Goal: Task Accomplishment & Management: Complete application form

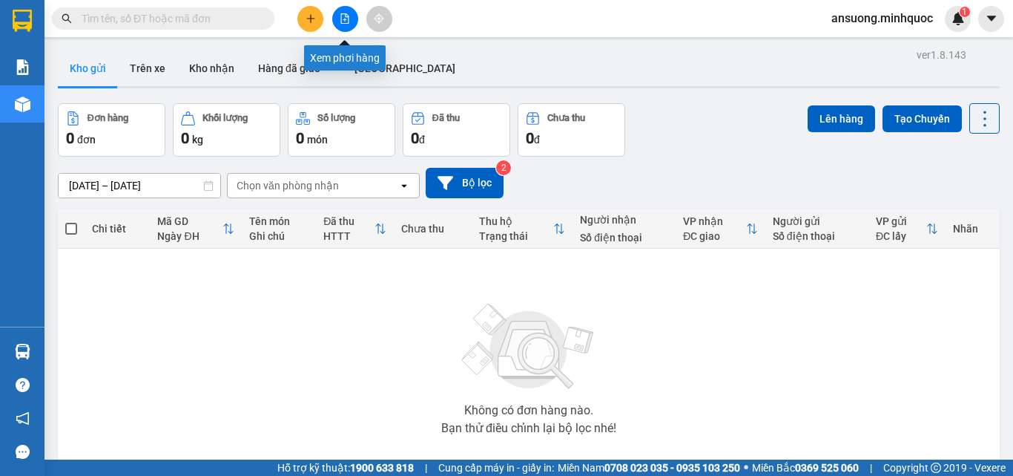
click at [346, 24] on button at bounding box center [345, 19] width 26 height 26
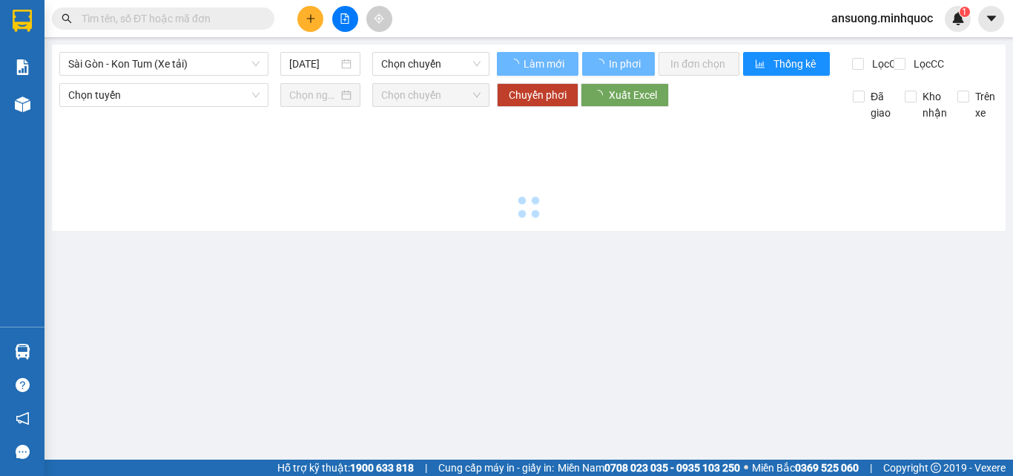
type input "[DATE]"
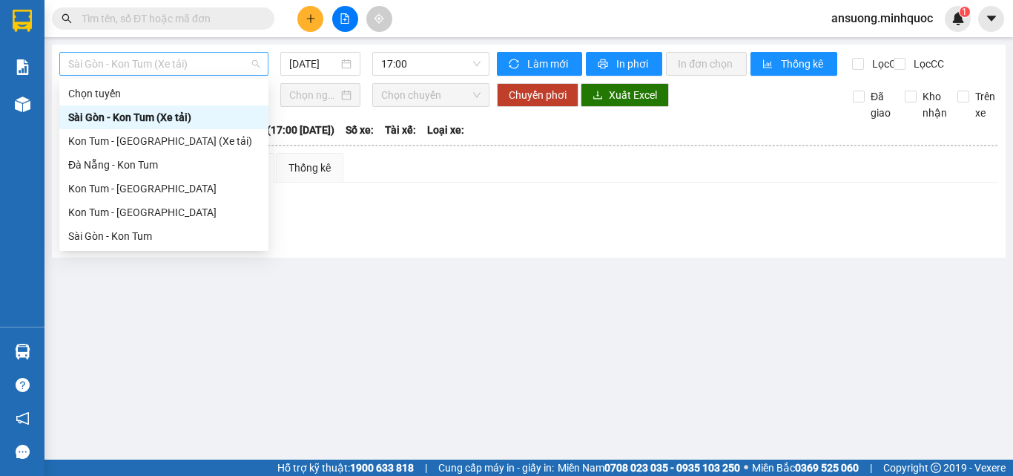
click at [187, 62] on span "Sài Gòn - Kon Tum (Xe tải)" at bounding box center [163, 64] width 191 height 22
click at [121, 234] on div "Sài Gòn - Kon Tum" at bounding box center [163, 236] width 191 height 16
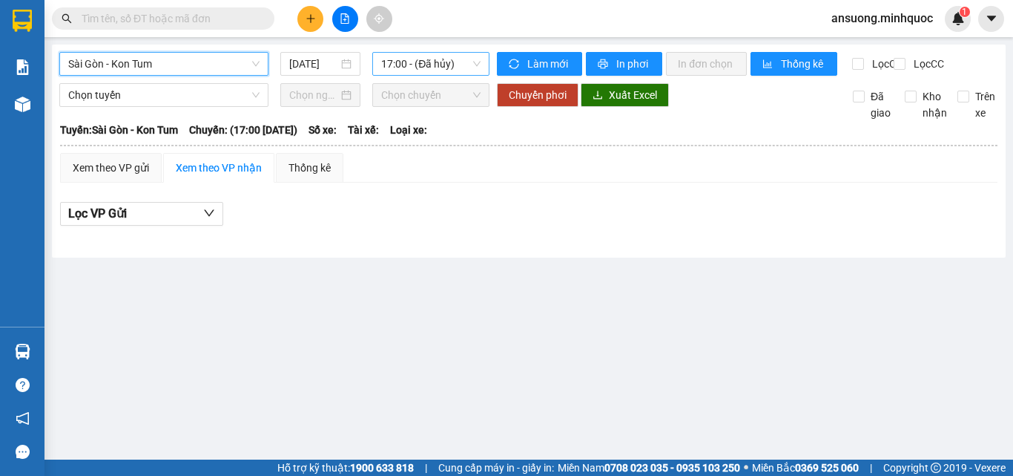
click at [398, 67] on span "17:00 - (Đã hủy)" at bounding box center [430, 64] width 99 height 22
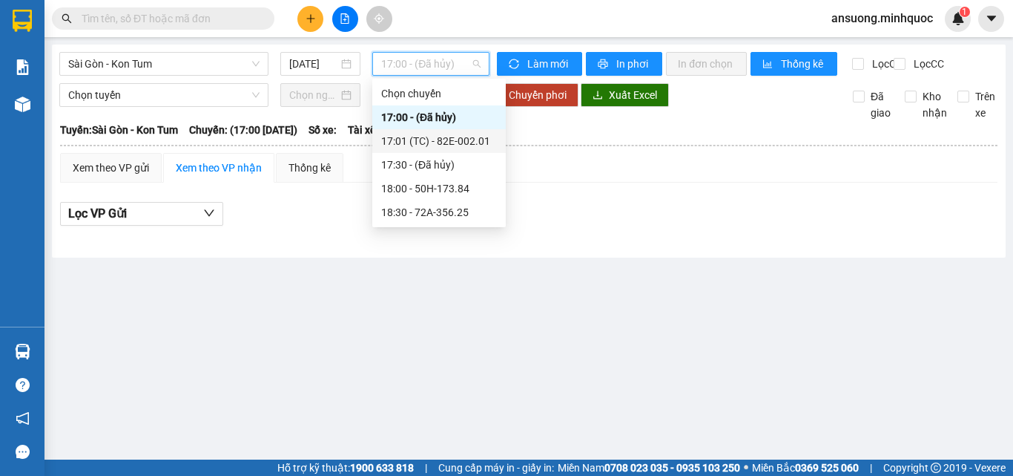
click at [433, 142] on div "17:01 (TC) - 82E-002.01" at bounding box center [439, 141] width 116 height 16
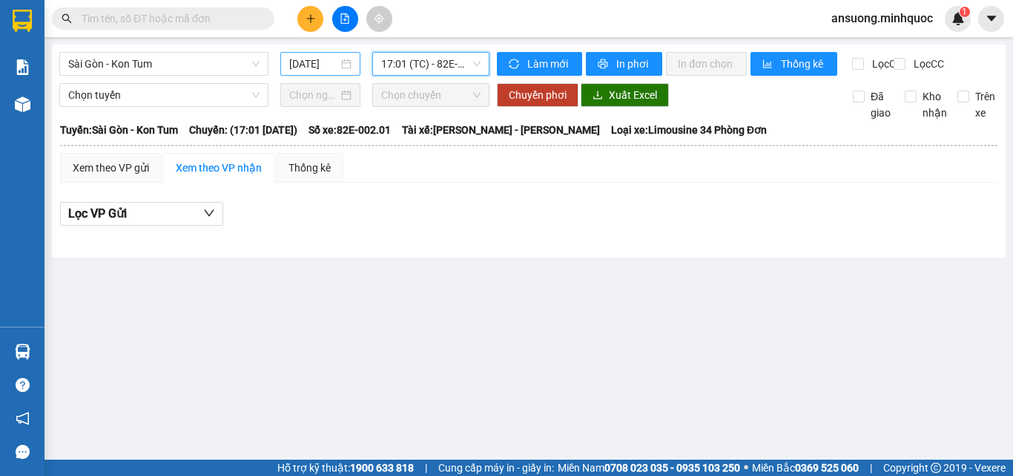
click at [305, 65] on input "[DATE]" at bounding box center [313, 64] width 49 height 16
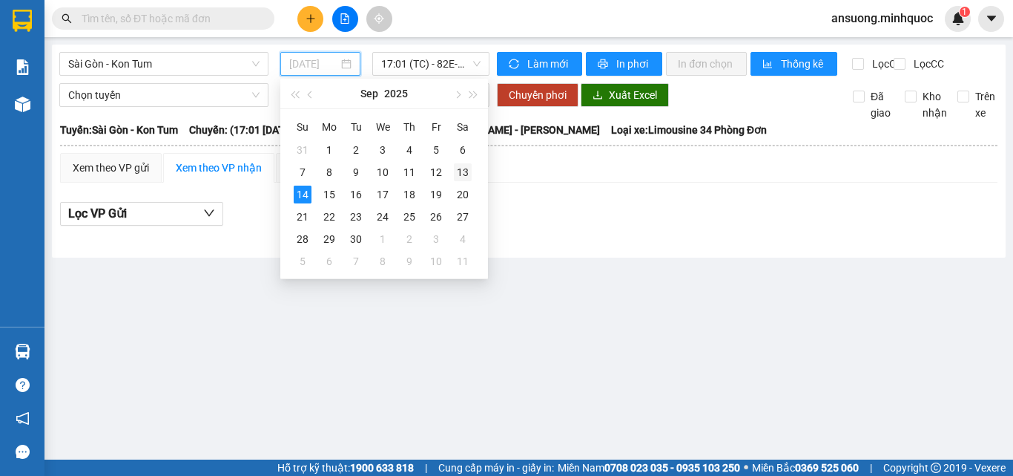
click at [463, 175] on div "13" at bounding box center [463, 172] width 18 height 18
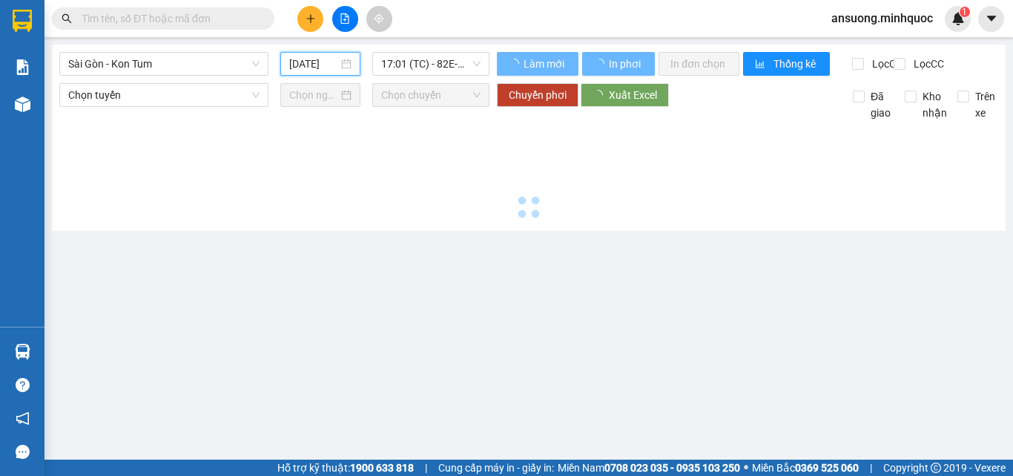
type input "[DATE]"
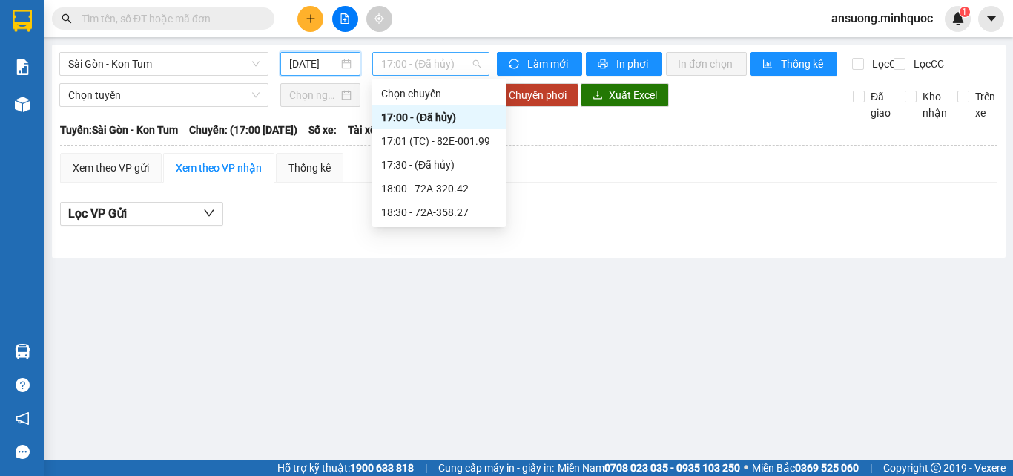
click at [414, 65] on span "17:00 - (Đã hủy)" at bounding box center [430, 64] width 99 height 22
click at [430, 146] on div "17:01 (TC) - 82E-001.99" at bounding box center [439, 141] width 116 height 16
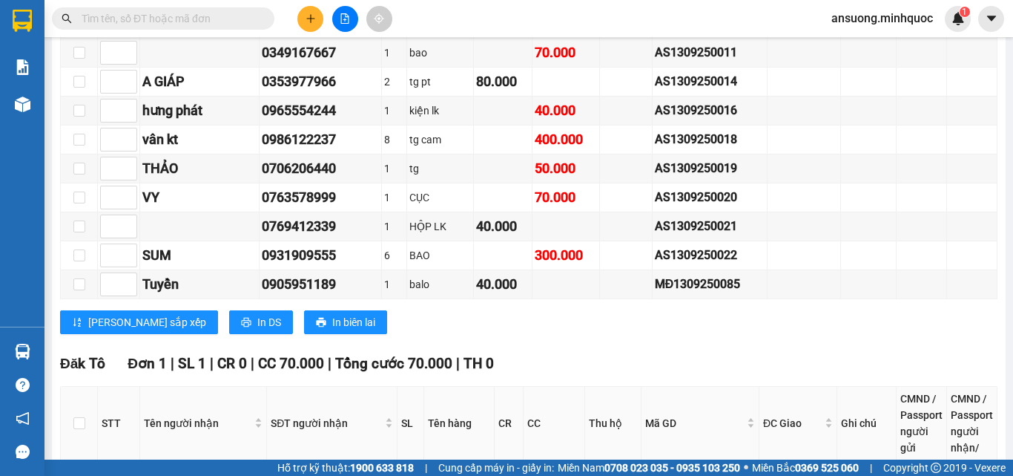
scroll to position [1039, 0]
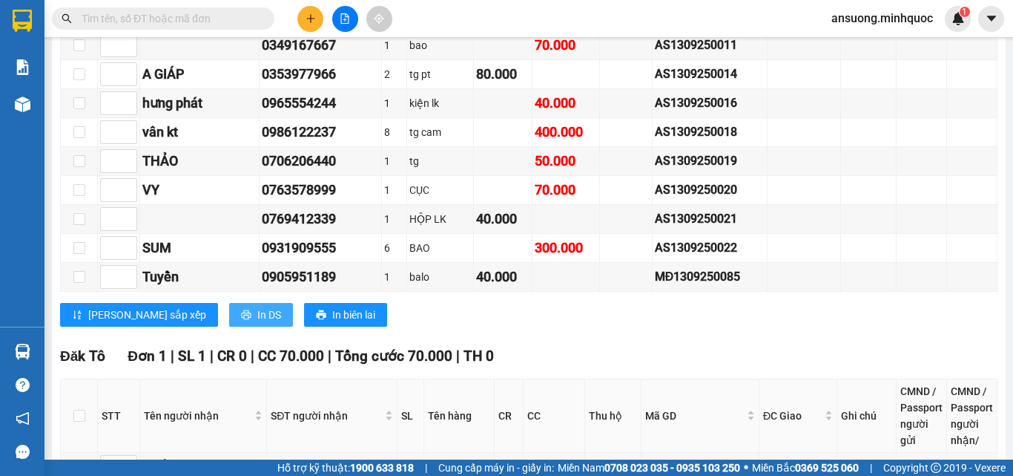
click at [257, 323] on span "In DS" at bounding box center [269, 314] width 24 height 16
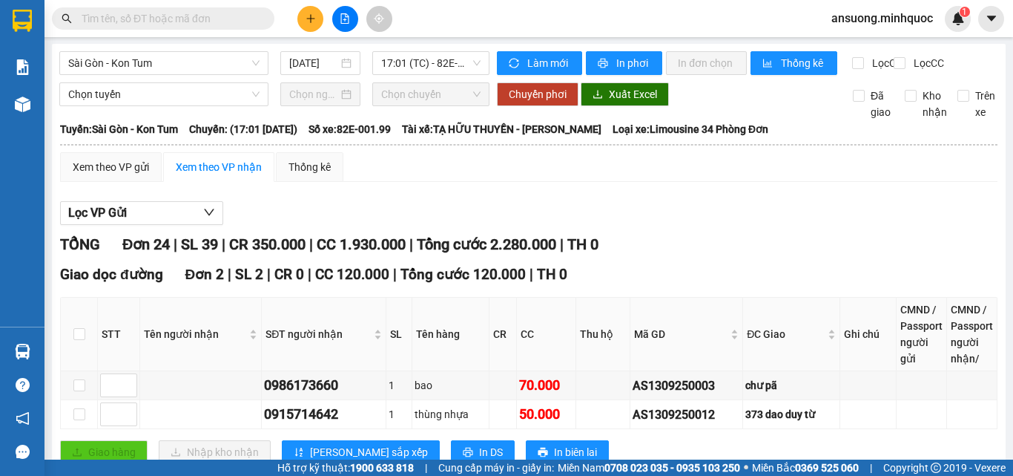
scroll to position [0, 0]
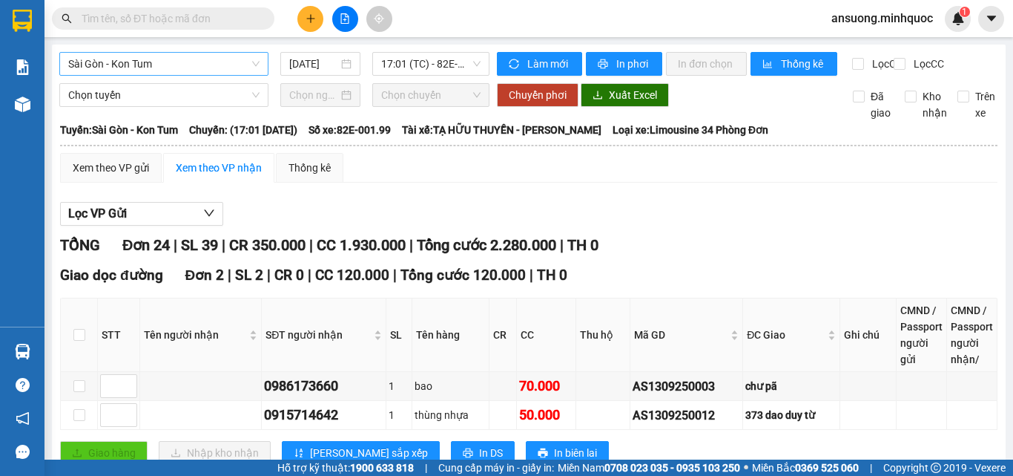
click at [105, 71] on span "Sài Gòn - Kon Tum" at bounding box center [163, 64] width 191 height 22
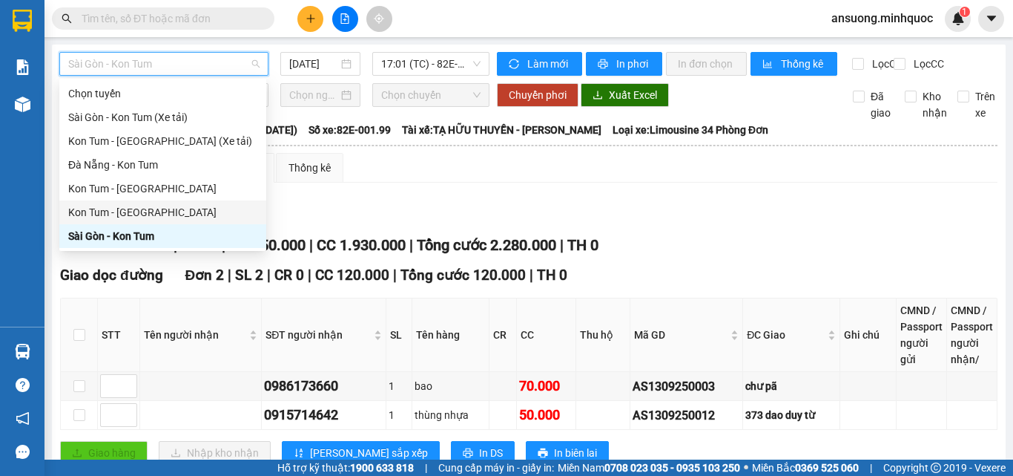
click at [114, 220] on div "Kon Tum - [GEOGRAPHIC_DATA]" at bounding box center [162, 212] width 189 height 16
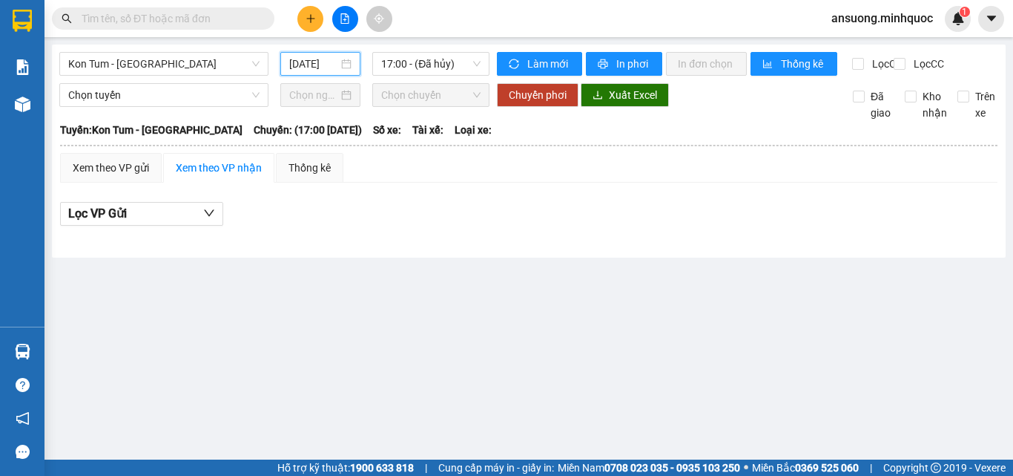
click at [310, 58] on input "[DATE]" at bounding box center [313, 64] width 49 height 16
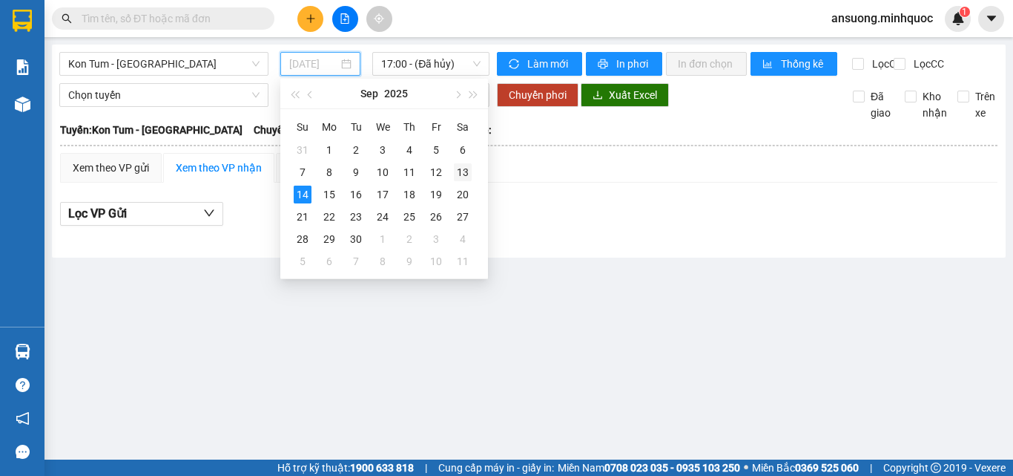
click at [462, 173] on div "13" at bounding box center [463, 172] width 18 height 18
type input "[DATE]"
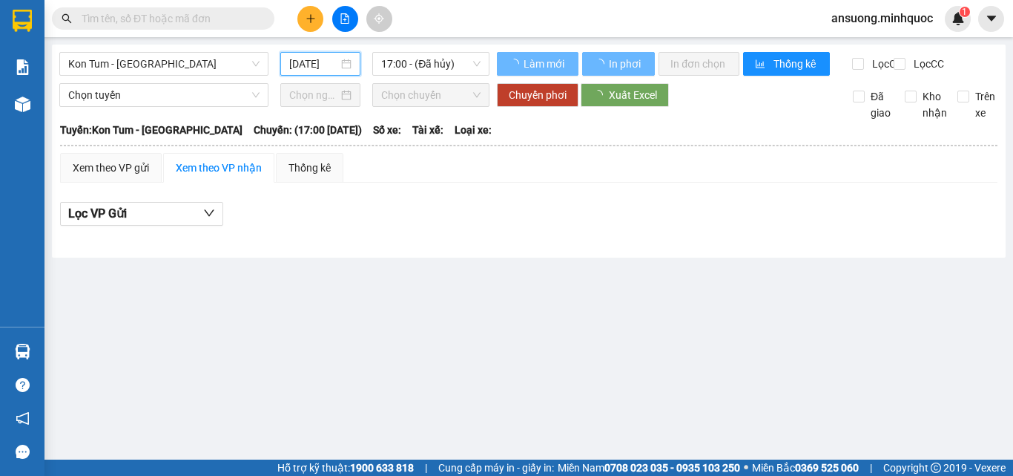
click at [582, 243] on td "Xem theo VP gửi Xem theo VP nhận Thống kê Lọc VP Gửi CR : 0 VNĐ CC : 0 VNĐ Thu…" at bounding box center [528, 197] width 939 height 91
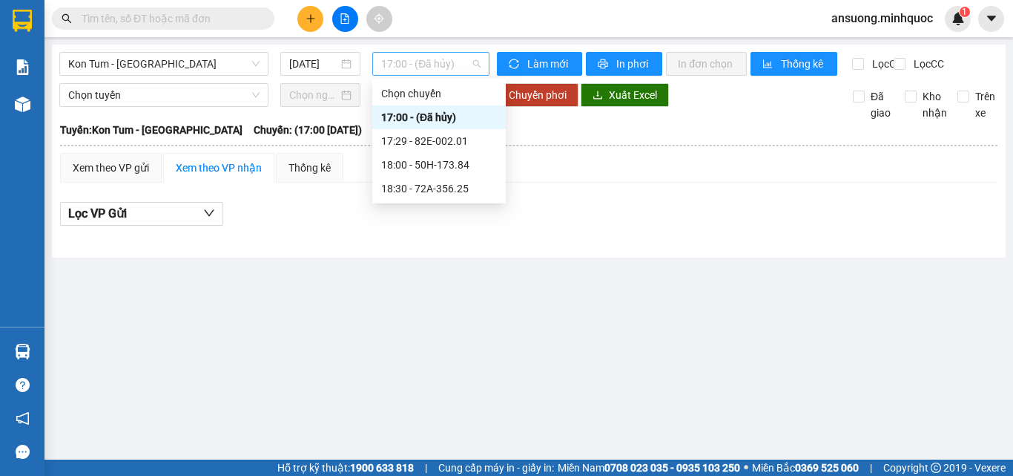
click at [431, 65] on span "17:00 - (Đã hủy)" at bounding box center [430, 64] width 99 height 22
drag, startPoint x: 455, startPoint y: 149, endPoint x: 466, endPoint y: 139, distance: 14.7
click at [466, 139] on div "17:29 - 82E-002.01" at bounding box center [439, 141] width 134 height 24
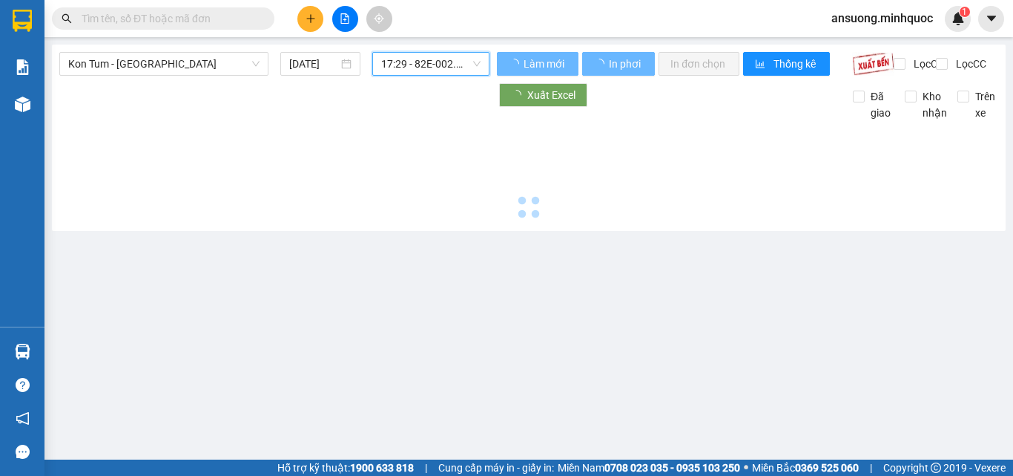
click at [466, 139] on div at bounding box center [528, 172] width 939 height 102
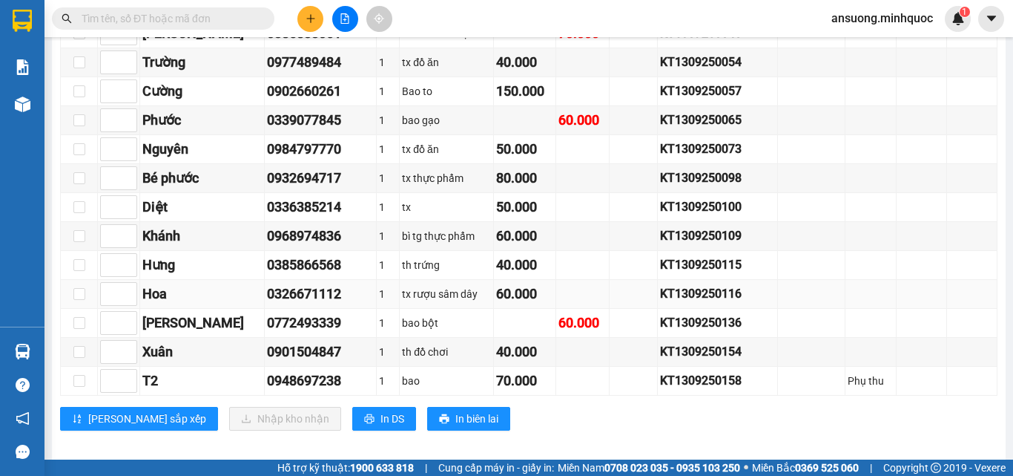
scroll to position [1632, 0]
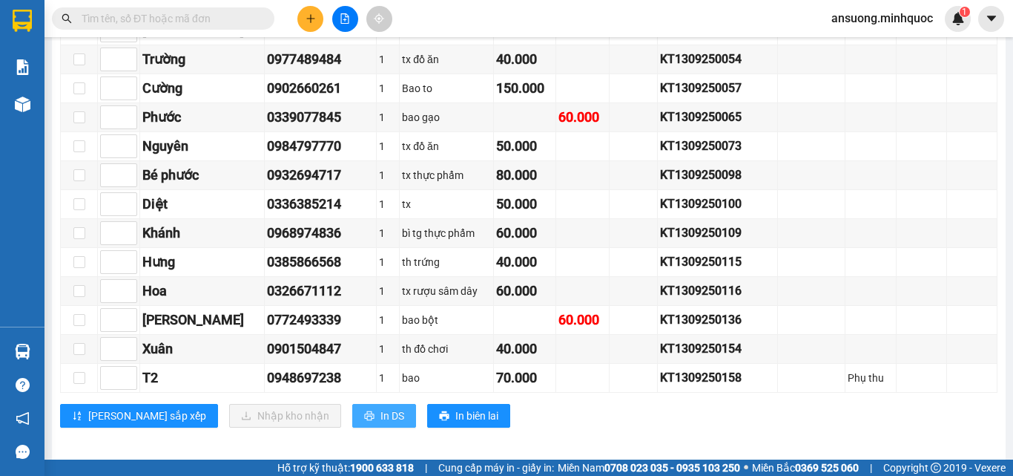
click at [381, 424] on span "In DS" at bounding box center [393, 415] width 24 height 16
click at [352, 427] on button "In DS" at bounding box center [384, 416] width 64 height 24
click at [897, 219] on td at bounding box center [922, 204] width 50 height 29
drag, startPoint x: 413, startPoint y: 115, endPoint x: 469, endPoint y: 246, distance: 141.9
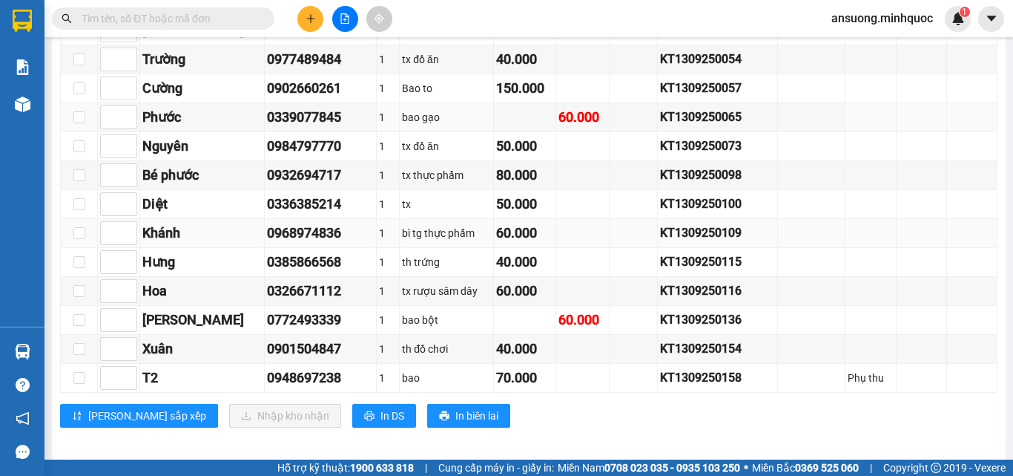
click at [469, 246] on tbody "TRƯỜNG 0859933532 1 1TG 40.000 BXĐH1309250002 A TƯỜNG 0932650187 1 HỘP LK 40.00…" at bounding box center [529, 74] width 937 height 637
click at [635, 427] on div "[PERSON_NAME] sắp xếp Nhập kho nhận In DS In biên lai" at bounding box center [529, 416] width 938 height 24
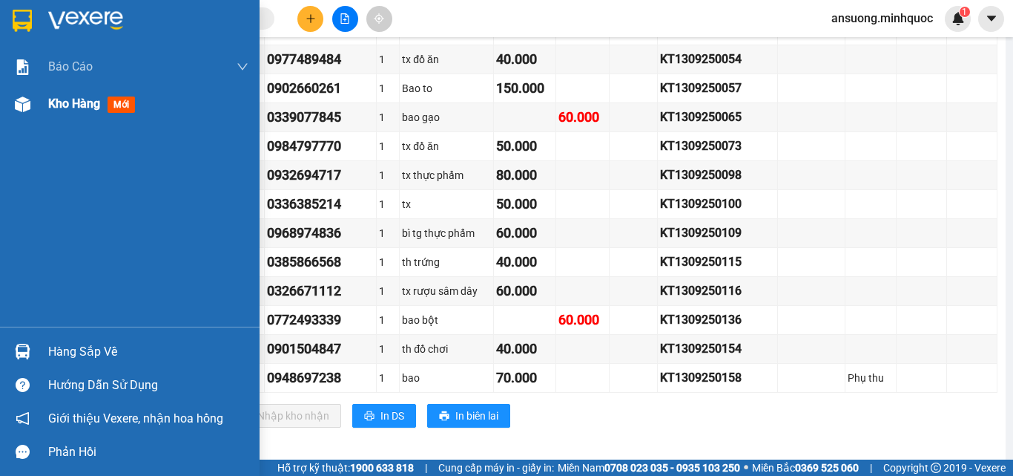
drag, startPoint x: 23, startPoint y: 117, endPoint x: 19, endPoint y: 110, distance: 8.3
click at [22, 117] on div "Kho hàng mới" at bounding box center [130, 103] width 260 height 37
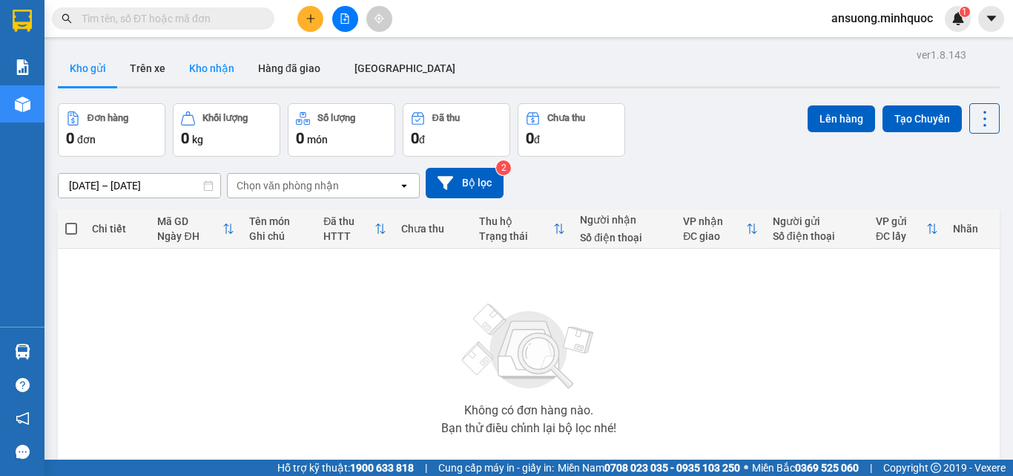
click at [220, 73] on button "Kho nhận" at bounding box center [211, 68] width 69 height 36
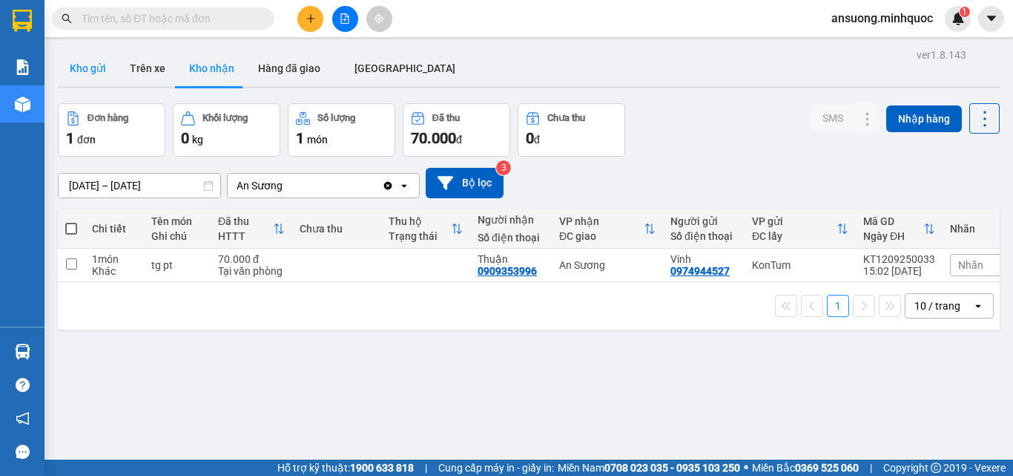
click at [99, 66] on button "Kho gửi" at bounding box center [88, 68] width 60 height 36
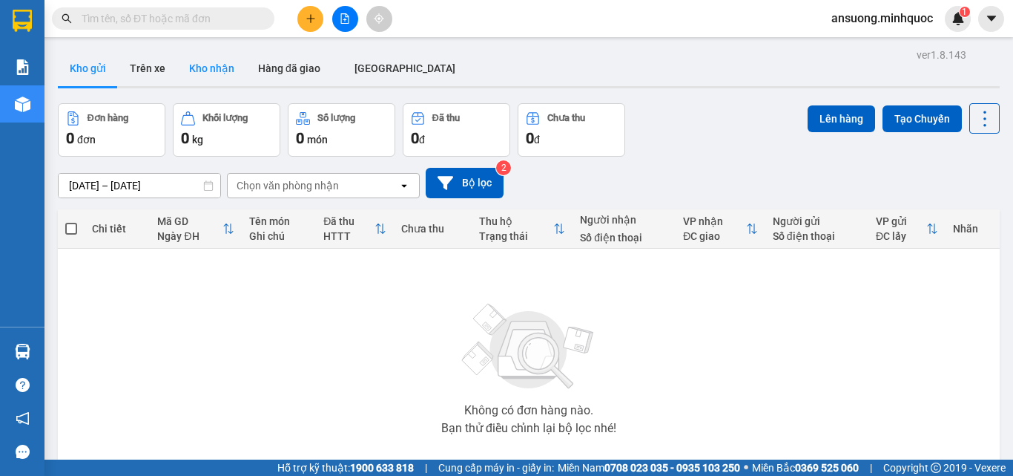
click at [234, 76] on button "Kho nhận" at bounding box center [211, 68] width 69 height 36
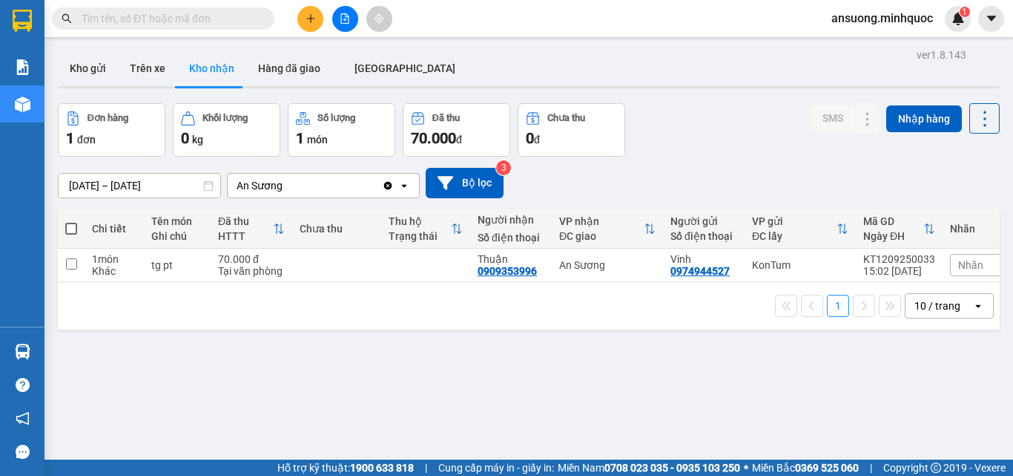
click at [338, 17] on button at bounding box center [345, 19] width 26 height 26
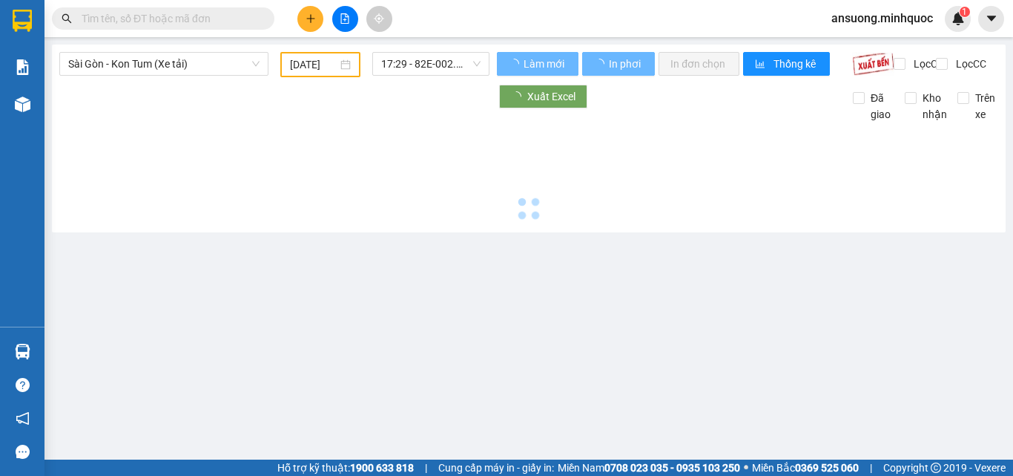
type input "[DATE]"
click at [100, 73] on span "Sài Gòn - Kon Tum (Xe tải)" at bounding box center [163, 64] width 191 height 22
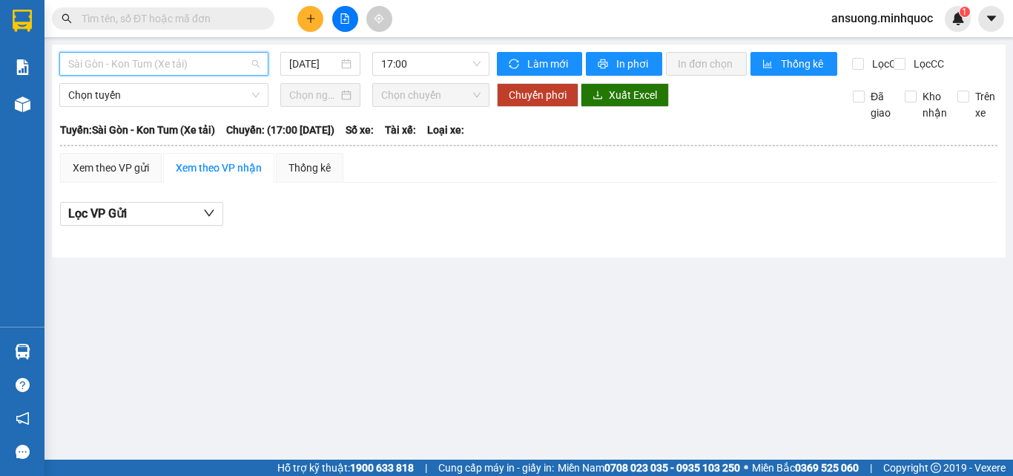
click at [194, 65] on span "Sài Gòn - Kon Tum (Xe tải)" at bounding box center [163, 64] width 191 height 22
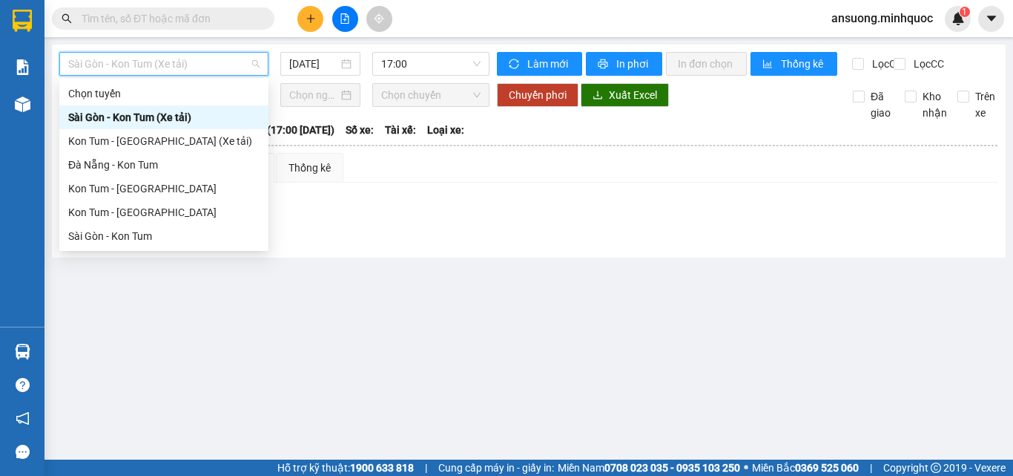
click at [209, 110] on div "Sài Gòn - Kon Tum (Xe tải)" at bounding box center [163, 117] width 191 height 16
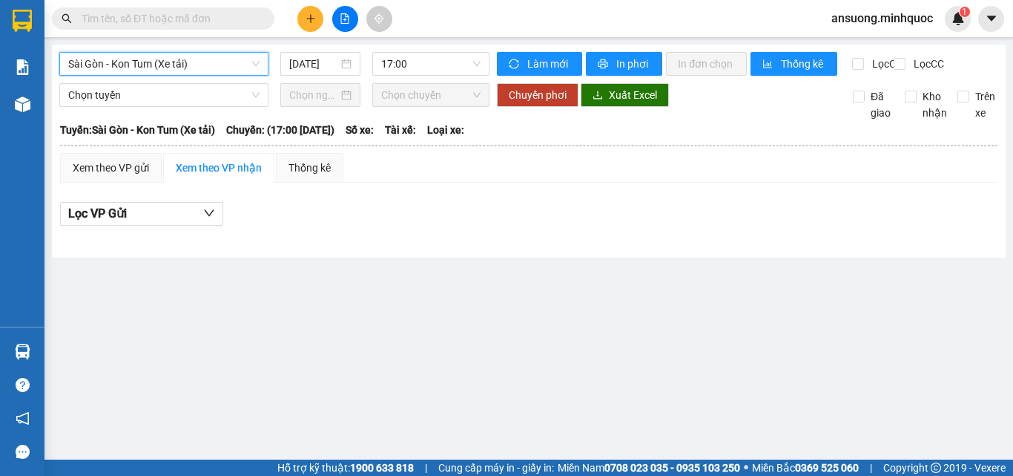
click at [175, 64] on span "Sài Gòn - Kon Tum (Xe tải)" at bounding box center [163, 64] width 191 height 22
click at [341, 302] on main "[GEOGRAPHIC_DATA] - Kon Tum (Xe tải) [DATE] 17:00 Làm mới In phơi In đơn chọn T…" at bounding box center [506, 229] width 1013 height 459
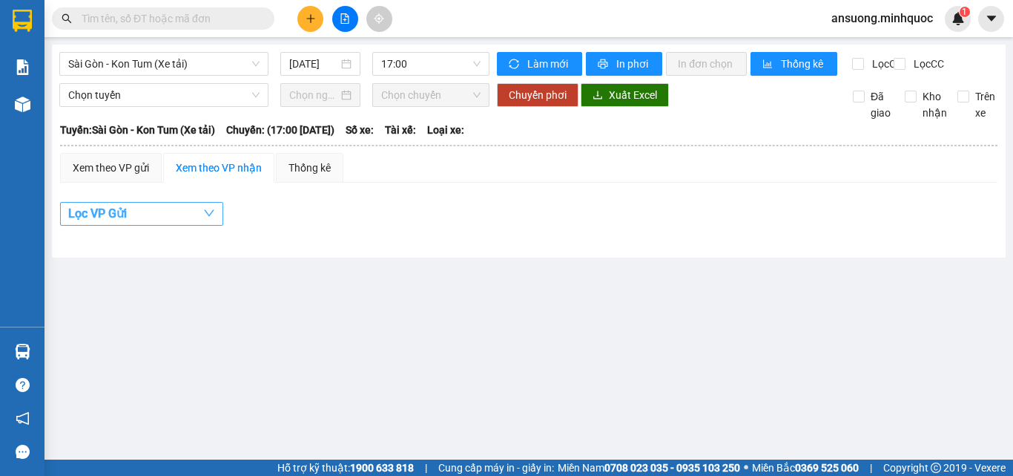
click at [203, 223] on span "button" at bounding box center [209, 213] width 12 height 19
drag, startPoint x: 442, startPoint y: 407, endPoint x: 461, endPoint y: 405, distance: 19.4
click at [442, 404] on main "[GEOGRAPHIC_DATA] - Kon Tum (Xe tải) [DATE] 17:00 Làm mới In phơi In đơn chọn T…" at bounding box center [506, 229] width 1013 height 459
click at [122, 62] on span "Sài Gòn - Kon Tum (Xe tải)" at bounding box center [163, 64] width 191 height 22
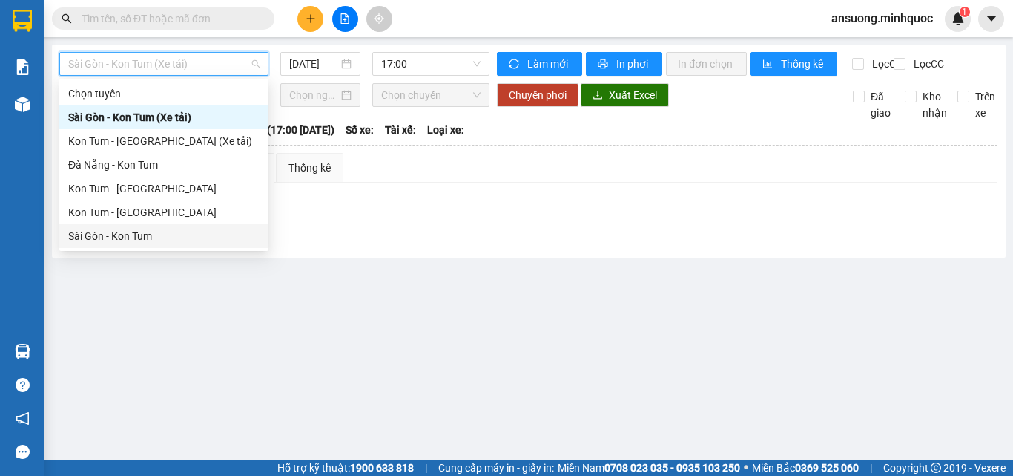
click at [106, 240] on div "Sài Gòn - Kon Tum" at bounding box center [163, 236] width 191 height 16
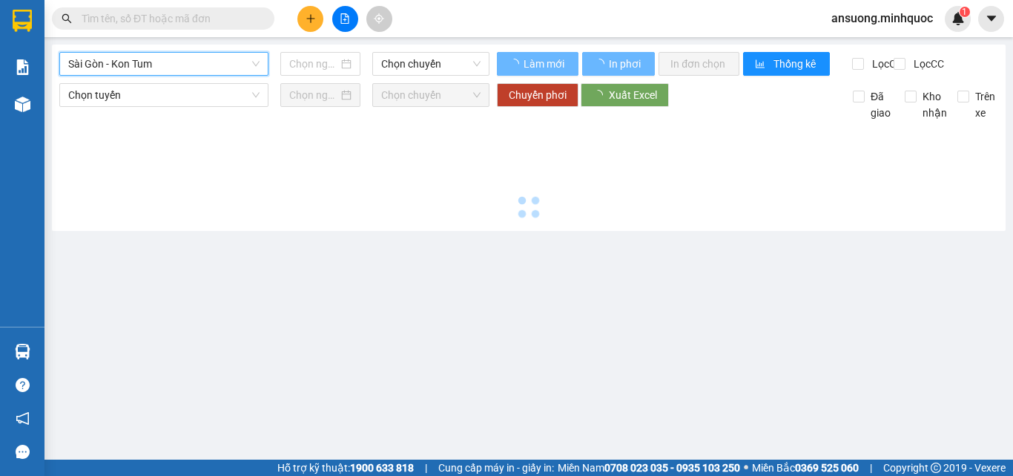
type input "[DATE]"
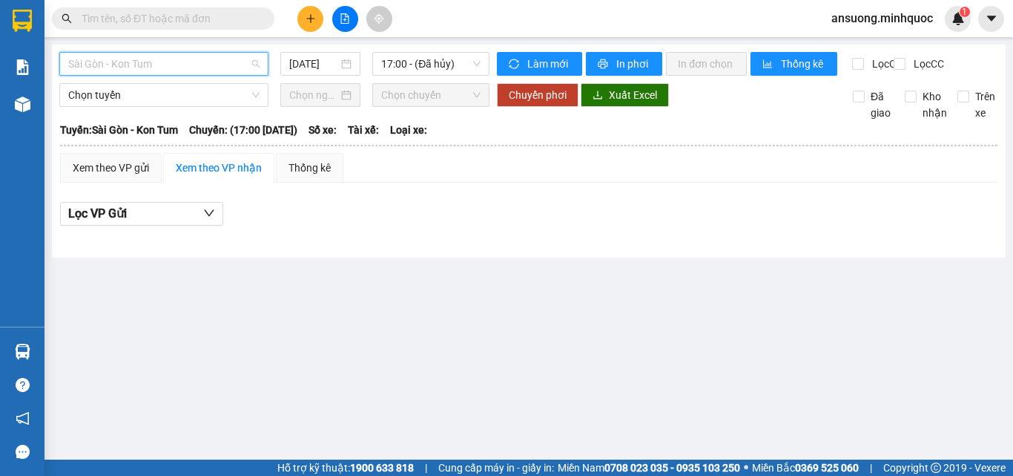
click at [96, 65] on span "Sài Gòn - Kon Tum" at bounding box center [163, 64] width 191 height 22
click at [87, 76] on div "Sài Gòn - Kon Tum [DATE] 17:00 - (Đã hủy)" at bounding box center [274, 64] width 430 height 24
drag, startPoint x: 138, startPoint y: 69, endPoint x: 100, endPoint y: 142, distance: 82.0
click at [137, 70] on span "Sài Gòn - Kon Tum" at bounding box center [163, 64] width 191 height 22
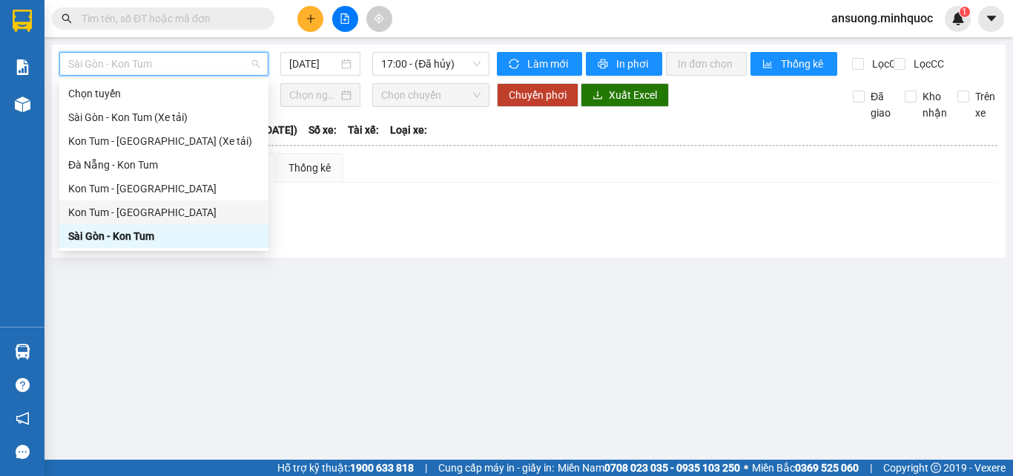
drag, startPoint x: 99, startPoint y: 210, endPoint x: 316, endPoint y: 120, distance: 234.5
click at [102, 209] on div "Kon Tum - [GEOGRAPHIC_DATA]" at bounding box center [163, 212] width 191 height 16
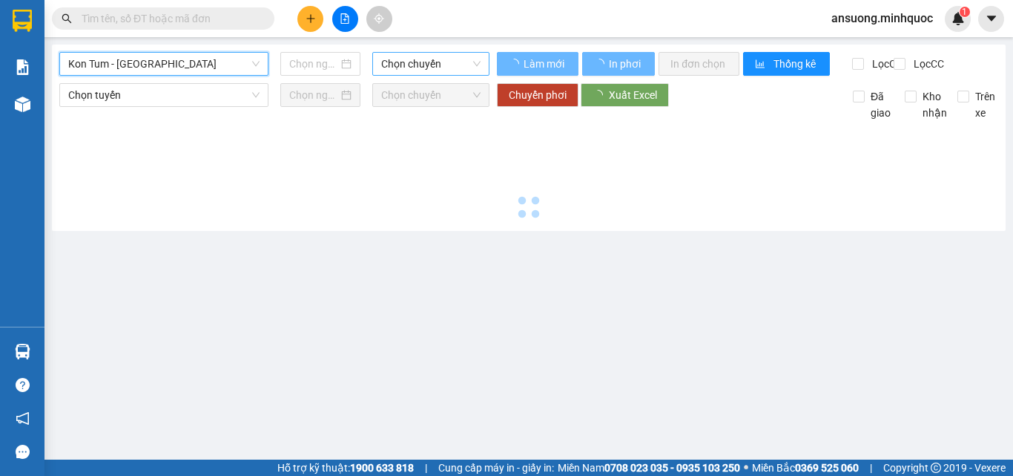
click at [404, 67] on span "Chọn chuyến" at bounding box center [430, 64] width 99 height 22
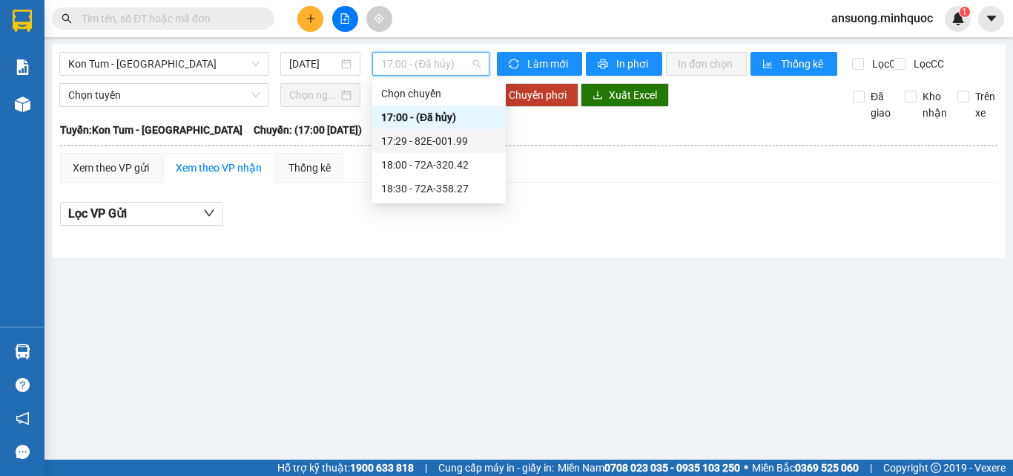
click at [455, 145] on div "17:29 - 82E-001.99" at bounding box center [439, 141] width 116 height 16
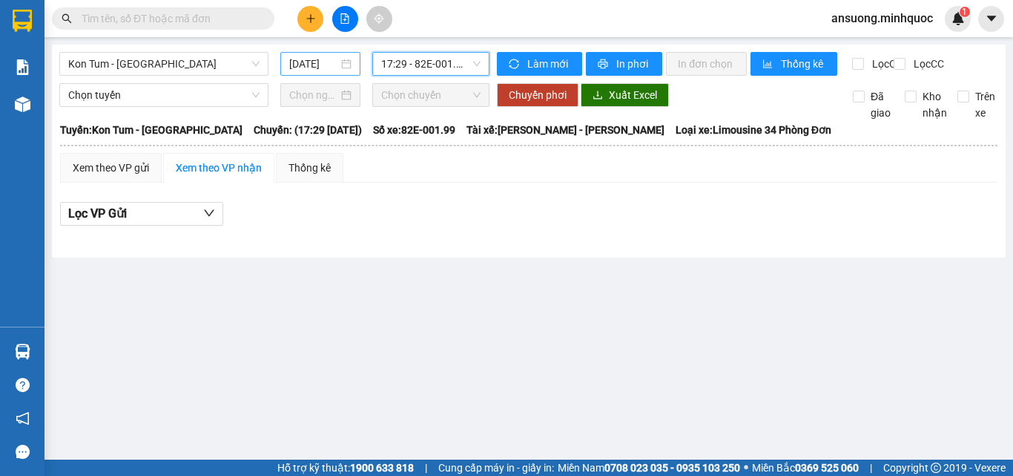
click at [337, 60] on input "[DATE]" at bounding box center [313, 64] width 49 height 16
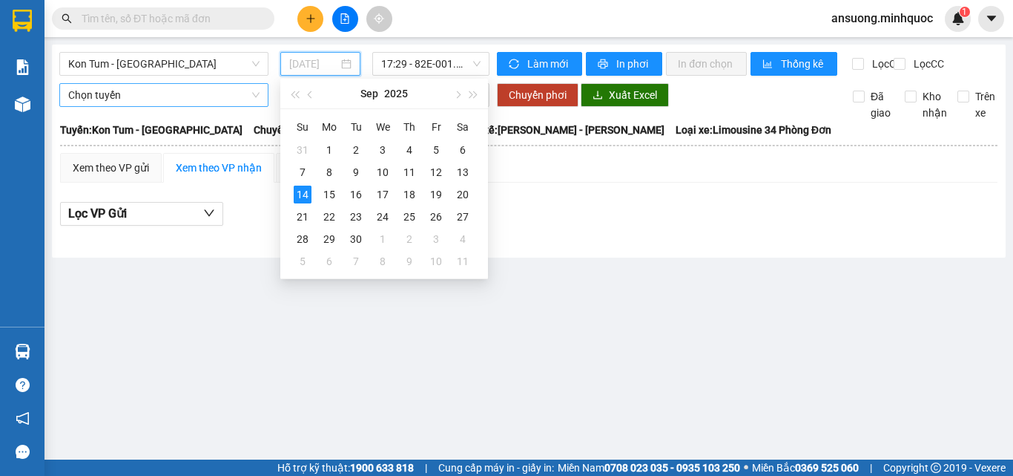
type input "[DATE]"
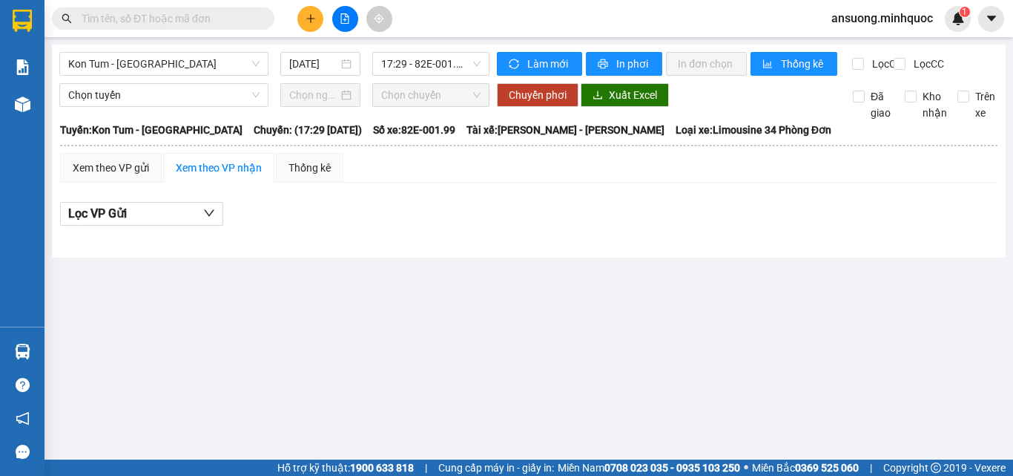
click at [325, 16] on div at bounding box center [344, 19] width 111 height 26
click at [292, 15] on div at bounding box center [344, 19] width 111 height 26
click at [312, 17] on icon "plus" at bounding box center [311, 18] width 10 height 10
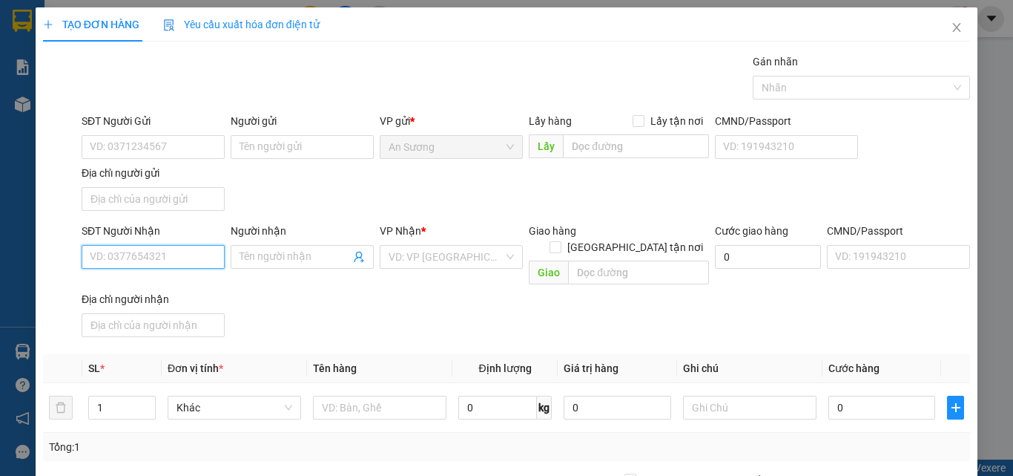
click at [165, 254] on input "SĐT Người Nhận" at bounding box center [153, 257] width 143 height 24
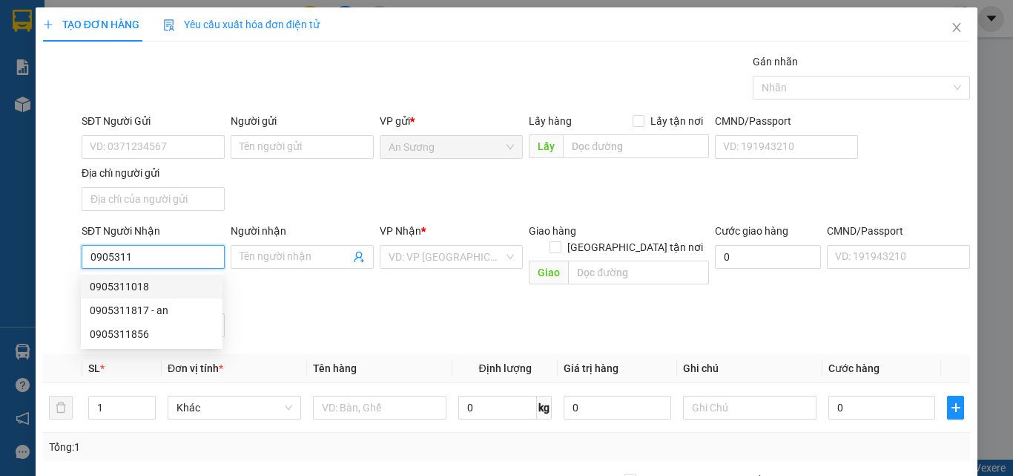
click at [175, 285] on div "0905311018" at bounding box center [152, 286] width 124 height 16
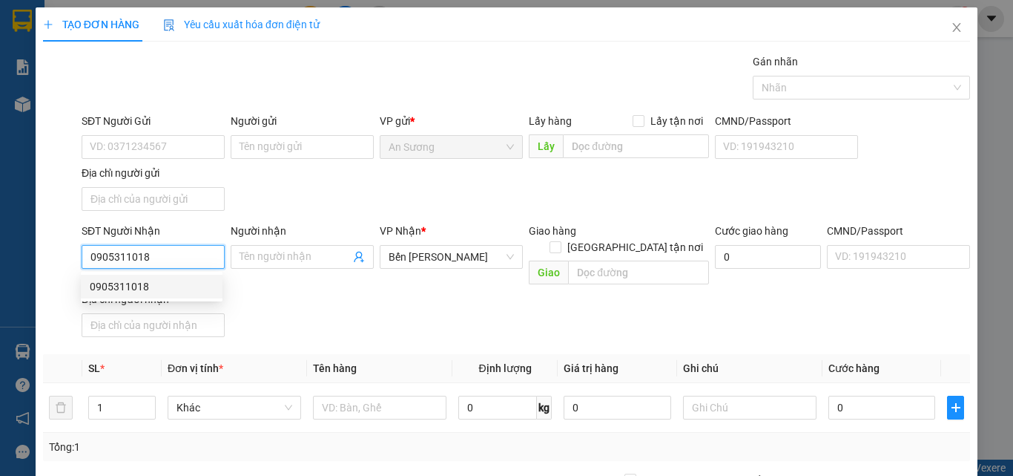
type input "0905311018"
click at [436, 296] on div "SĐT Người Nhận 0905311018 Người nhận Tên người nhận VP Nhận * Bến Xe Ngọc Hồi G…" at bounding box center [526, 283] width 895 height 120
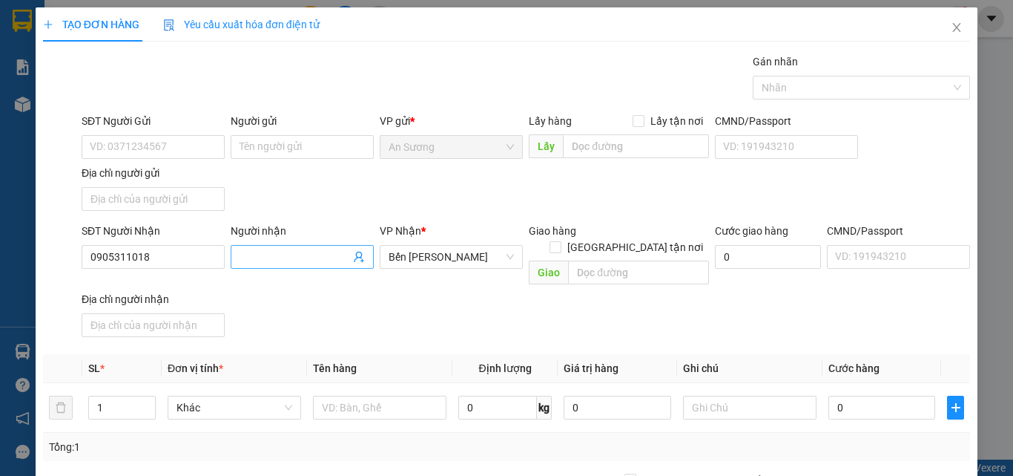
click at [320, 260] on input "Người nhận" at bounding box center [295, 257] width 111 height 16
click at [116, 154] on input "SĐT Người Gửi" at bounding box center [153, 147] width 143 height 24
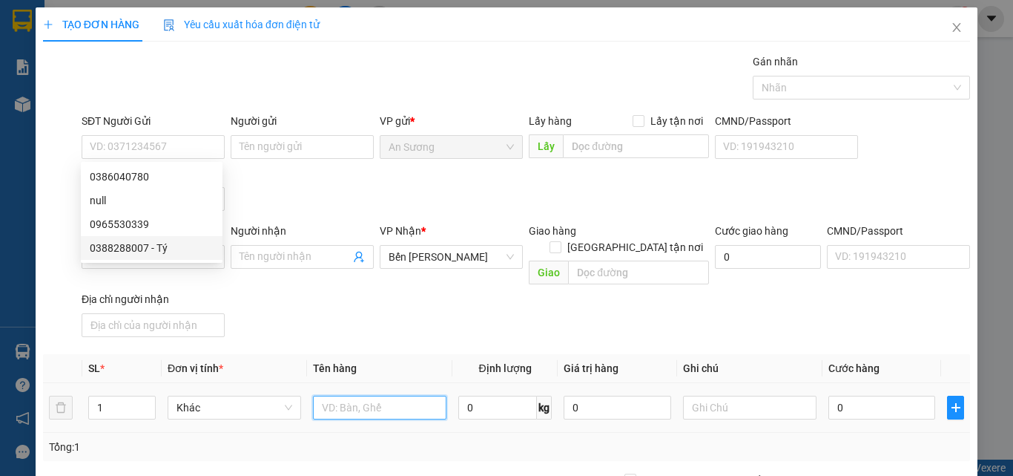
click at [372, 399] on input "text" at bounding box center [380, 407] width 134 height 24
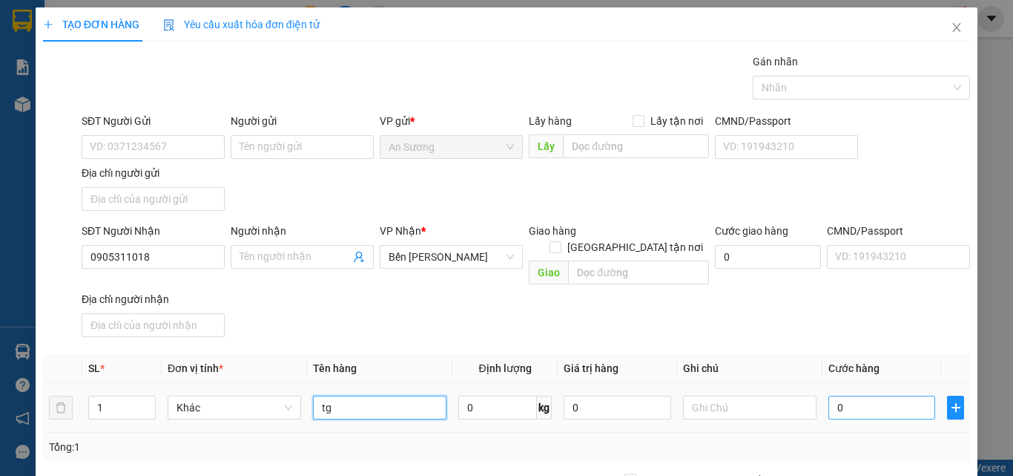
type input "tg"
click at [890, 395] on input "0" at bounding box center [882, 407] width 107 height 24
type input "5"
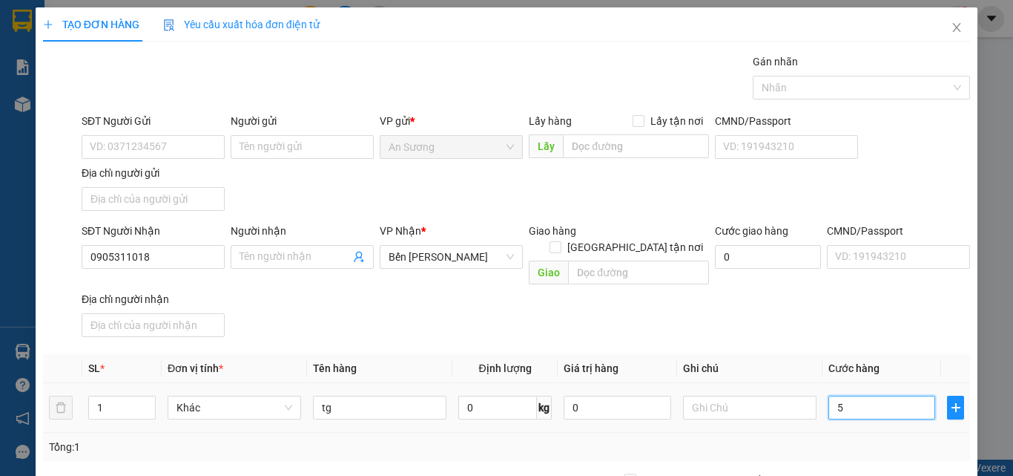
type input "50"
type input "50.000"
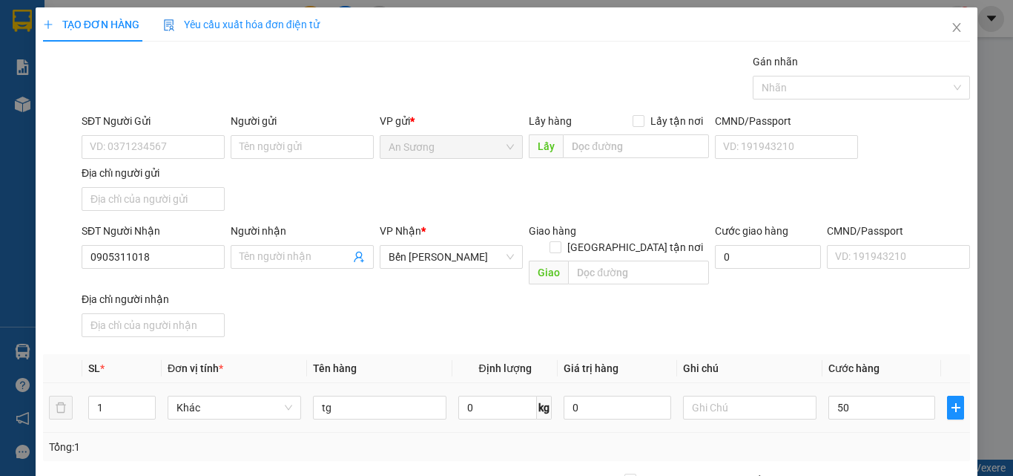
type input "50.000"
click at [859, 322] on div "SĐT Người Nhận 0905311018 Người nhận Tên người nhận VP Nhận * Bến Xe Ngọc Hồi G…" at bounding box center [526, 283] width 895 height 120
click at [169, 140] on input "SĐT Người Gửi" at bounding box center [153, 147] width 143 height 24
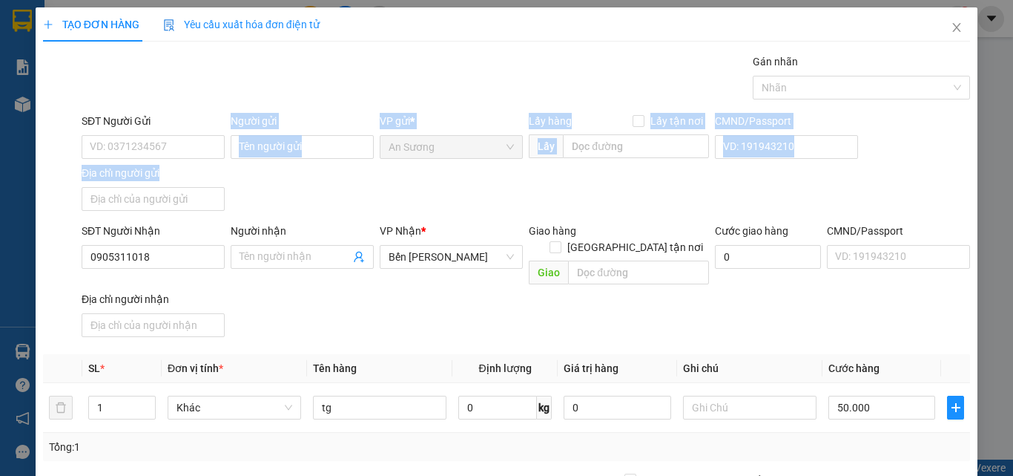
drag, startPoint x: 174, startPoint y: 159, endPoint x: 162, endPoint y: 125, distance: 35.9
click at [220, 182] on div "SĐT Người Gửi VD: 0371234567 Người gửi Tên người gửi VP gửi * An Sương Lấy hàng…" at bounding box center [526, 165] width 895 height 104
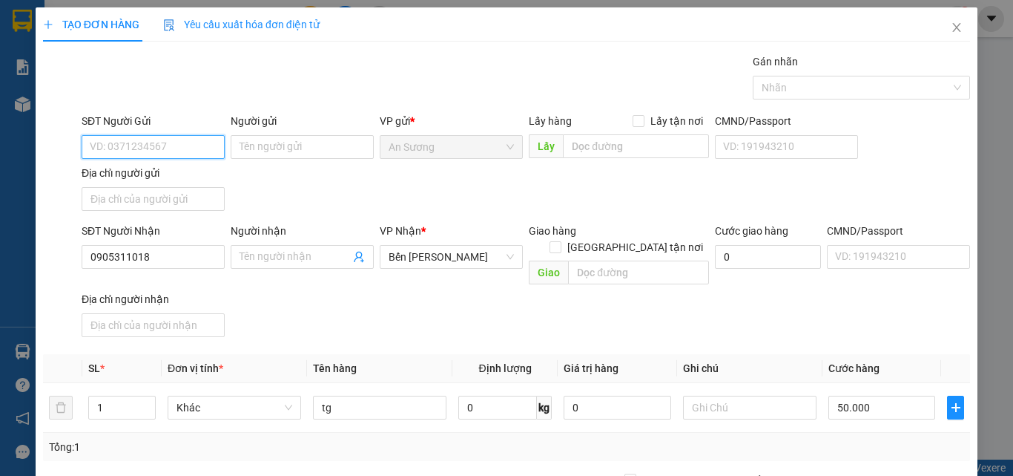
drag, startPoint x: 149, startPoint y: 148, endPoint x: 269, endPoint y: 236, distance: 148.5
click at [149, 145] on input "SĐT Người Gửi" at bounding box center [153, 147] width 143 height 24
click at [159, 175] on div "0386040780" at bounding box center [152, 176] width 124 height 16
type input "0386040780"
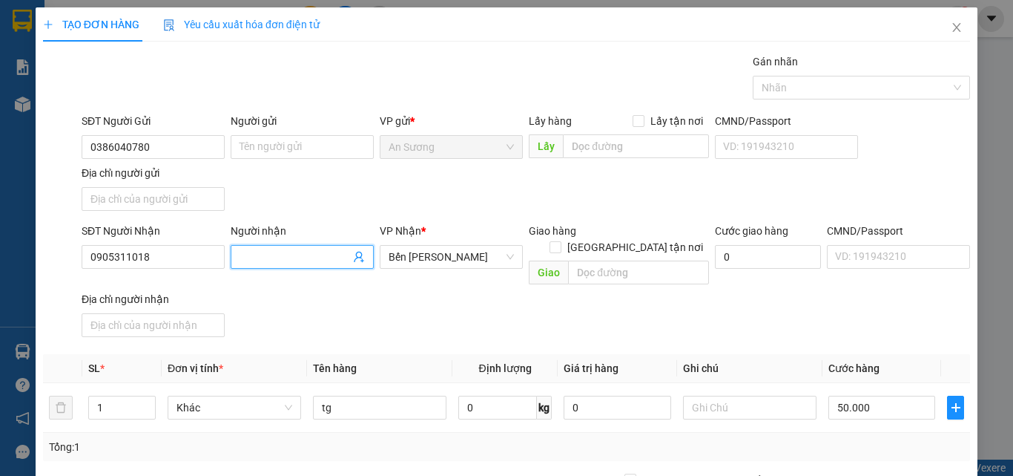
click at [245, 248] on span at bounding box center [302, 257] width 143 height 24
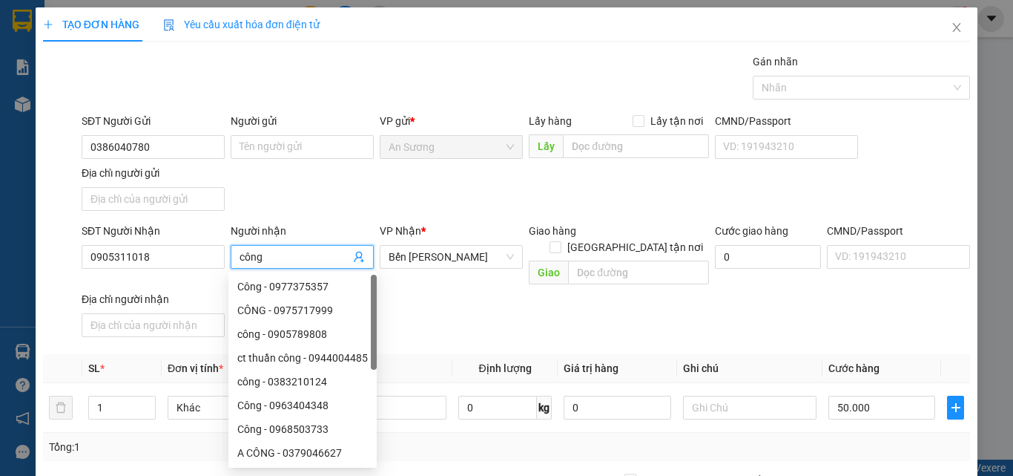
type input "công"
drag, startPoint x: 869, startPoint y: 318, endPoint x: 872, endPoint y: 354, distance: 35.8
click at [872, 341] on div "Transit Pickup Surcharge Ids Transit Deliver Surcharge Ids Transit Deliver Surc…" at bounding box center [506, 346] width 927 height 587
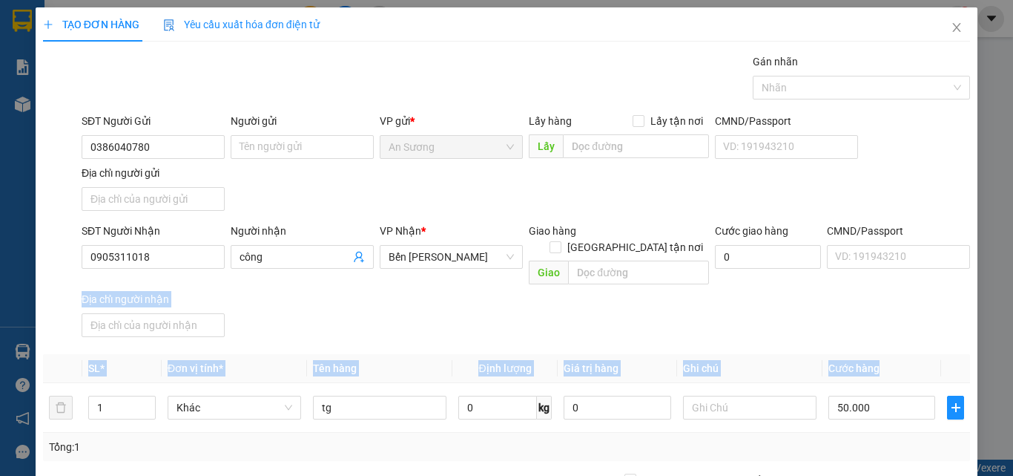
scroll to position [177, 0]
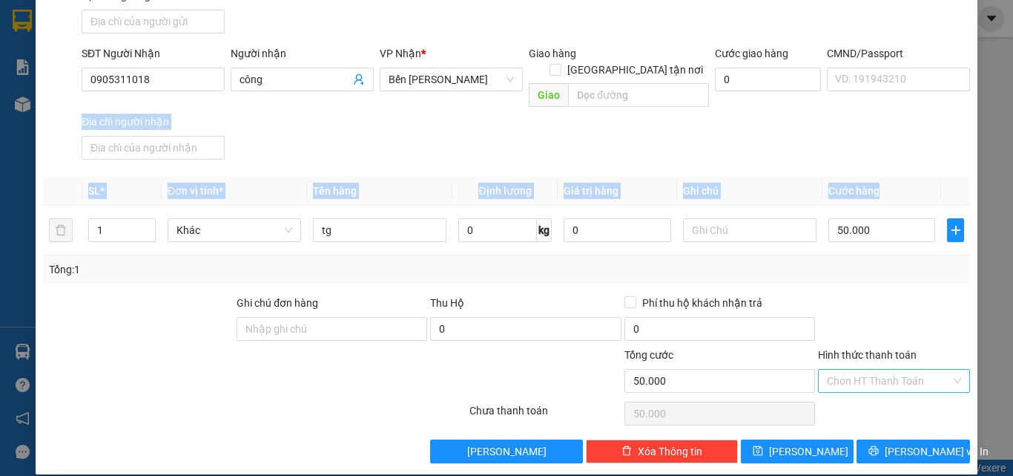
click at [864, 375] on div "Chọn HT Thanh Toán" at bounding box center [894, 381] width 152 height 24
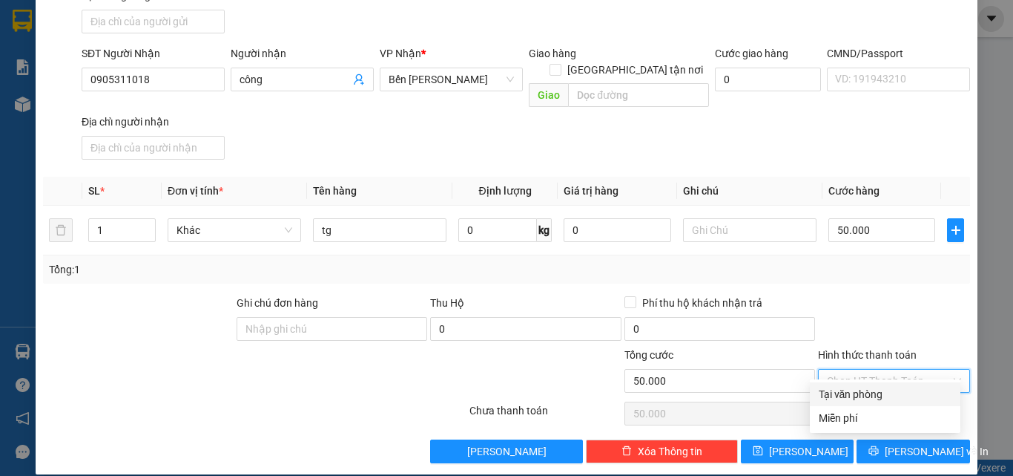
click at [863, 392] on div "Tại văn phòng" at bounding box center [885, 394] width 133 height 16
type input "0"
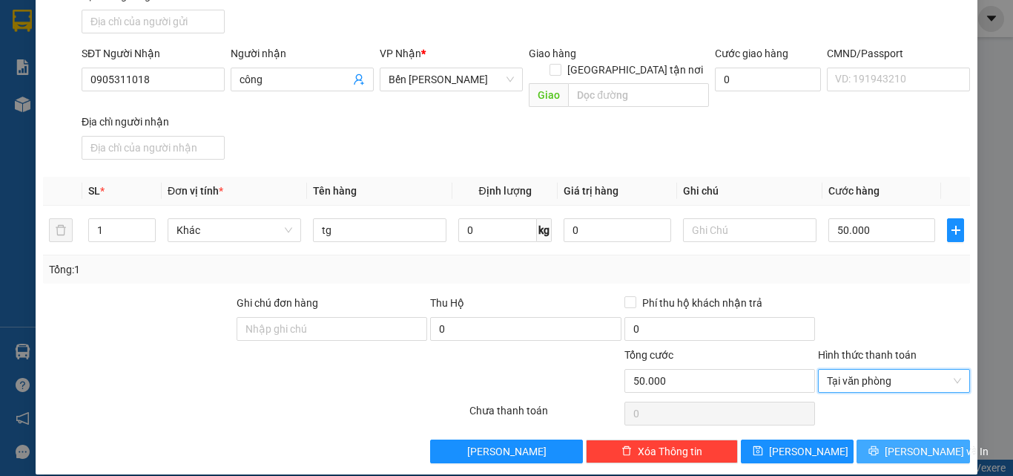
click at [905, 443] on span "[PERSON_NAME] và In" at bounding box center [937, 451] width 104 height 16
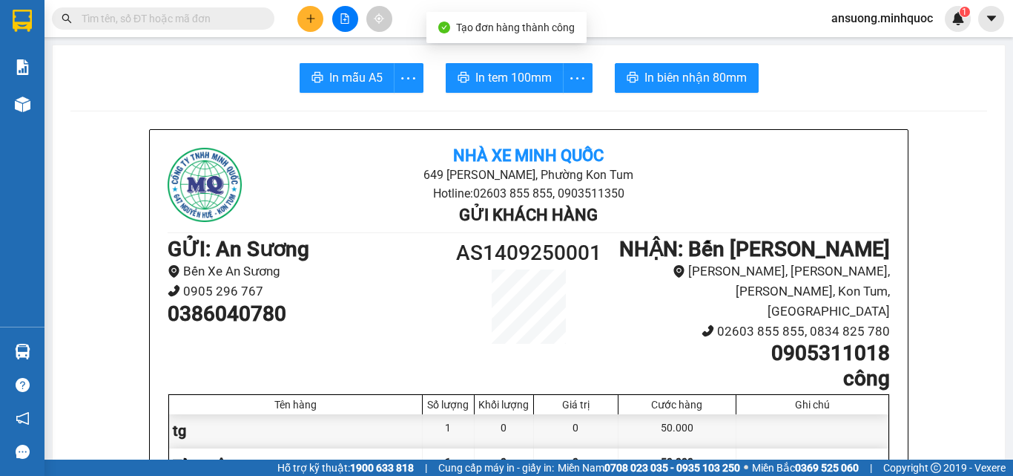
click at [329, 72] on span "In mẫu A5" at bounding box center [355, 77] width 53 height 19
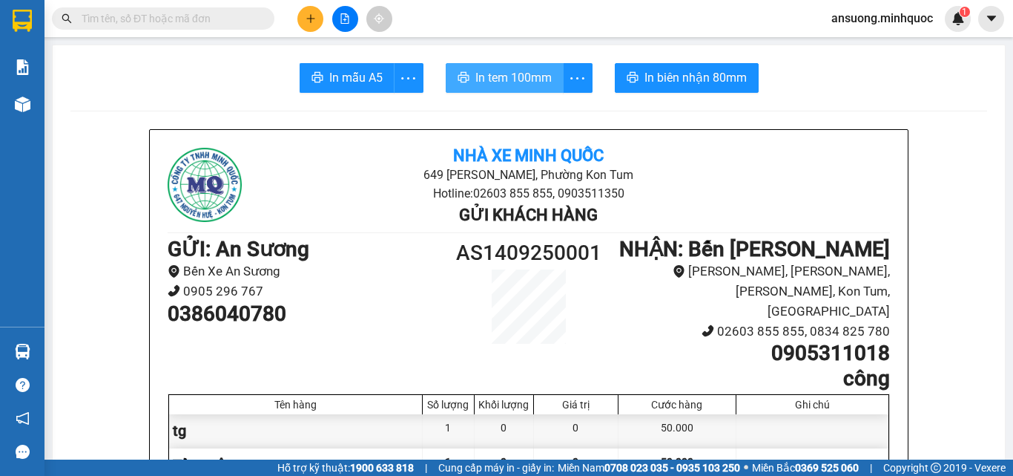
click at [547, 72] on button "In tem 100mm" at bounding box center [505, 78] width 118 height 30
click at [547, 88] on button "In tem 100mm" at bounding box center [505, 78] width 118 height 30
click at [829, 134] on div "Nhà xe Minh Quốc 649 [PERSON_NAME], Phường Kon Tum Hotline: 02603 855 855, 0903…" at bounding box center [529, 429] width 758 height 598
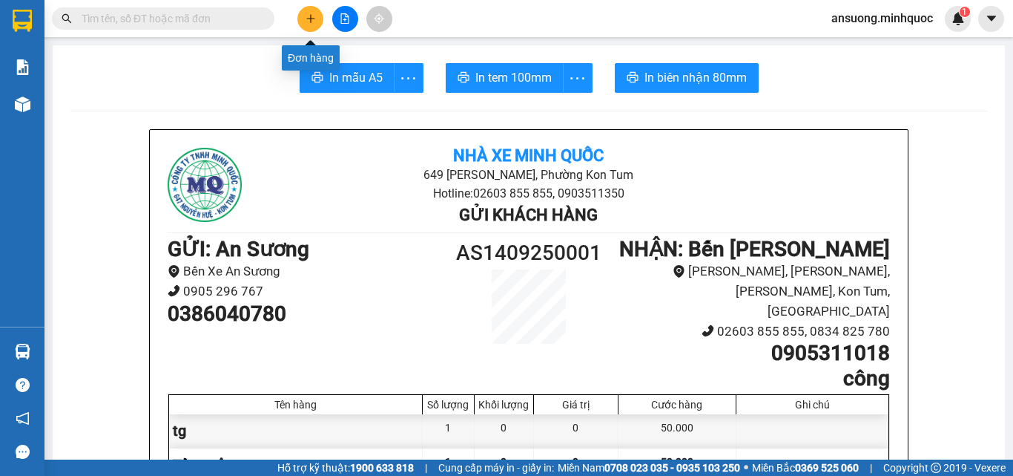
click at [311, 24] on button at bounding box center [310, 19] width 26 height 26
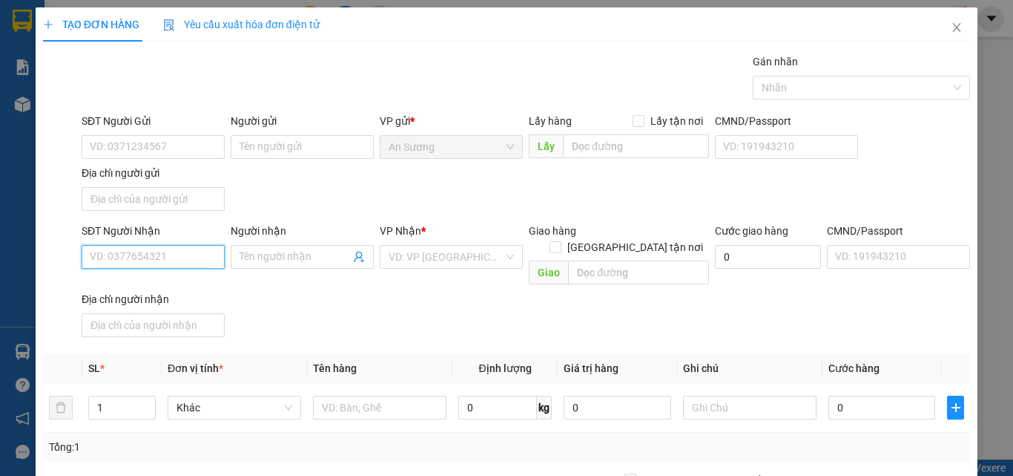
click at [131, 255] on input "SĐT Người Nhận" at bounding box center [153, 257] width 143 height 24
click at [132, 260] on input "SĐT Người Nhận" at bounding box center [153, 257] width 143 height 24
click at [132, 263] on input "SĐT Người Nhận" at bounding box center [153, 257] width 143 height 24
click at [154, 265] on input "SĐT Người Nhận" at bounding box center [153, 257] width 143 height 24
click at [154, 262] on input "SĐT Người Nhận" at bounding box center [153, 257] width 143 height 24
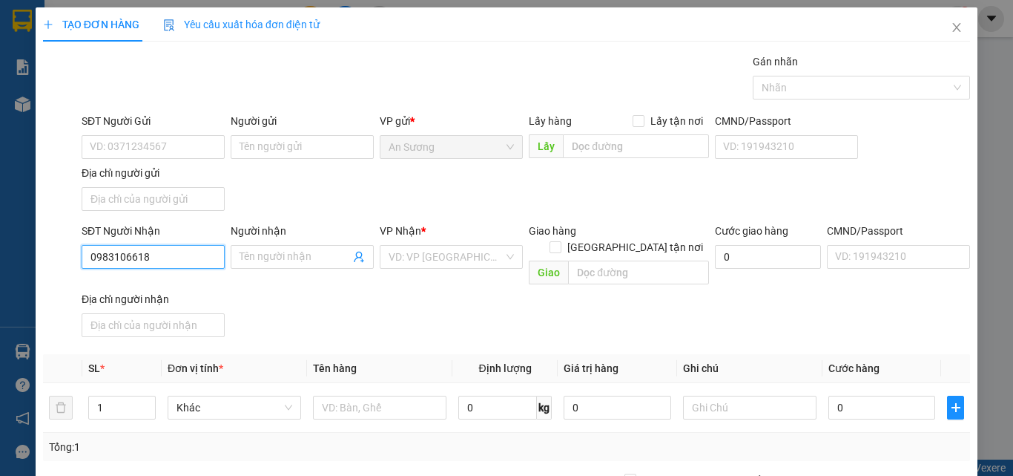
type input "0983106618"
drag, startPoint x: 358, startPoint y: 319, endPoint x: 458, endPoint y: 342, distance: 102.0
click at [360, 319] on div "SĐT Người Nhận 0983106618 0983106618 Người nhận Tên người nhận VP Nhận * VD: VP…" at bounding box center [526, 283] width 895 height 120
drag, startPoint x: 404, startPoint y: 255, endPoint x: 406, endPoint y: 399, distance: 143.9
click at [404, 256] on input "search" at bounding box center [446, 257] width 115 height 22
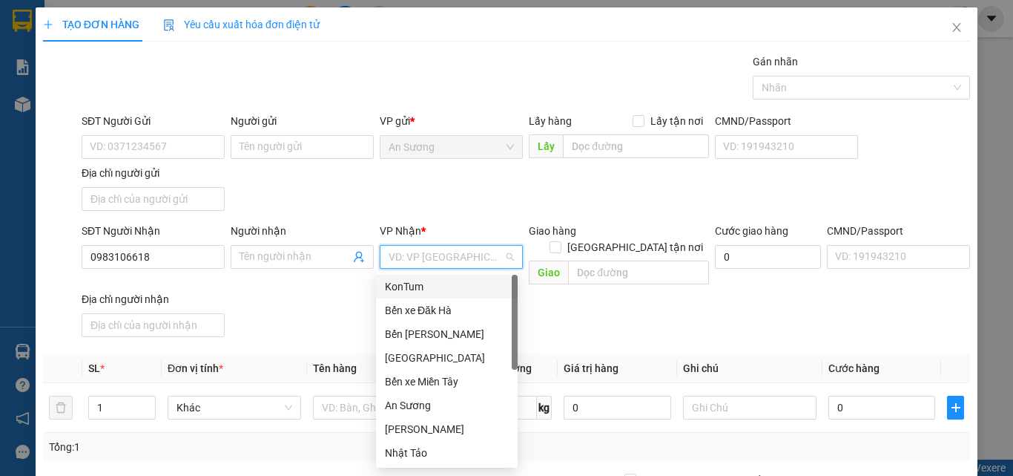
click at [438, 283] on div "KonTum" at bounding box center [447, 286] width 124 height 16
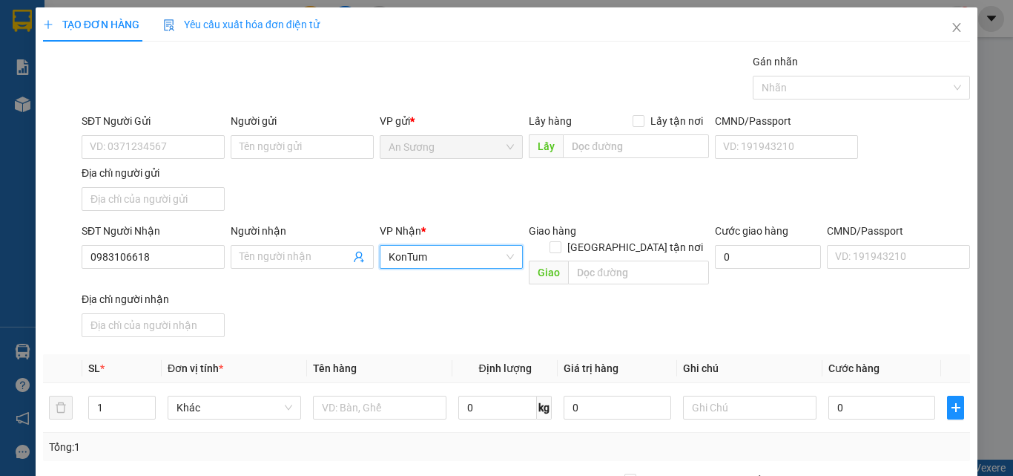
click at [333, 292] on div "SĐT Người Nhận 0983106618 Người nhận Tên người nhận VP Nhận * KonTum KonTum Gia…" at bounding box center [526, 283] width 895 height 120
click at [504, 251] on span "KonTum" at bounding box center [451, 257] width 125 height 22
click at [494, 184] on div "SĐT Người Gửi VD: 0371234567 Người gửi Tên người gửi VP gửi * An Sương Lấy hàng…" at bounding box center [526, 165] width 895 height 104
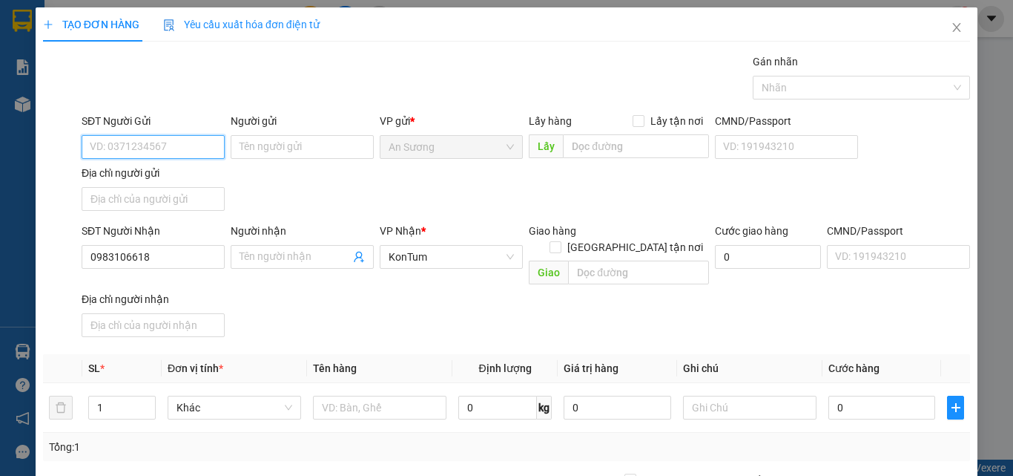
click at [137, 146] on input "SĐT Người Gửi" at bounding box center [153, 147] width 143 height 24
type input "0967387676"
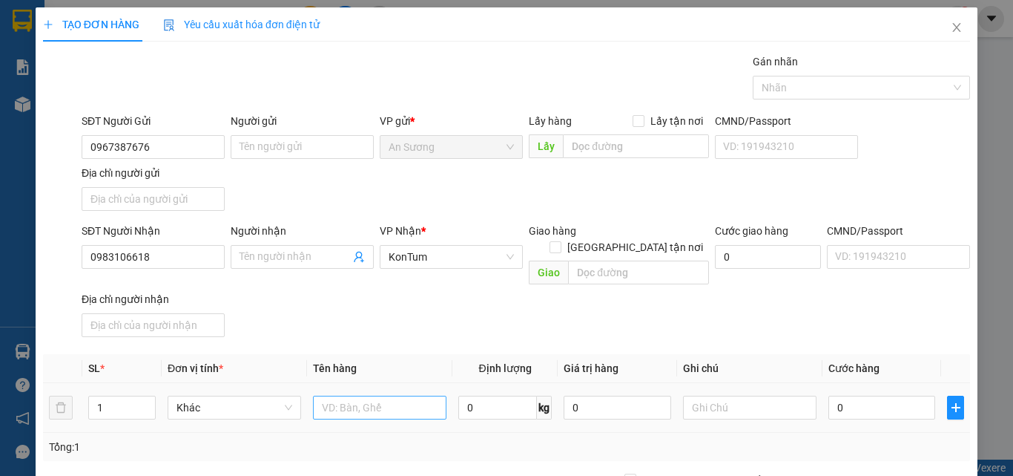
drag, startPoint x: 401, startPoint y: 313, endPoint x: 380, endPoint y: 379, distance: 69.2
click at [401, 314] on div "SĐT Người Nhận 0983106618 Người nhận Tên người nhận VP Nhận * KonTum Giao hàng …" at bounding box center [526, 283] width 895 height 120
click at [348, 395] on input "text" at bounding box center [380, 407] width 134 height 24
type input "bì tx"
drag, startPoint x: 423, startPoint y: 322, endPoint x: 725, endPoint y: 407, distance: 313.8
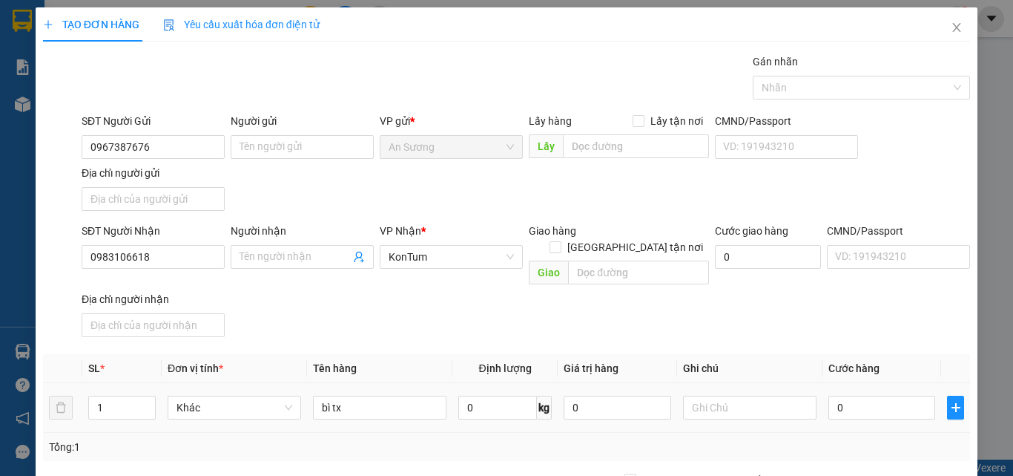
click at [461, 321] on div "SĐT Người Nhận 0983106618 Người nhận Tên người nhận VP Nhận * KonTum Giao hàng …" at bounding box center [526, 283] width 895 height 120
click at [829, 395] on input "0" at bounding box center [882, 407] width 107 height 24
type input "4"
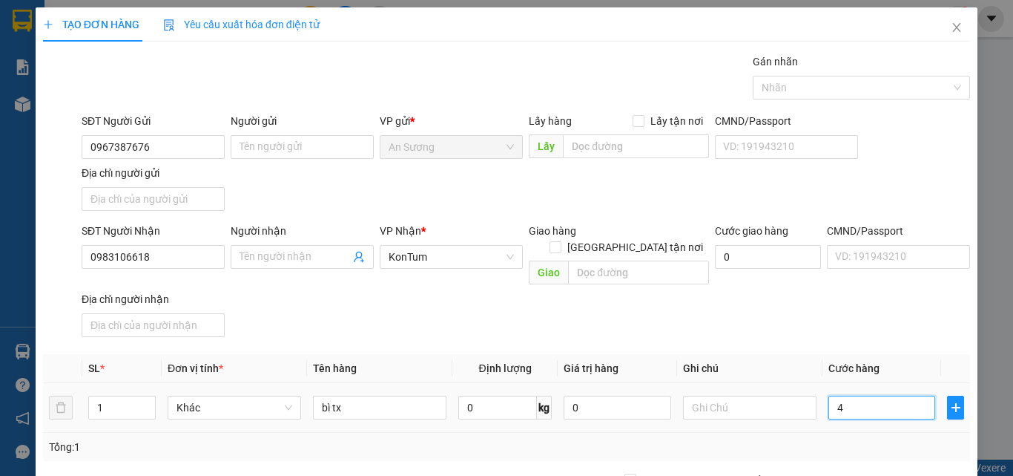
type input "40"
type input "40.000"
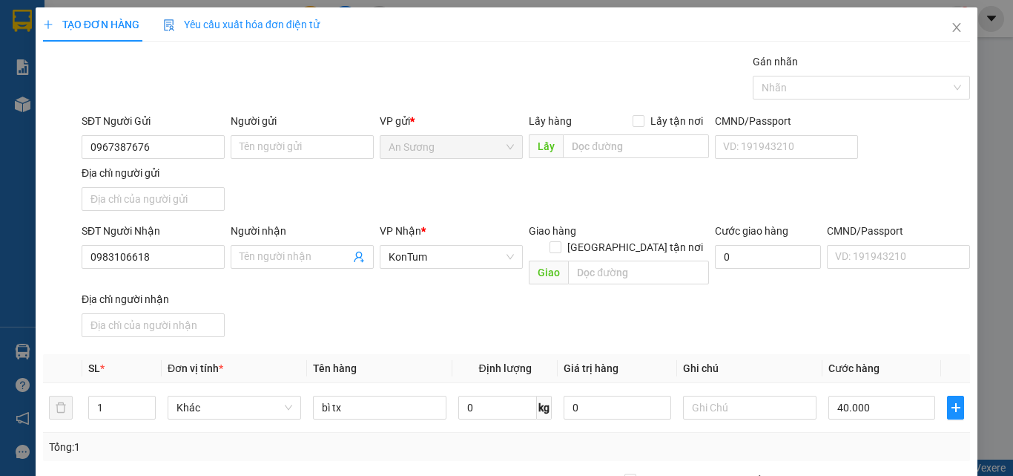
click at [820, 320] on div "SĐT Người Nhận 0983106618 Người nhận Tên người nhận VP Nhận * KonTum Giao hàng …" at bounding box center [526, 283] width 895 height 120
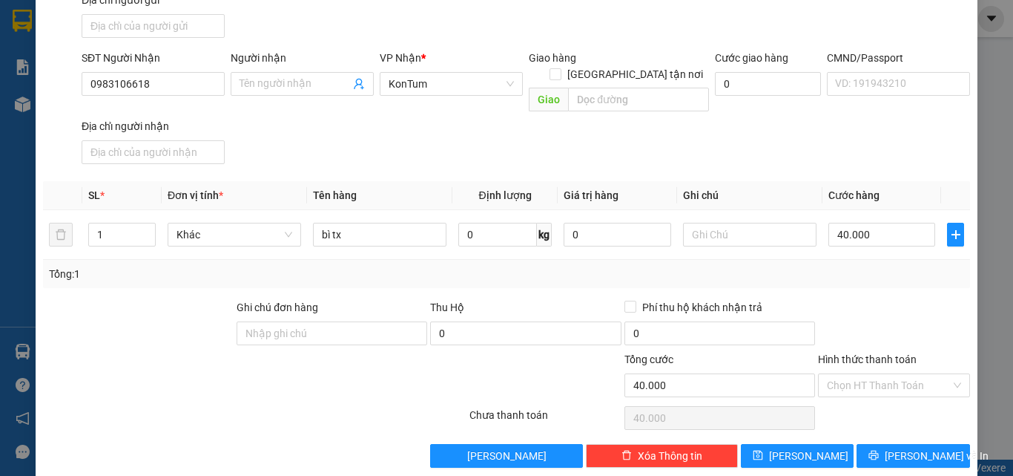
scroll to position [177, 0]
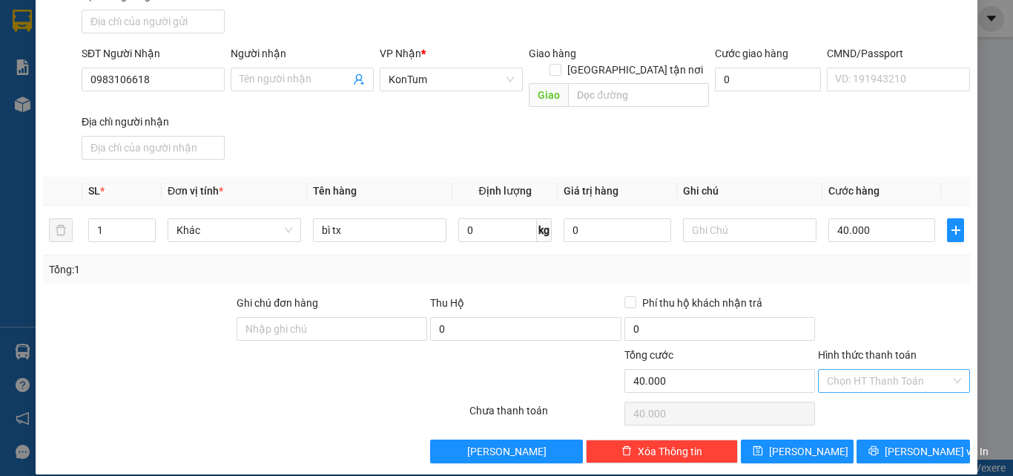
click at [881, 369] on input "Hình thức thanh toán" at bounding box center [889, 380] width 124 height 22
click at [858, 387] on div "Tại văn phòng" at bounding box center [885, 394] width 133 height 16
type input "0"
click at [903, 448] on div "TẠO ĐƠN HÀNG Yêu cầu xuất hóa đơn điện tử Transit Pickup Surcharge Ids Transit …" at bounding box center [507, 152] width 942 height 644
click at [911, 443] on span "[PERSON_NAME] và In" at bounding box center [937, 451] width 104 height 16
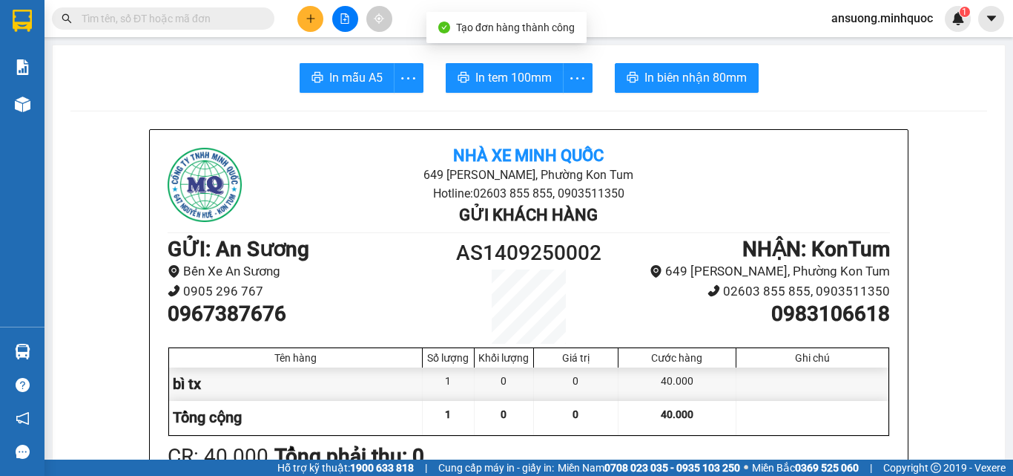
click at [520, 85] on span "In tem 100mm" at bounding box center [514, 77] width 76 height 19
click at [358, 18] on div at bounding box center [344, 19] width 111 height 26
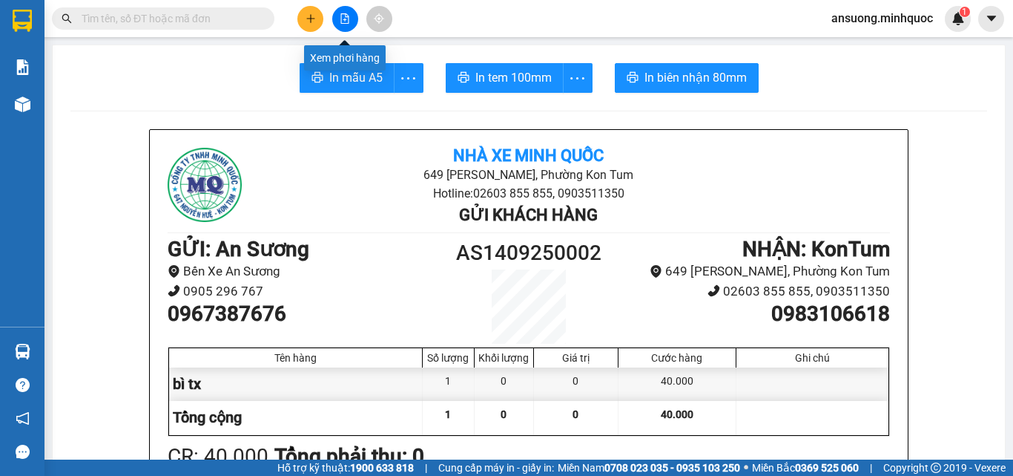
click at [350, 17] on button at bounding box center [345, 19] width 26 height 26
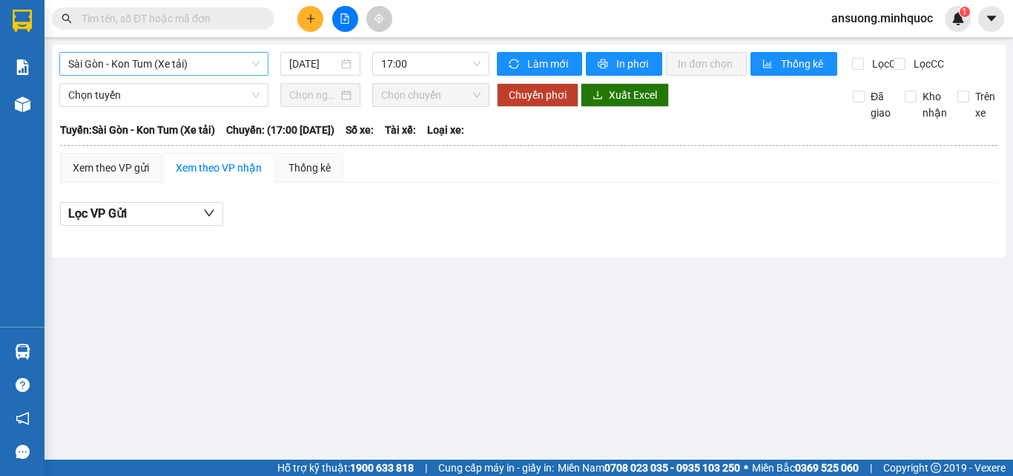
click at [181, 67] on span "Sài Gòn - Kon Tum (Xe tải)" at bounding box center [163, 64] width 191 height 22
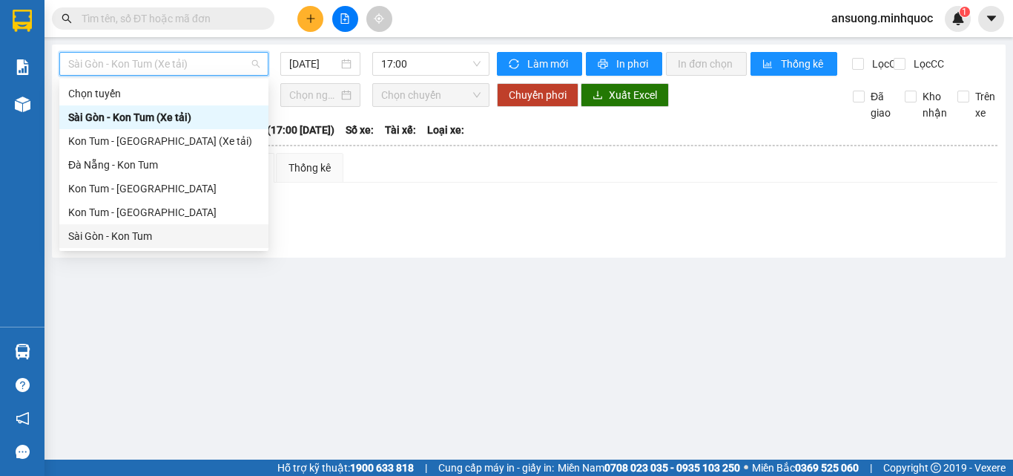
click at [114, 228] on div "Sài Gòn - Kon Tum" at bounding box center [163, 236] width 191 height 16
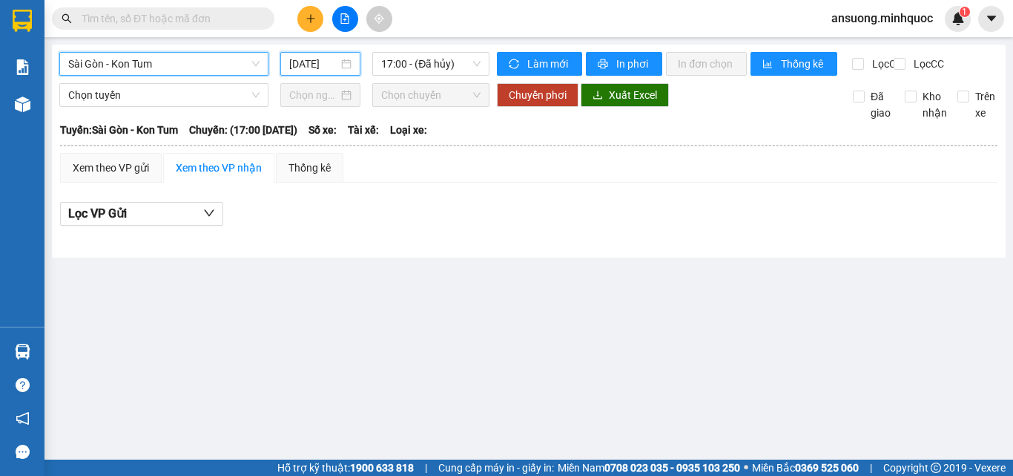
click at [303, 67] on input "[DATE]" at bounding box center [313, 64] width 49 height 16
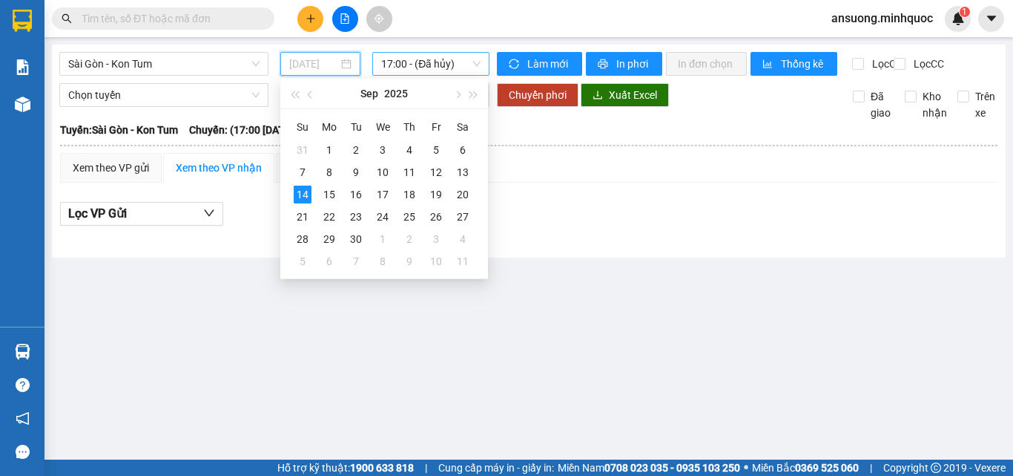
type input "[DATE]"
click at [420, 66] on span "17:00 - (Đã hủy)" at bounding box center [430, 64] width 99 height 22
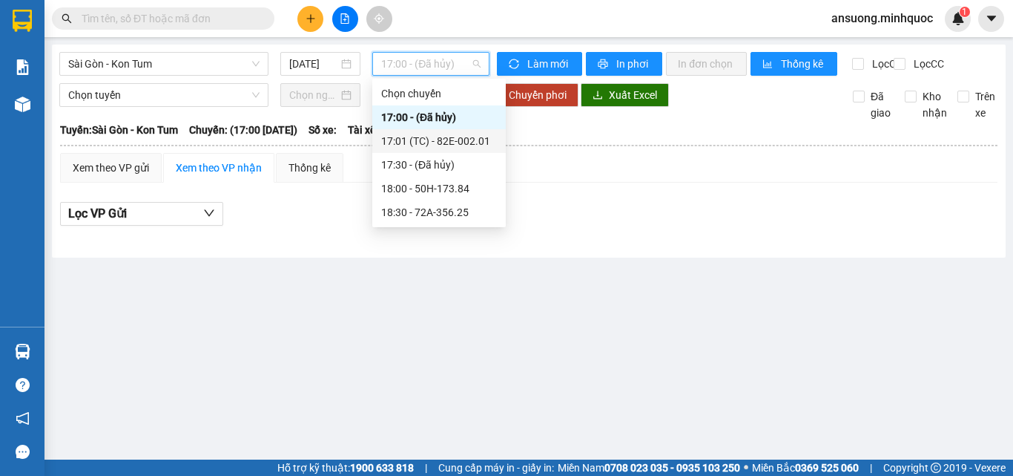
click at [443, 136] on div "17:01 (TC) - 82E-002.01" at bounding box center [439, 141] width 116 height 16
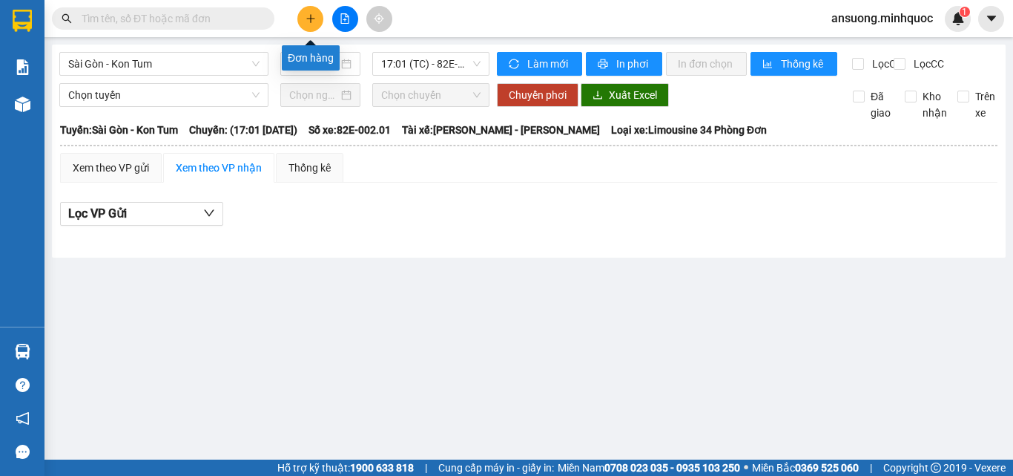
click at [307, 27] on button at bounding box center [310, 19] width 26 height 26
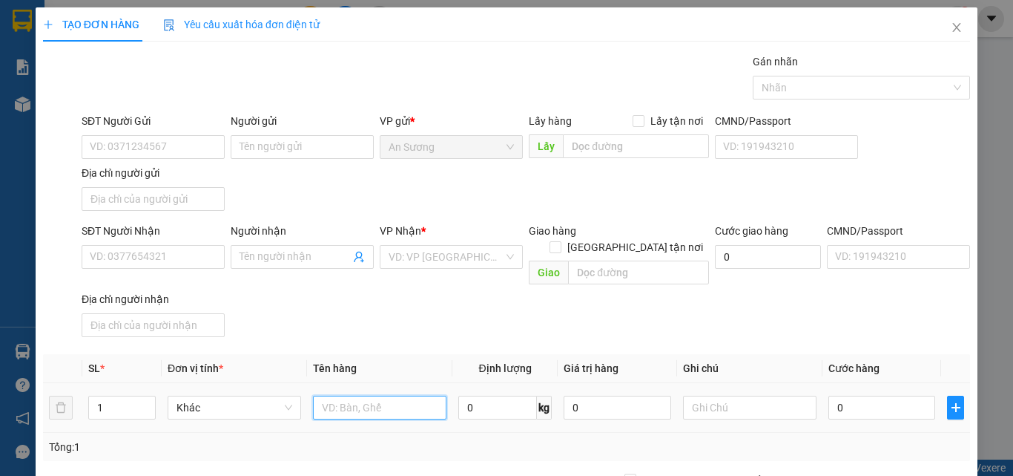
click at [362, 395] on input "text" at bounding box center [380, 407] width 134 height 24
type input "tx"
drag, startPoint x: 490, startPoint y: 276, endPoint x: 719, endPoint y: 414, distance: 267.6
click at [503, 286] on div "SĐT Người Nhận VD: 0377654321 Người nhận Tên người nhận VP Nhận * VD: VP [GEOGR…" at bounding box center [526, 283] width 895 height 120
click at [855, 395] on input "0" at bounding box center [882, 407] width 107 height 24
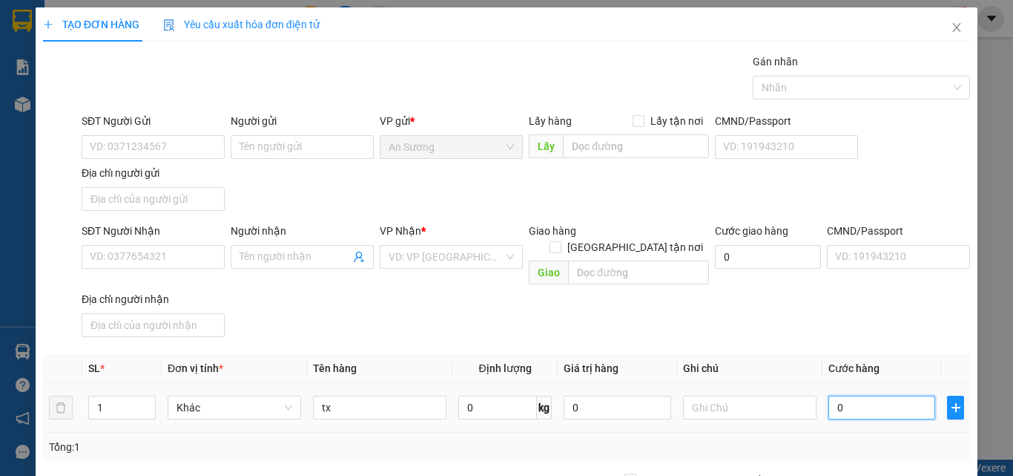
type input "2"
type input "20"
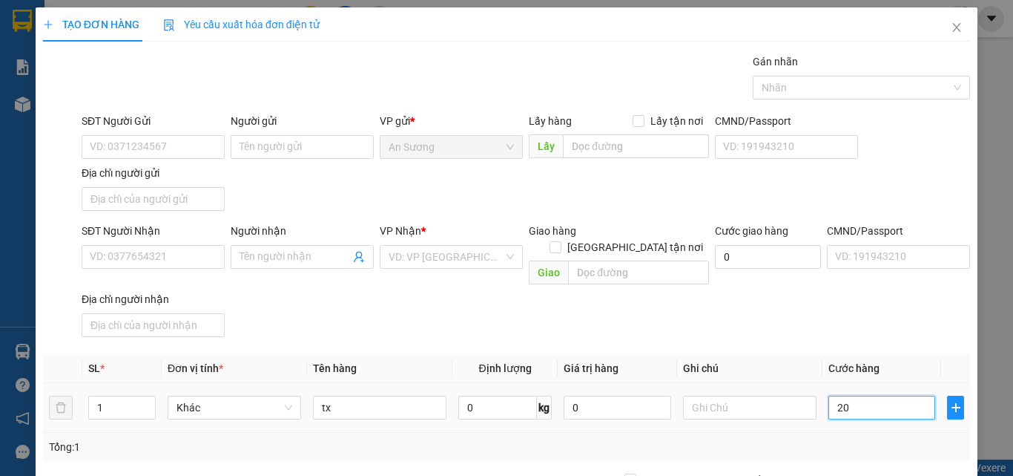
type input "20"
type input "200"
type input "2.000"
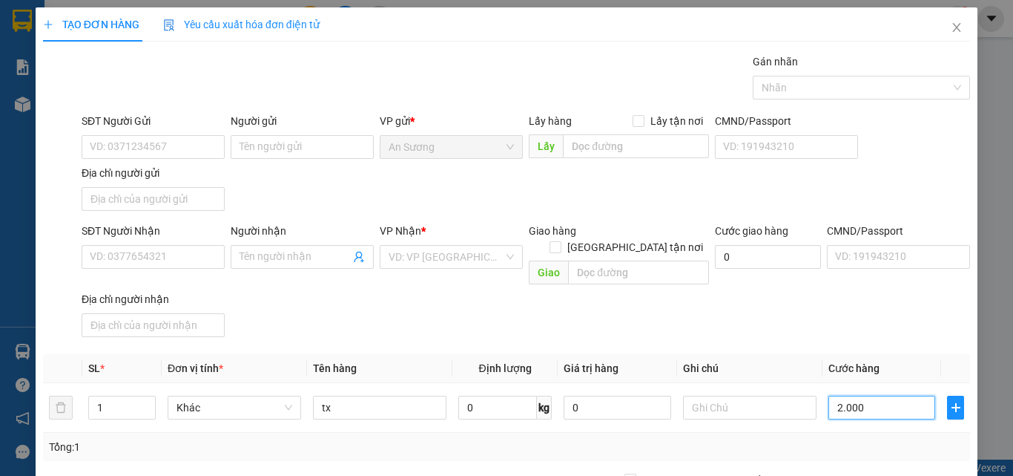
type input "2.000"
type input "200"
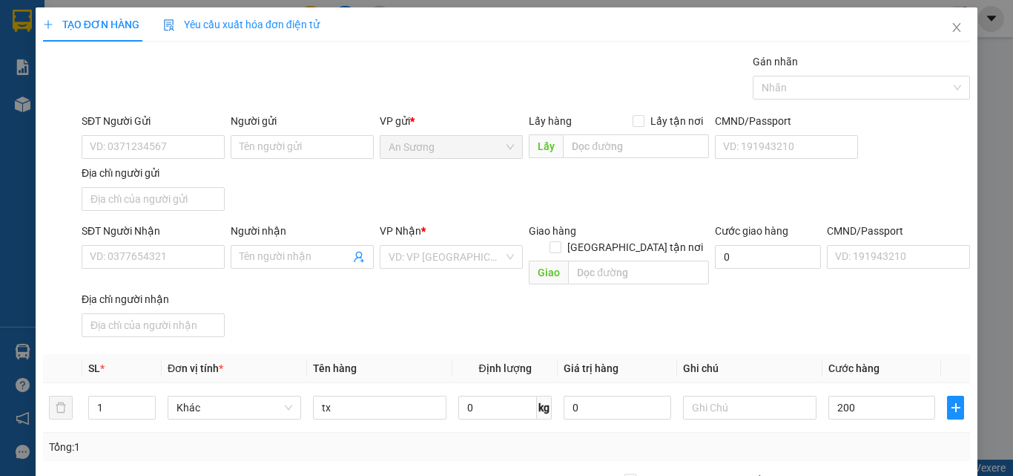
type input "200.000"
click at [866, 286] on div "SĐT Người Nhận VD: 0377654321 Người nhận Tên người nhận VP Nhận * VD: VP [GEOGR…" at bounding box center [526, 283] width 895 height 120
click at [126, 246] on input "SĐT Người Nhận" at bounding box center [153, 257] width 143 height 24
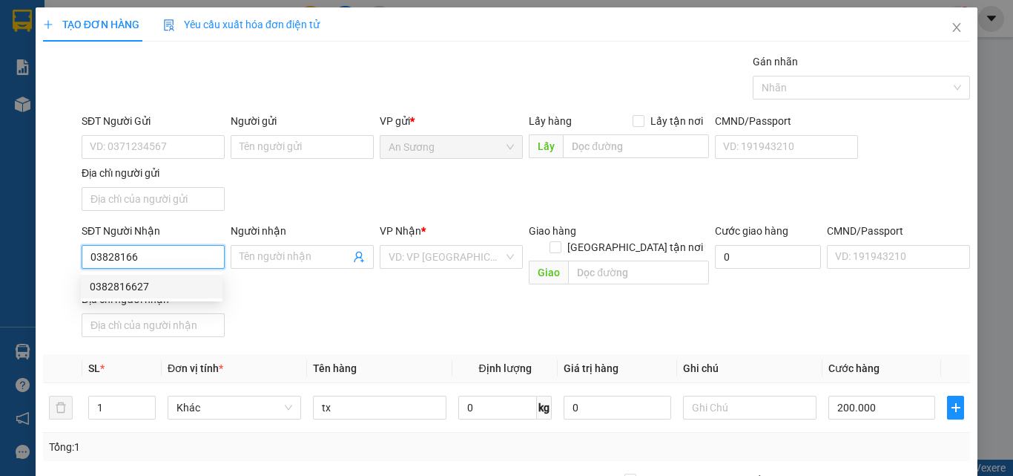
click at [184, 284] on div "0382816627" at bounding box center [152, 286] width 124 height 16
click at [139, 254] on input "0382816627" at bounding box center [153, 257] width 143 height 24
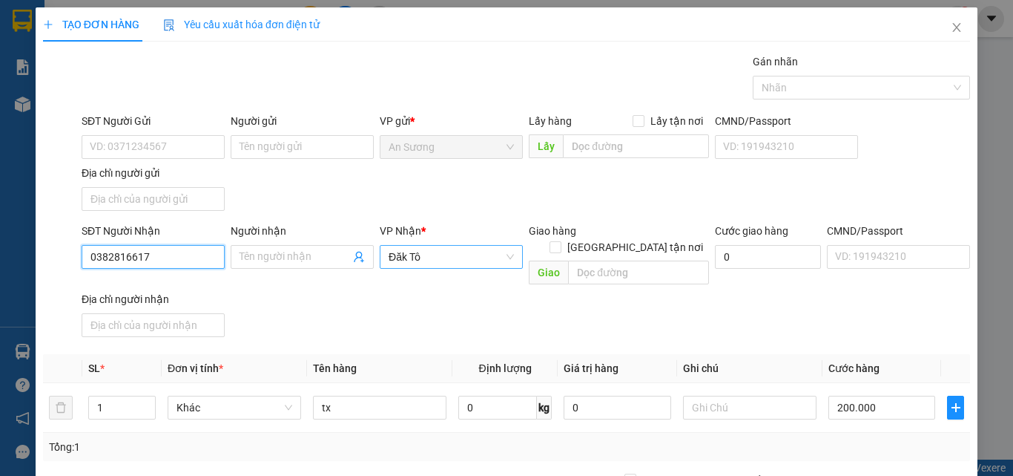
click at [458, 251] on span "Đăk Tô" at bounding box center [451, 257] width 125 height 22
type input "0382816617"
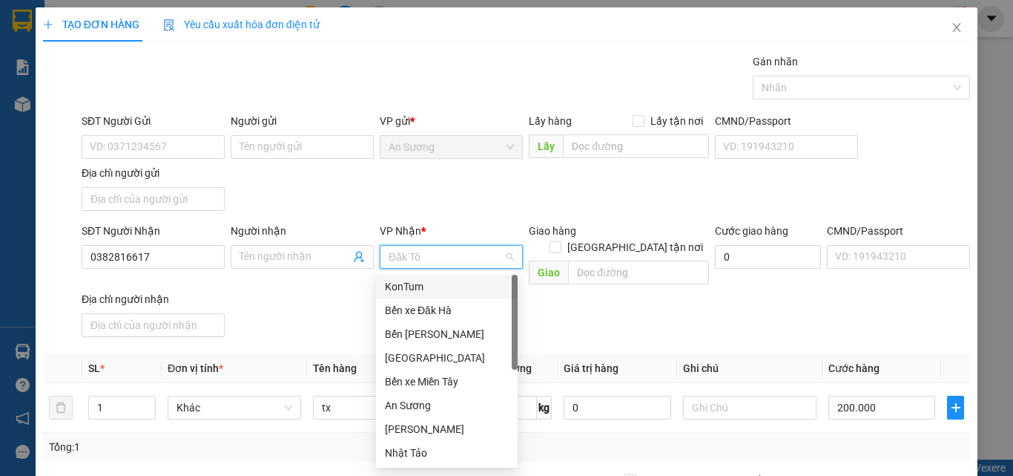
click at [425, 282] on div "KonTum" at bounding box center [447, 286] width 124 height 16
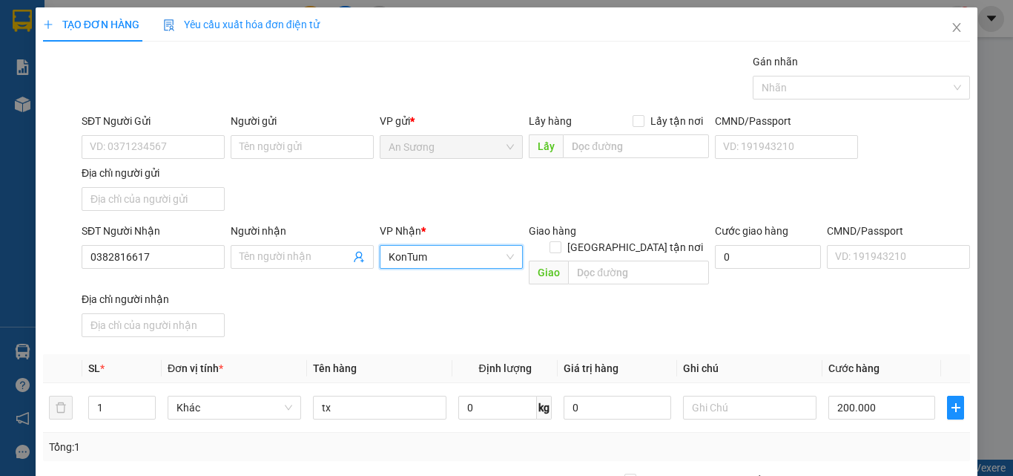
click at [319, 300] on div "SĐT Người Nhận 0382816617 Người nhận Tên người nhận VP Nhận * KonTum KonTum Gia…" at bounding box center [526, 283] width 895 height 120
drag, startPoint x: 171, startPoint y: 266, endPoint x: 51, endPoint y: 269, distance: 120.2
click at [51, 269] on div "SĐT Người Nhận 0382816617 0382816617 Người nhận Tên người nhận VP Nhận * KonTum…" at bounding box center [507, 283] width 930 height 120
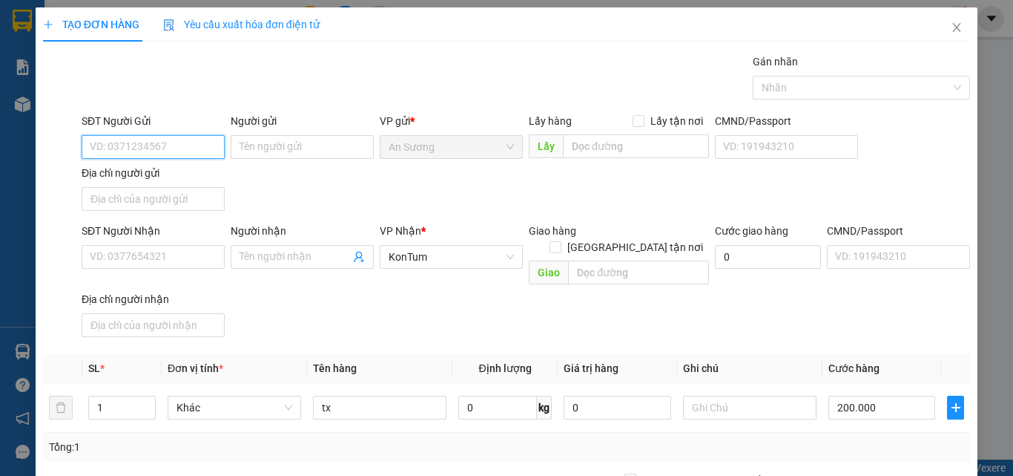
click at [138, 148] on input "SĐT Người Gửi" at bounding box center [153, 147] width 143 height 24
paste input "0382816617"
type input "0382816617"
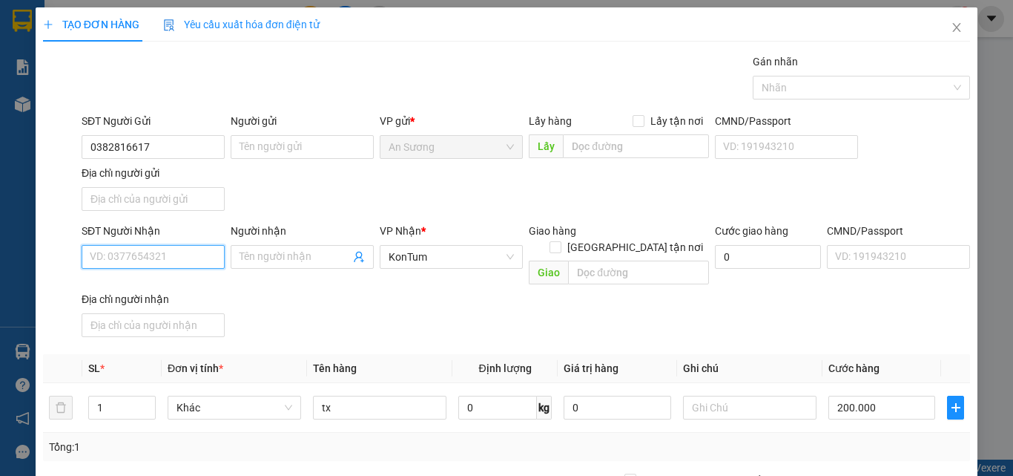
click at [110, 258] on input "SĐT Người Nhận" at bounding box center [153, 257] width 143 height 24
type input "0364440091"
click at [378, 277] on div "SĐT Người Nhận 0364440091 0364440091 Người nhận Tên người nhận VP Nhận * KonTum…" at bounding box center [526, 283] width 895 height 120
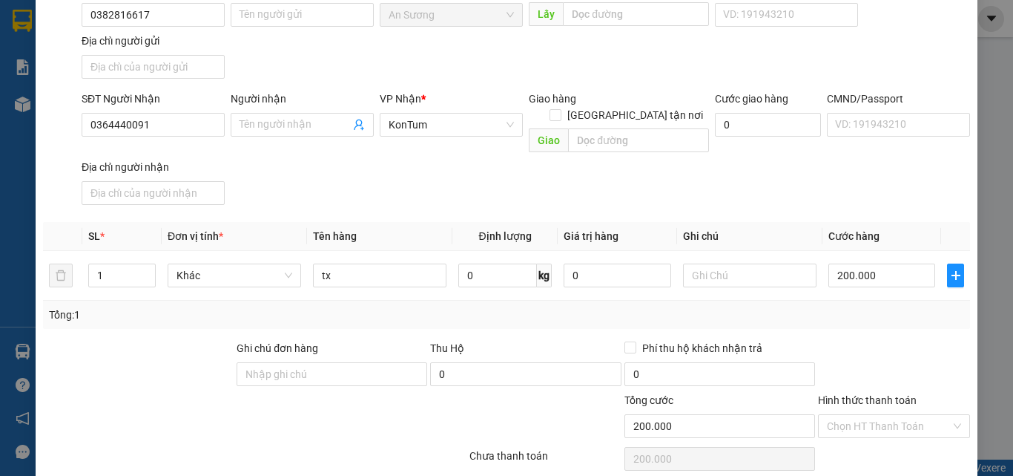
scroll to position [177, 0]
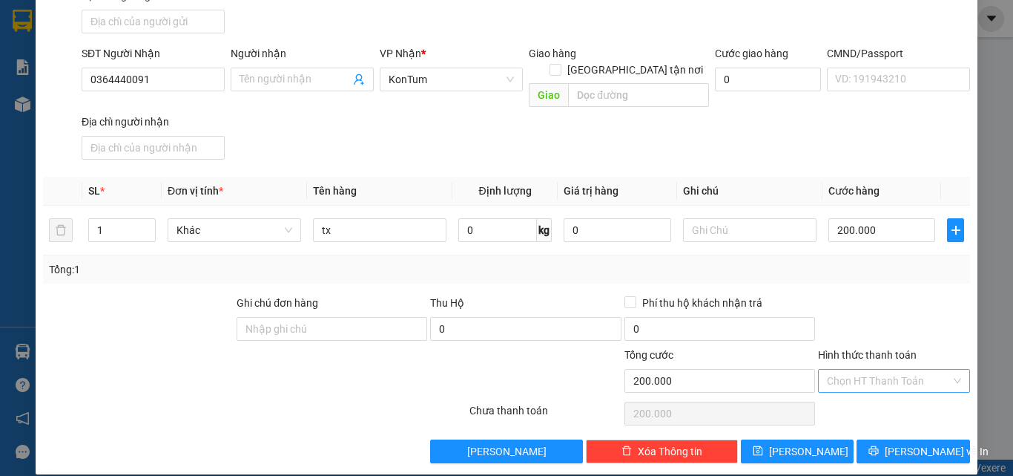
click at [885, 369] on input "Hình thức thanh toán" at bounding box center [889, 380] width 124 height 22
click at [865, 401] on div "Tại văn phòng" at bounding box center [885, 394] width 133 height 16
type input "0"
click at [915, 295] on div at bounding box center [894, 321] width 155 height 52
drag, startPoint x: 888, startPoint y: 434, endPoint x: 846, endPoint y: 450, distance: 45.3
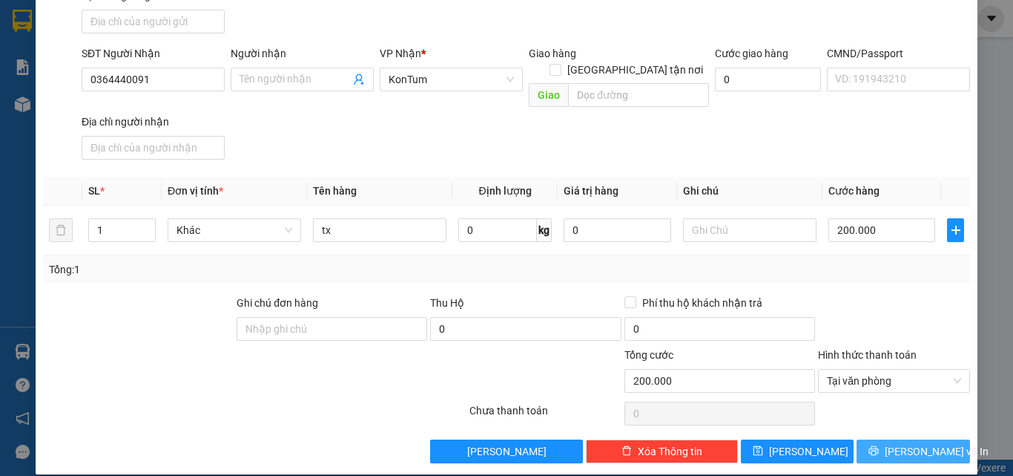
click at [886, 439] on button "[PERSON_NAME] và In" at bounding box center [914, 451] width 114 height 24
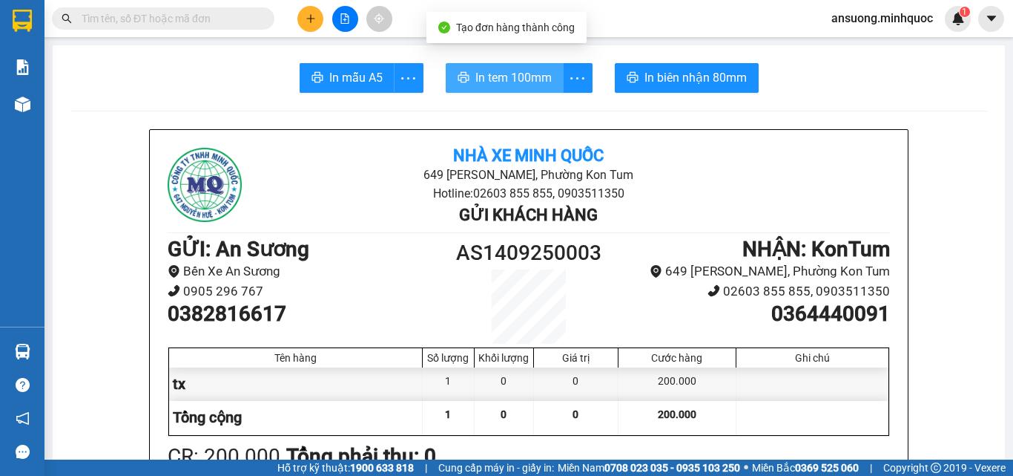
click at [517, 74] on span "In tem 100mm" at bounding box center [514, 77] width 76 height 19
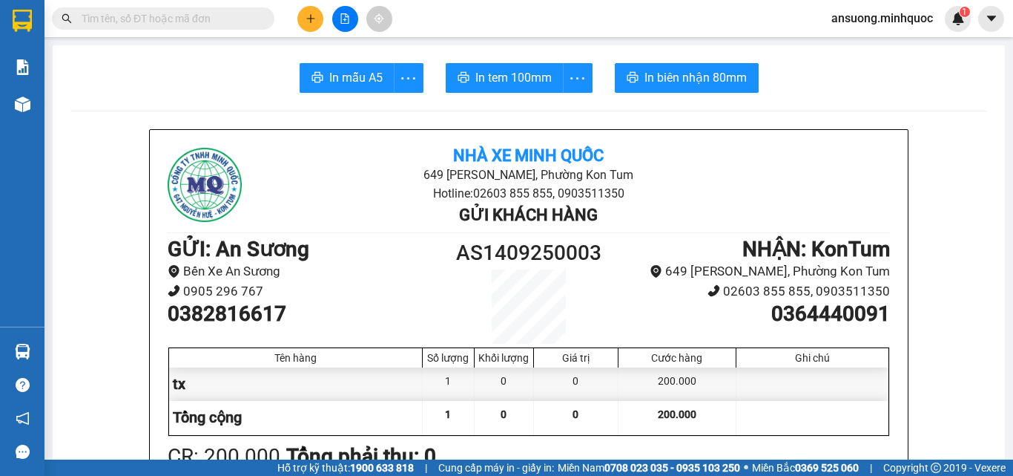
click at [315, 15] on icon "plus" at bounding box center [311, 18] width 10 height 10
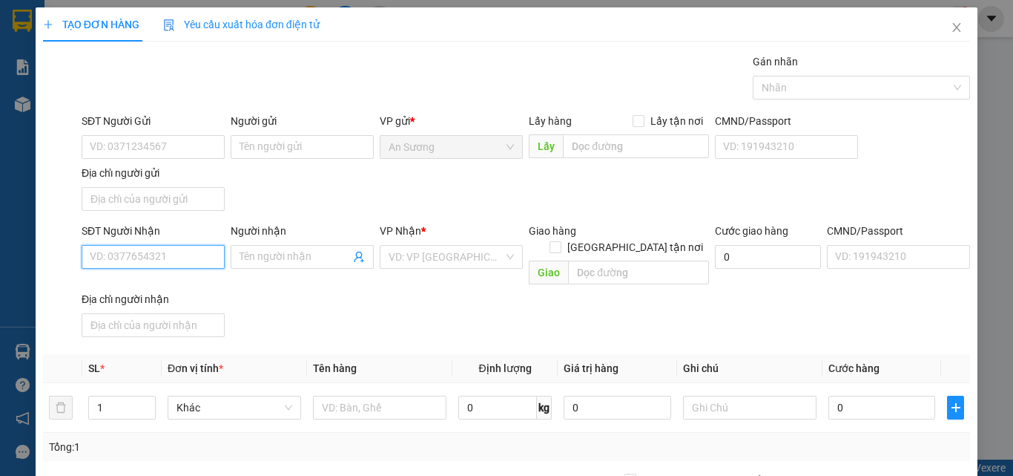
click at [116, 255] on input "SĐT Người Nhận" at bounding box center [153, 257] width 143 height 24
drag, startPoint x: 139, startPoint y: 259, endPoint x: 50, endPoint y: 257, distance: 89.0
click at [51, 257] on div "SĐT Người Nhận 0979 Người nhận Tên người nhận VP Nhận * VD: VP Sài Gòn Giao hàn…" at bounding box center [507, 283] width 930 height 120
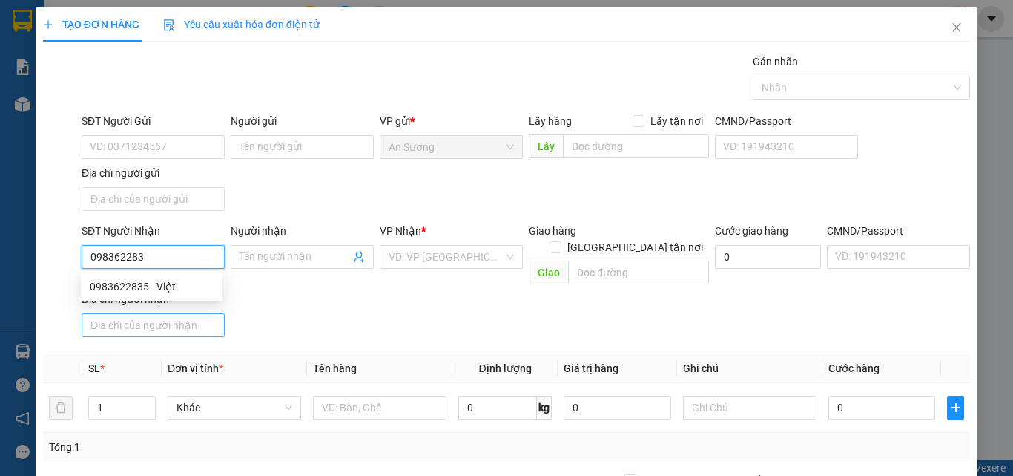
type input "0983622835"
click at [157, 293] on div "0983622835 - Việt" at bounding box center [152, 286] width 124 height 16
type input "Việt"
type input "0983622835"
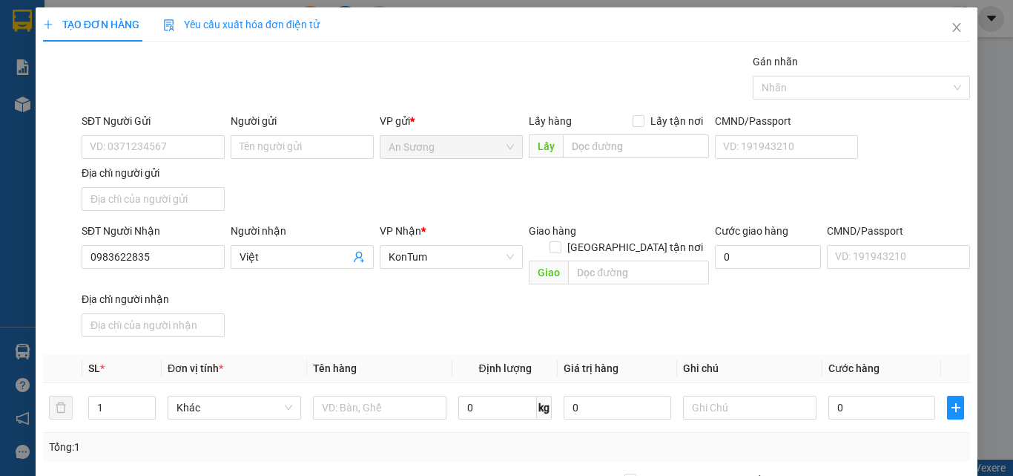
click at [323, 213] on div "SĐT Người Gửi VD: 0371234567 Người gửi Tên người gửi VP gửi * An Sương Lấy hàng…" at bounding box center [526, 165] width 895 height 104
click at [157, 139] on input "SĐT Người Gửi" at bounding box center [153, 147] width 143 height 24
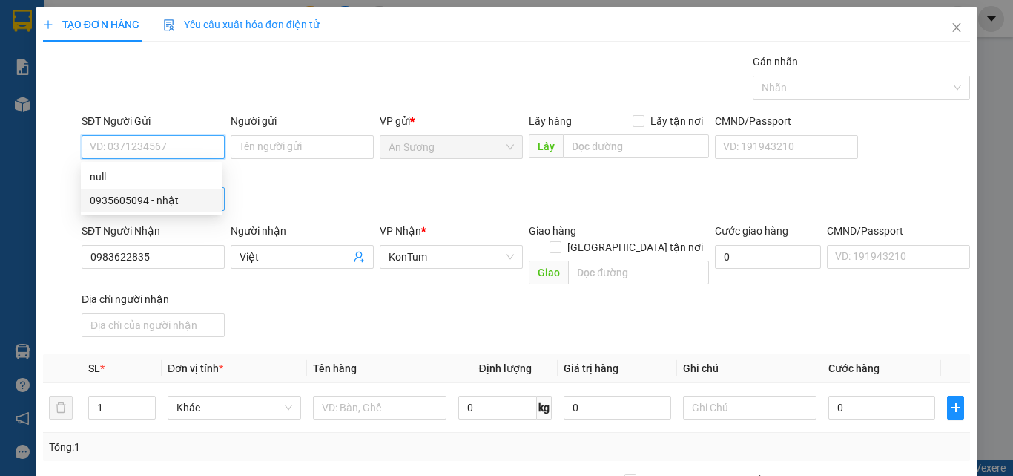
click at [174, 196] on div "0935605094 - nhật" at bounding box center [152, 200] width 124 height 16
type input "0935605094"
type input "nhật"
type input "0"
type input "0374959678"
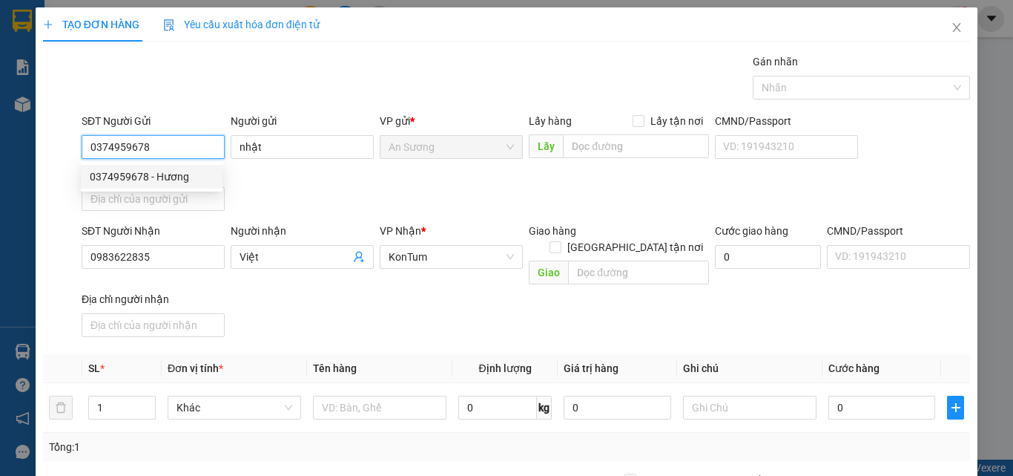
click at [185, 168] on div "0374959678 - Hương" at bounding box center [152, 177] width 142 height 24
type input "Hương"
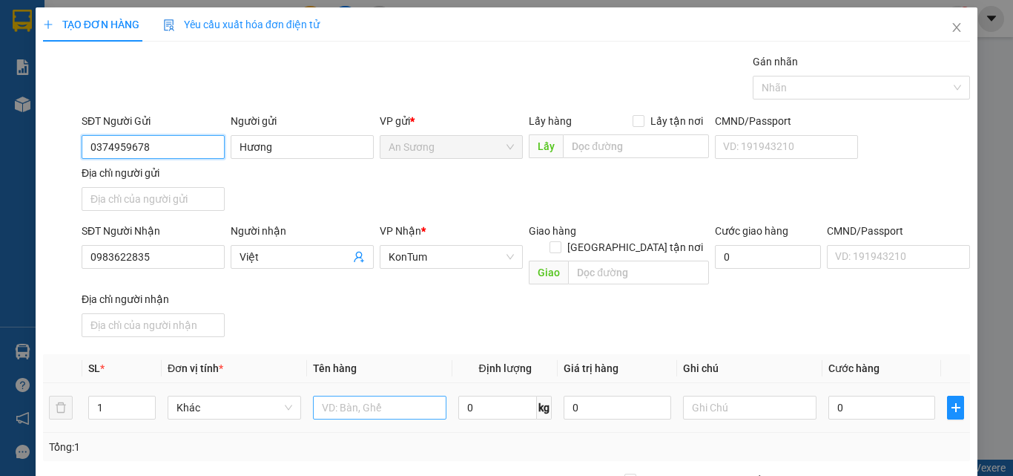
type input "0374959678"
click at [336, 395] on input "text" at bounding box center [380, 407] width 134 height 24
type input "bì"
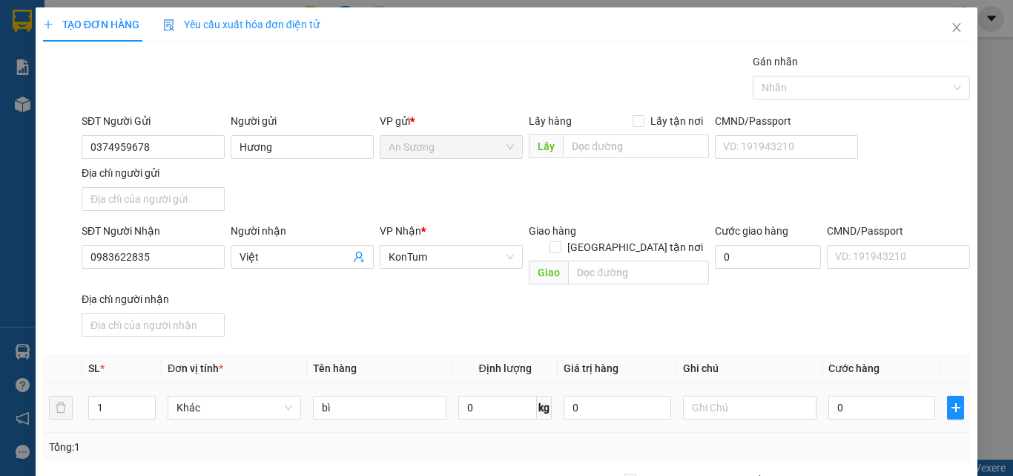
click at [844, 392] on div "0" at bounding box center [882, 407] width 107 height 30
drag, startPoint x: 829, startPoint y: 418, endPoint x: 838, endPoint y: 411, distance: 12.2
click at [829, 432] on div "Tổng: 1" at bounding box center [506, 446] width 927 height 28
click at [866, 395] on input "0" at bounding box center [882, 407] width 107 height 24
type input "4"
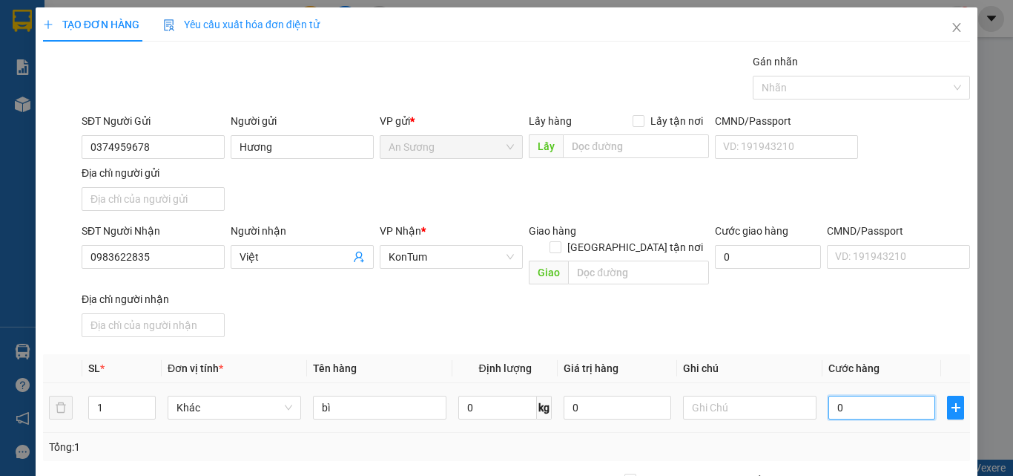
type input "4"
type input "40"
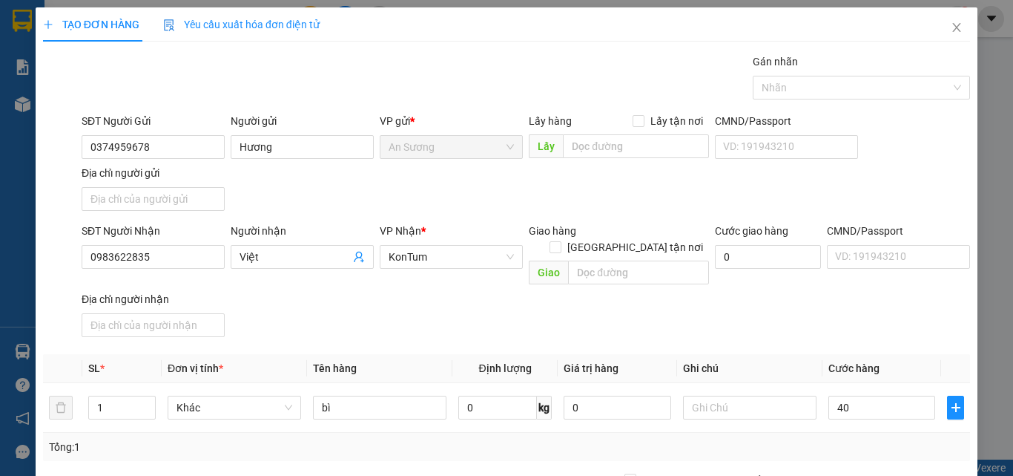
type input "40.000"
drag, startPoint x: 856, startPoint y: 349, endPoint x: 845, endPoint y: 359, distance: 14.7
click at [848, 362] on span "Cước hàng" at bounding box center [854, 368] width 51 height 12
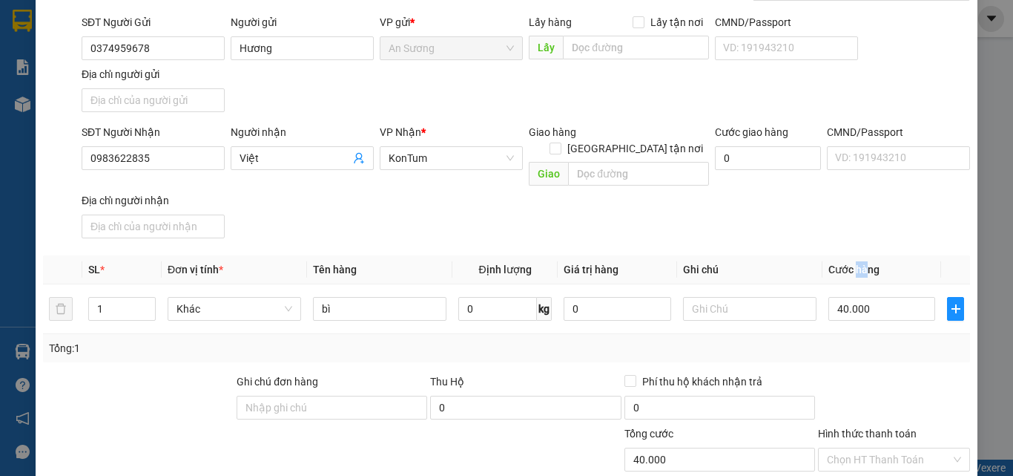
scroll to position [177, 0]
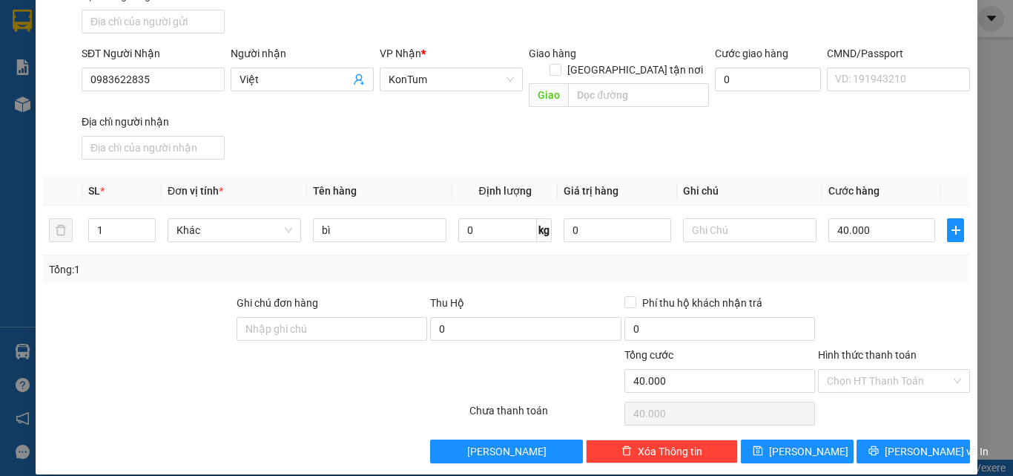
drag, startPoint x: 866, startPoint y: 351, endPoint x: 872, endPoint y: 364, distance: 13.9
click at [868, 351] on div "Hình thức thanh toán" at bounding box center [894, 357] width 152 height 22
drag, startPoint x: 872, startPoint y: 364, endPoint x: 867, endPoint y: 398, distance: 34.5
click at [872, 369] on input "Hình thức thanh toán" at bounding box center [889, 380] width 124 height 22
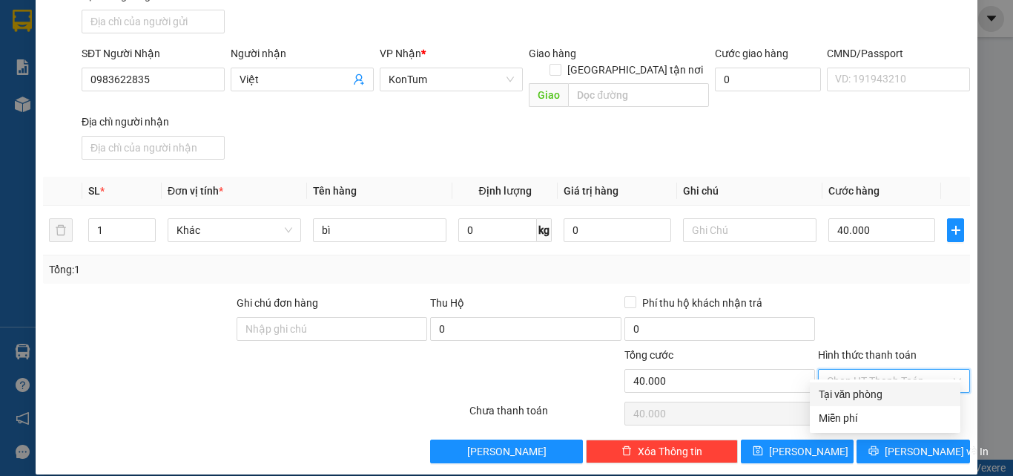
click at [865, 401] on div "Tại văn phòng" at bounding box center [885, 394] width 151 height 24
type input "0"
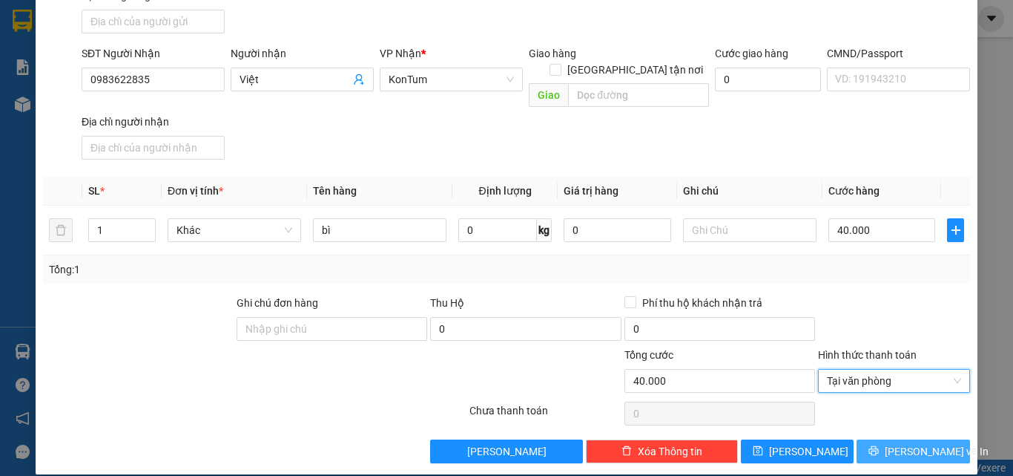
click at [898, 443] on span "[PERSON_NAME] và In" at bounding box center [937, 451] width 104 height 16
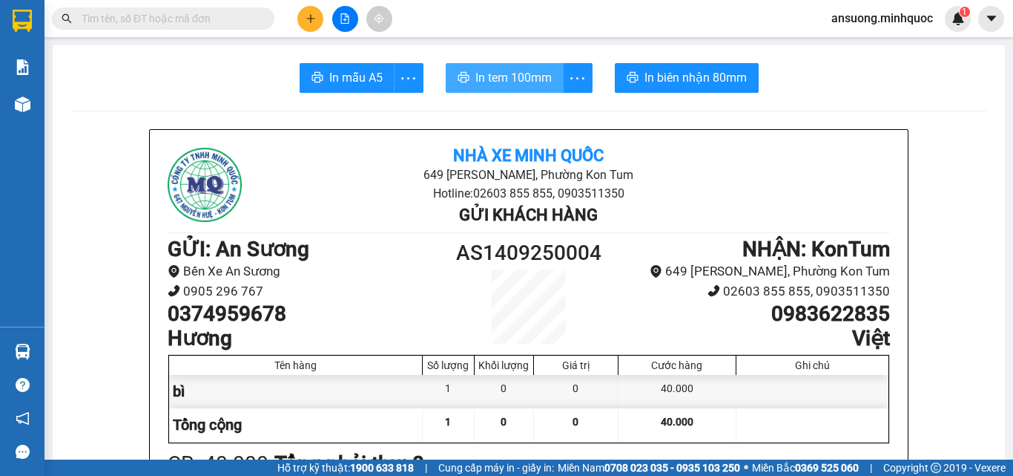
drag, startPoint x: 550, startPoint y: 84, endPoint x: 546, endPoint y: 76, distance: 8.3
click at [547, 78] on button "In tem 100mm" at bounding box center [505, 78] width 118 height 30
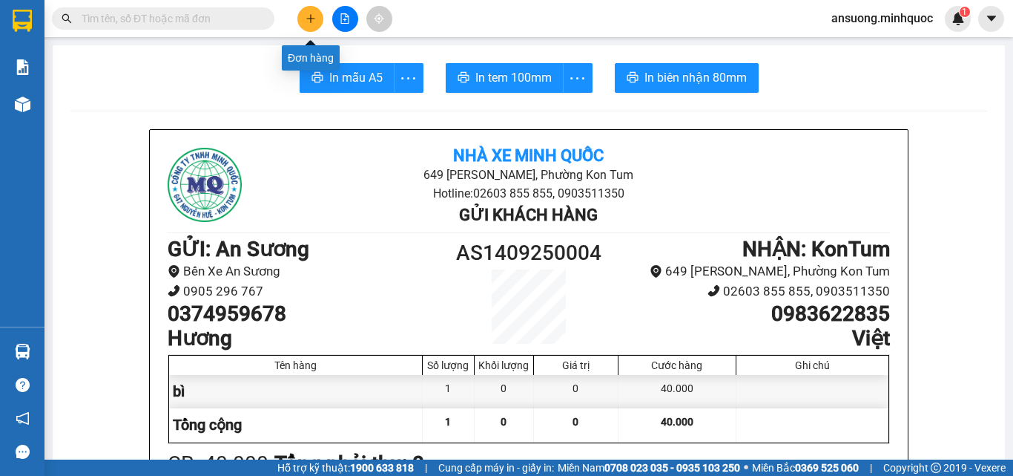
click at [307, 7] on button at bounding box center [310, 19] width 26 height 26
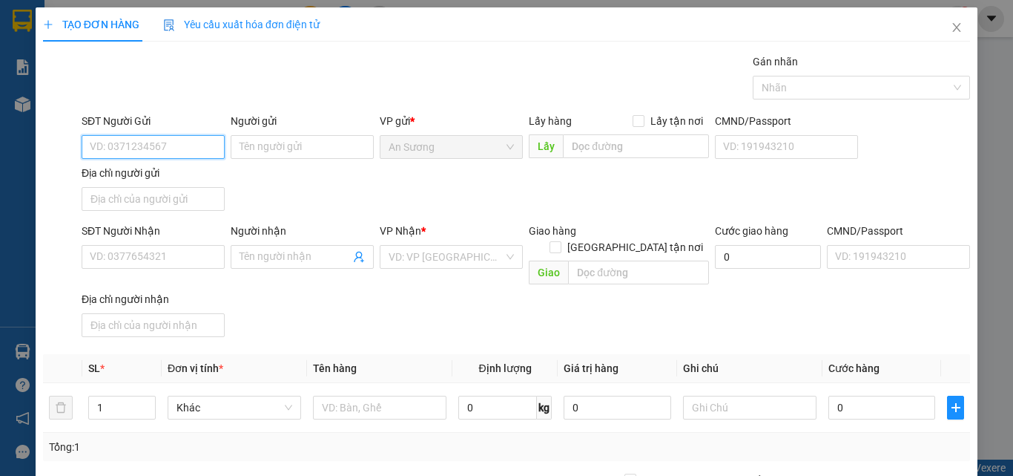
click at [136, 143] on input "SĐT Người Gửi" at bounding box center [153, 147] width 143 height 24
type input "0859933532"
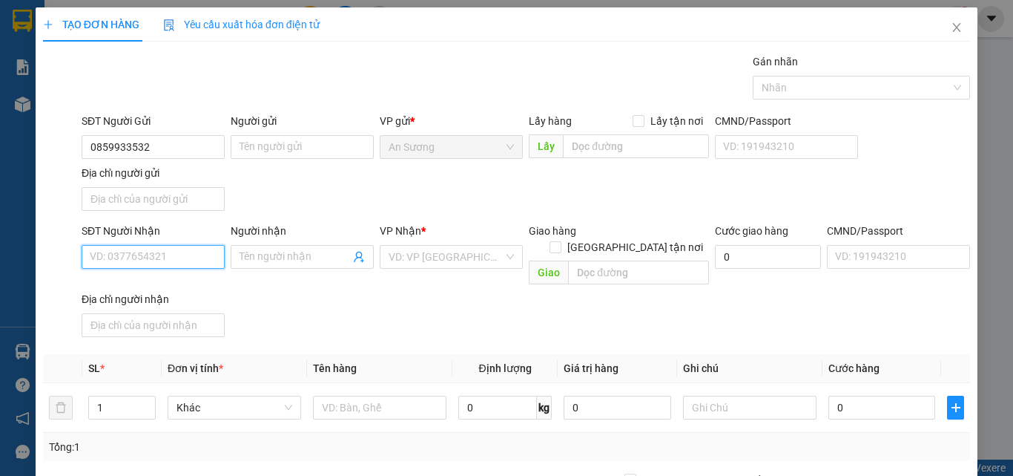
click at [136, 265] on input "SĐT Người Nhận" at bounding box center [153, 257] width 143 height 24
type input "0862574403"
click at [159, 284] on div "0862574403 - THI" at bounding box center [152, 286] width 124 height 16
type input "THI"
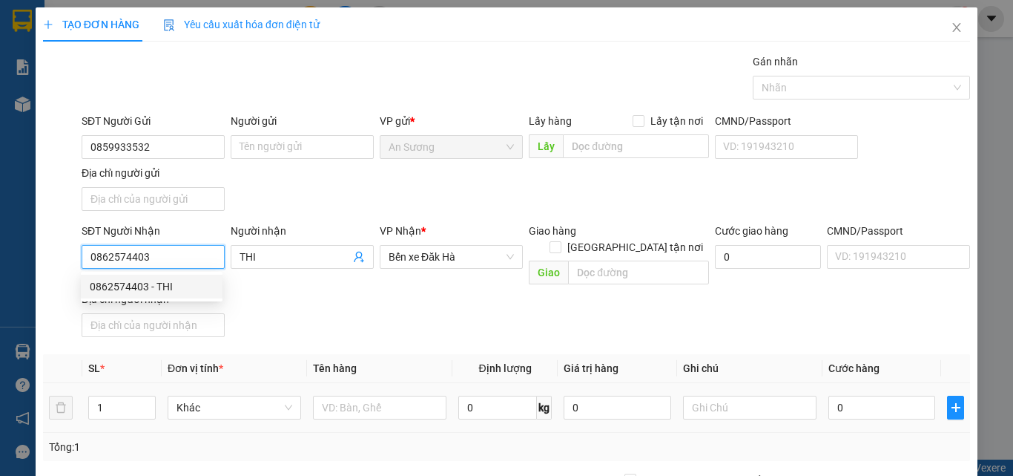
type input "0862574403"
click at [371, 346] on div "Transit Pickup Surcharge Ids Transit Deliver Surcharge Ids Transit Deliver Surc…" at bounding box center [506, 346] width 927 height 587
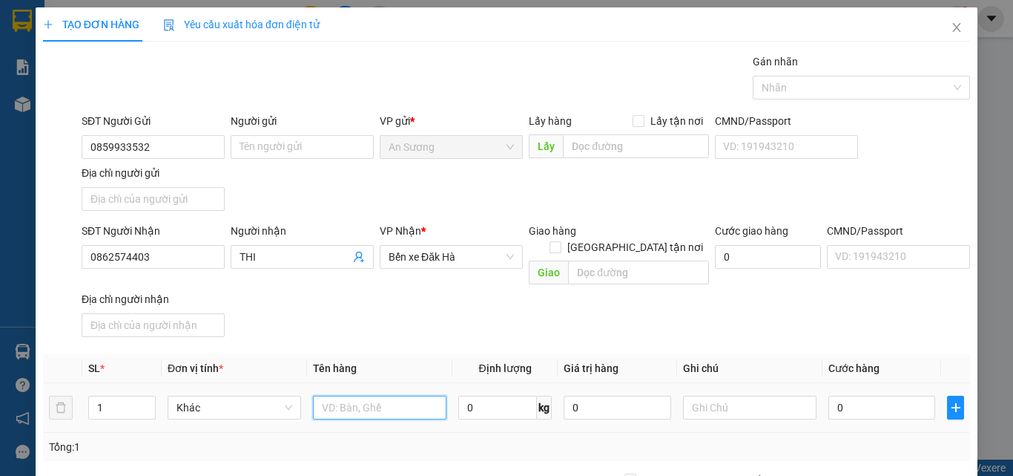
click at [351, 401] on input "text" at bounding box center [380, 407] width 134 height 24
type input "hộp"
click at [896, 401] on input "0" at bounding box center [882, 407] width 107 height 24
type input "4"
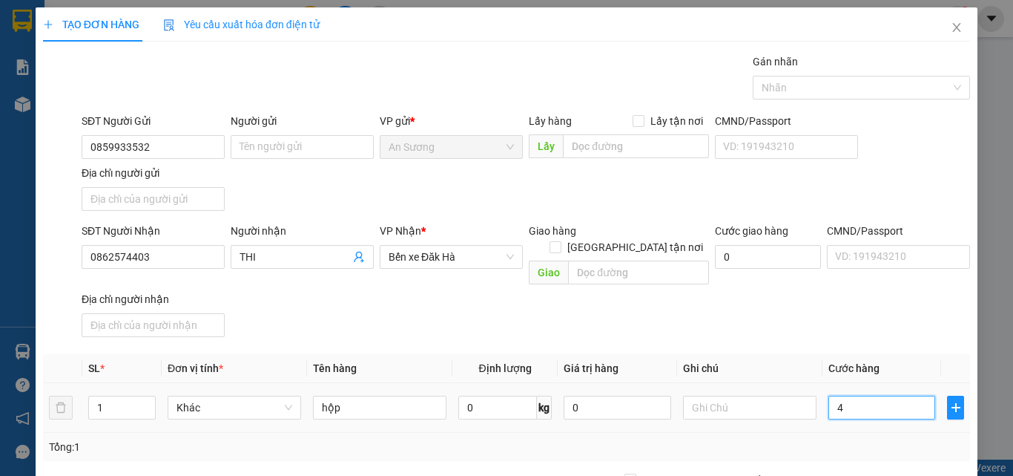
type input "4"
type input "40"
type input "40.000"
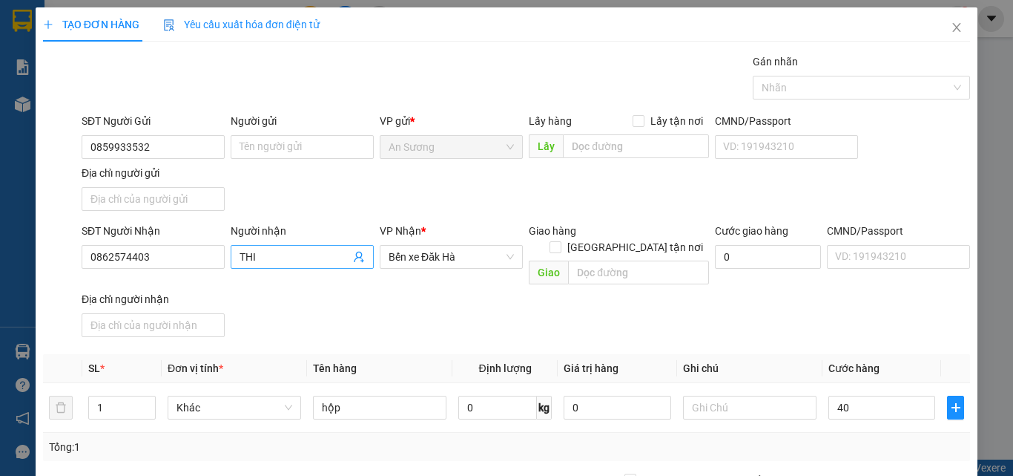
type input "40.000"
click at [312, 263] on input "THI" at bounding box center [295, 257] width 111 height 16
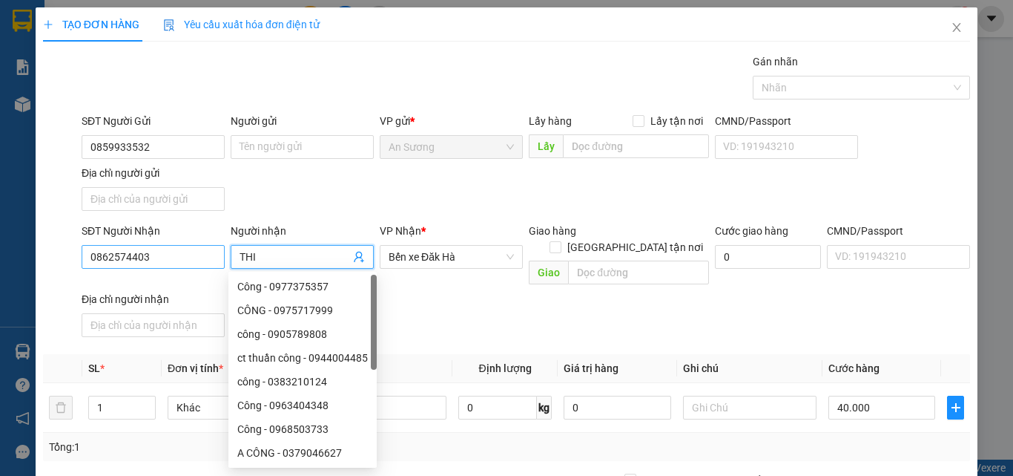
drag, startPoint x: 266, startPoint y: 256, endPoint x: 210, endPoint y: 261, distance: 56.6
click at [210, 261] on div "SĐT Người Nhận 0862574403 Người nhận THI VP Nhận * Bến xe Đăk Hà Giao hàng Giao…" at bounding box center [526, 283] width 895 height 120
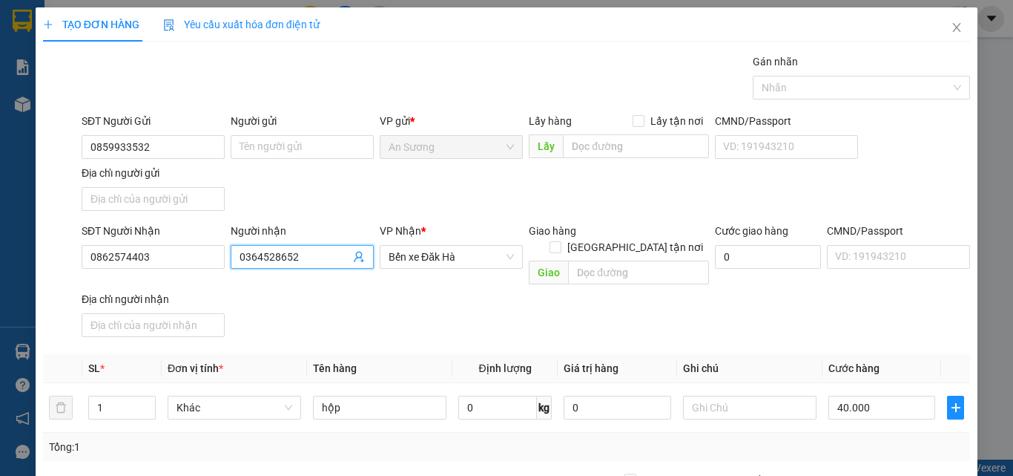
type input "0364528652"
drag, startPoint x: 381, startPoint y: 320, endPoint x: 337, endPoint y: 386, distance: 79.6
click at [380, 322] on div "SĐT Người Nhận 0862574403 Người nhận 0364528652 0364528652 VP Nhận * Bến xe Đăk…" at bounding box center [526, 283] width 895 height 120
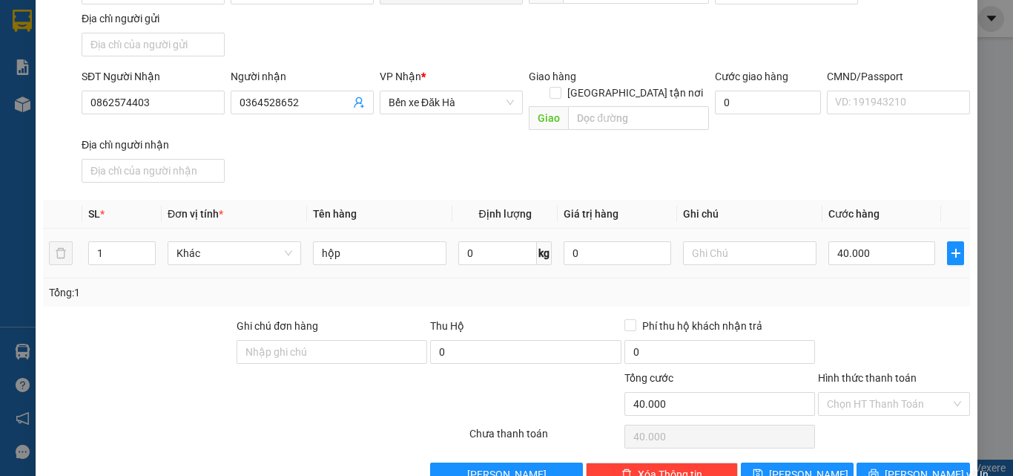
scroll to position [177, 0]
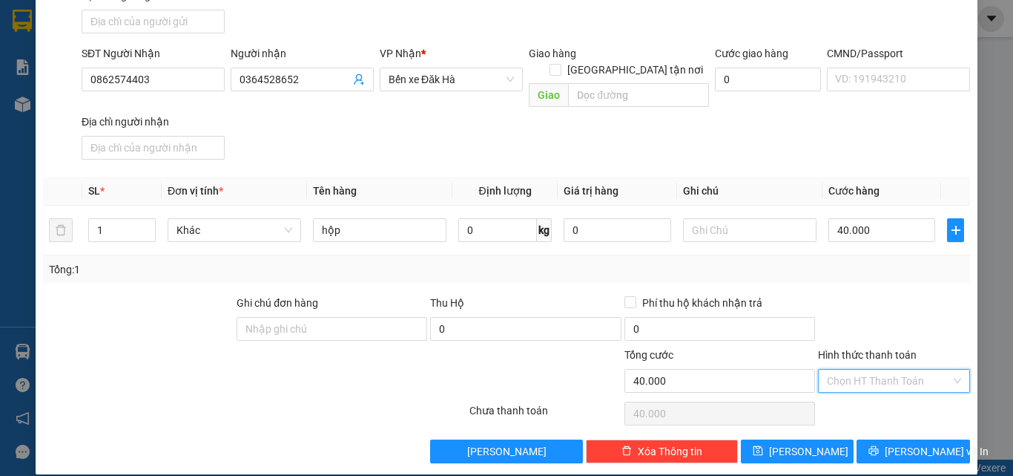
click at [863, 369] on input "Hình thức thanh toán" at bounding box center [889, 380] width 124 height 22
click at [841, 389] on div "Tại văn phòng" at bounding box center [885, 394] width 133 height 16
type input "0"
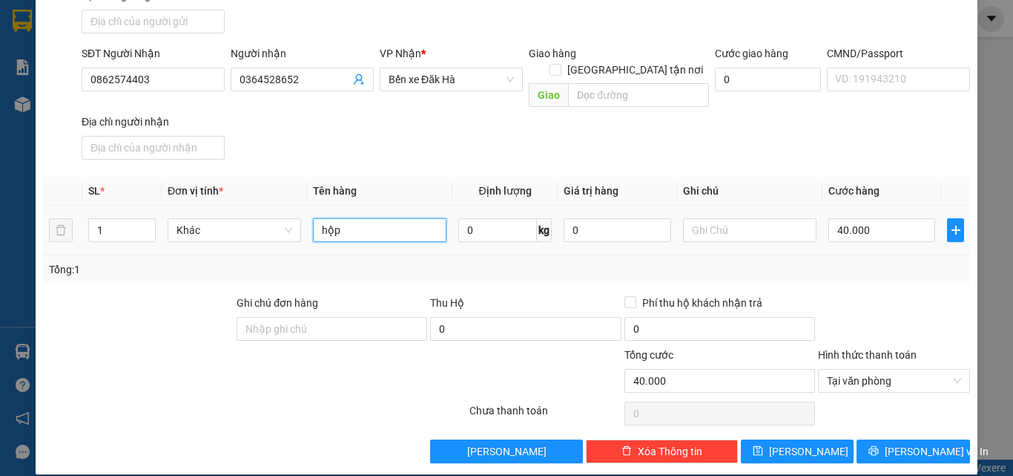
click at [414, 218] on input "hộp" at bounding box center [380, 230] width 134 height 24
type input "hộp quà"
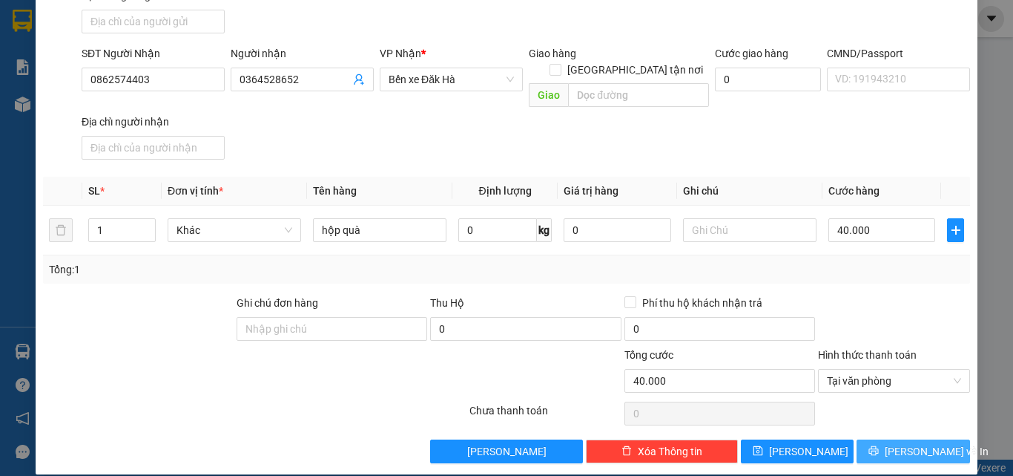
click at [892, 443] on span "[PERSON_NAME] và In" at bounding box center [937, 451] width 104 height 16
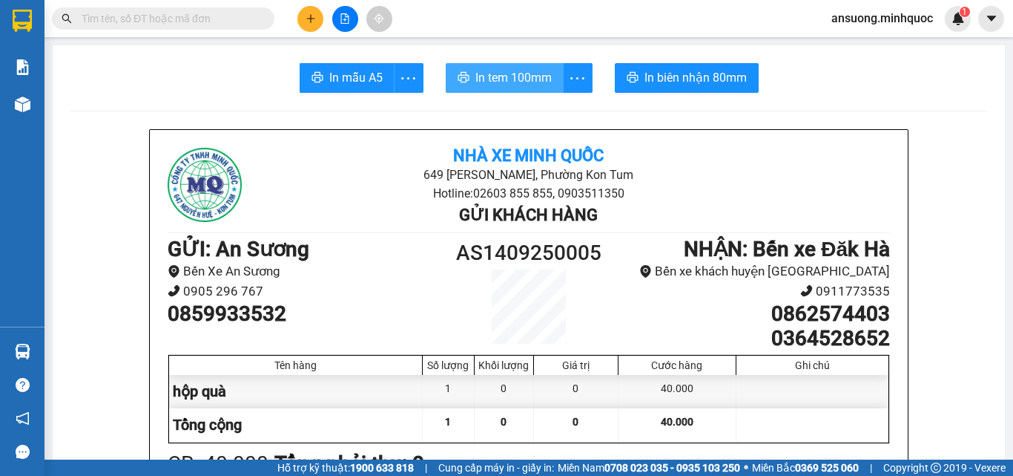
click at [495, 80] on span "In tem 100mm" at bounding box center [514, 77] width 76 height 19
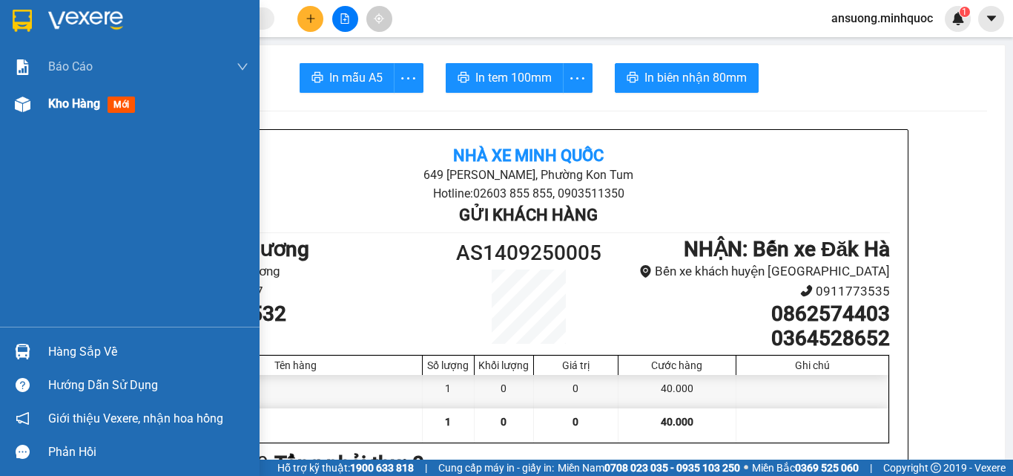
click at [21, 110] on img at bounding box center [23, 104] width 16 height 16
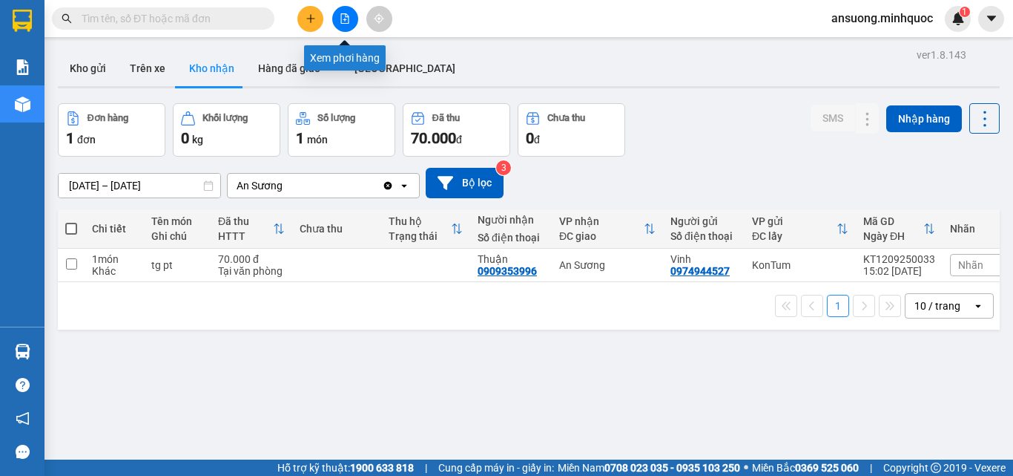
click at [349, 11] on button at bounding box center [345, 19] width 26 height 26
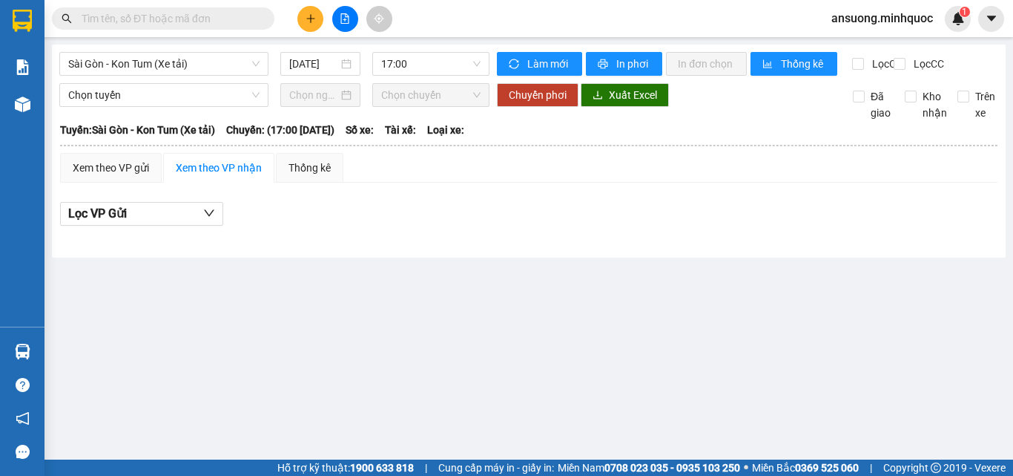
click at [130, 47] on div "[GEOGRAPHIC_DATA] - Kon Tum (Xe tải) [DATE] 17:00 Làm mới In phơi In đơn chọn T…" at bounding box center [529, 151] width 954 height 213
click at [136, 56] on span "Sài Gòn - Kon Tum (Xe tải)" at bounding box center [163, 64] width 191 height 22
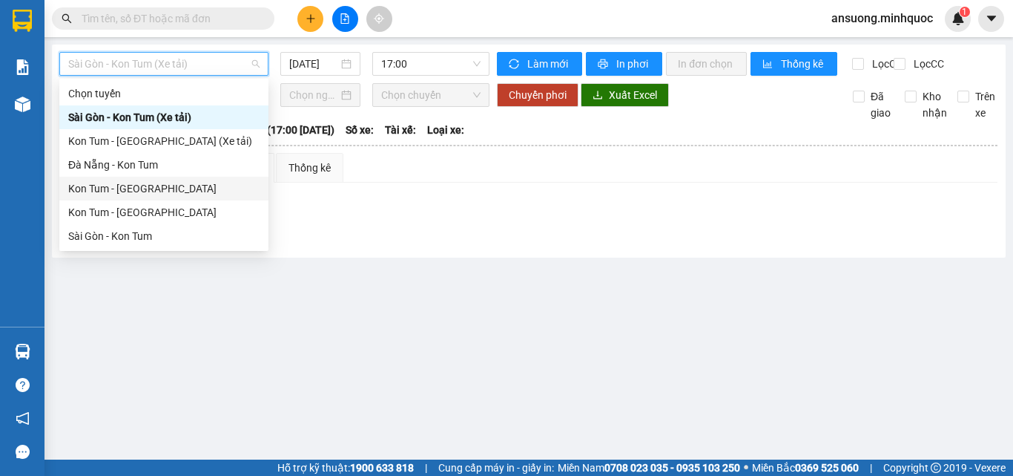
drag, startPoint x: 95, startPoint y: 237, endPoint x: 297, endPoint y: 322, distance: 219.8
click at [285, 316] on body "Kết quả tìm kiếm ( 0 ) Bộ lọc No Data ansuong.minhquoc 1 Báo cáo Báo cáo dòng t…" at bounding box center [506, 238] width 1013 height 476
click at [302, 323] on main "[GEOGRAPHIC_DATA] - Kon Tum (Xe tải) [DATE] 17:00 Làm mới In phơi In đơn chọn T…" at bounding box center [506, 229] width 1013 height 459
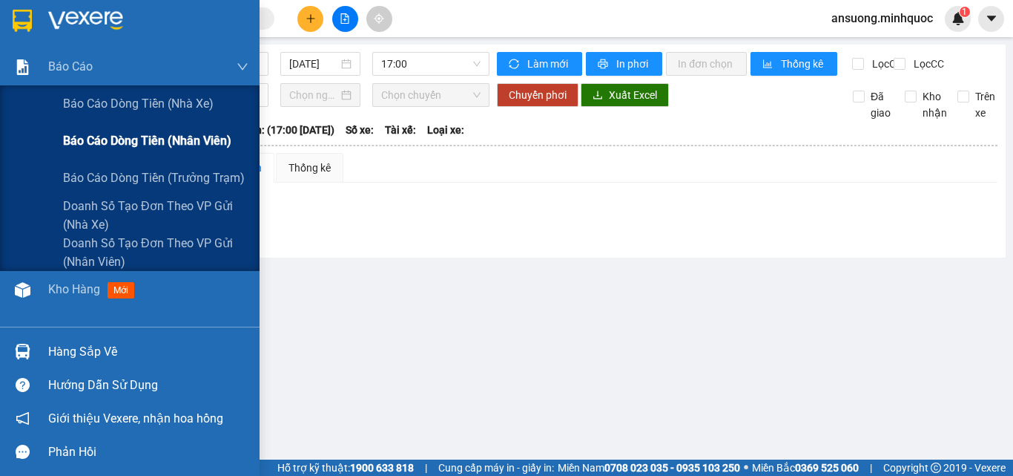
click at [101, 138] on span "Báo cáo dòng tiền (nhân viên)" at bounding box center [147, 140] width 168 height 19
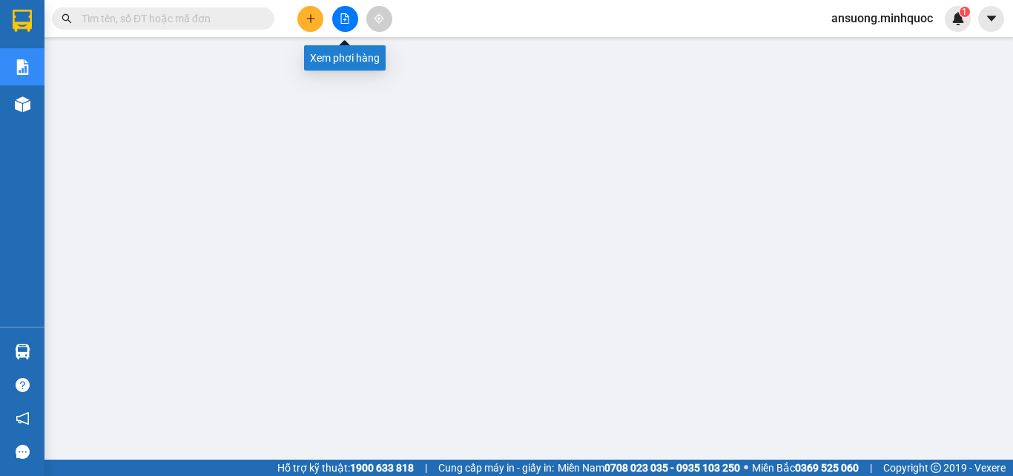
click at [335, 23] on button at bounding box center [345, 19] width 26 height 26
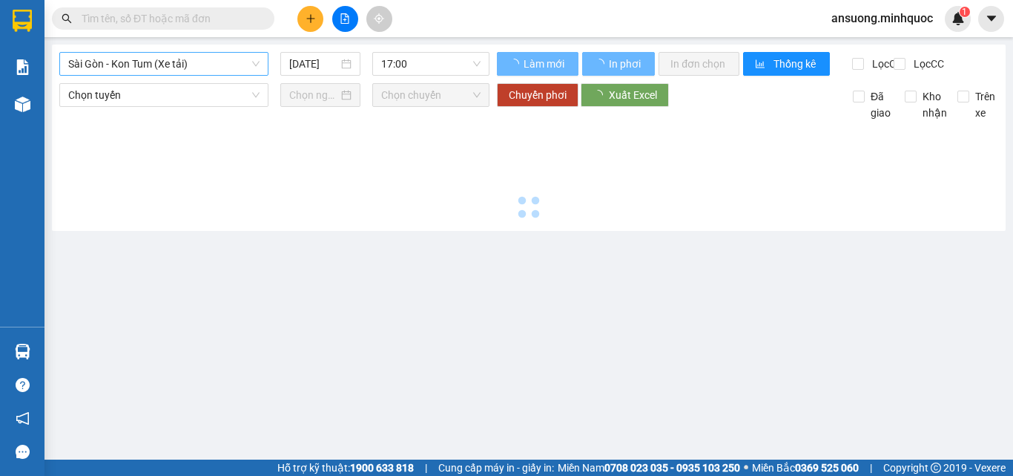
click at [145, 65] on span "Sài Gòn - Kon Tum (Xe tải)" at bounding box center [163, 64] width 191 height 22
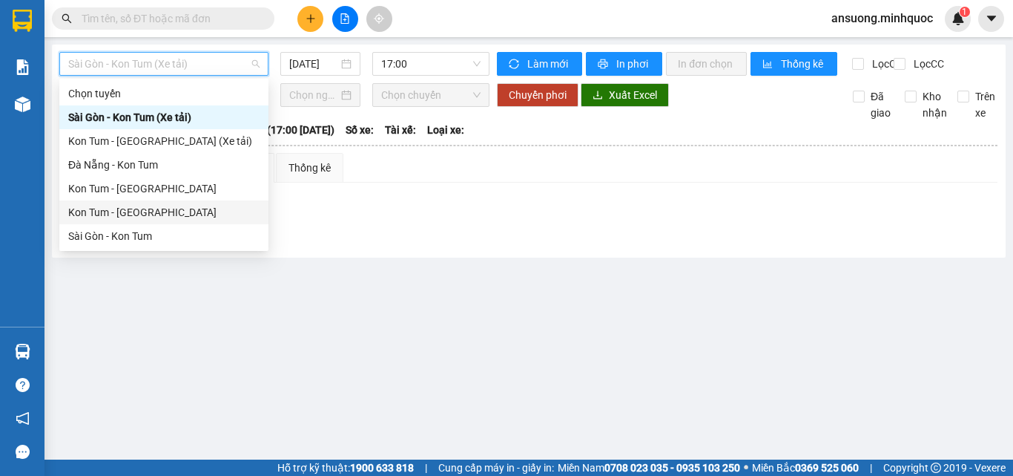
click at [105, 205] on div "Kon Tum - [GEOGRAPHIC_DATA]" at bounding box center [163, 212] width 191 height 16
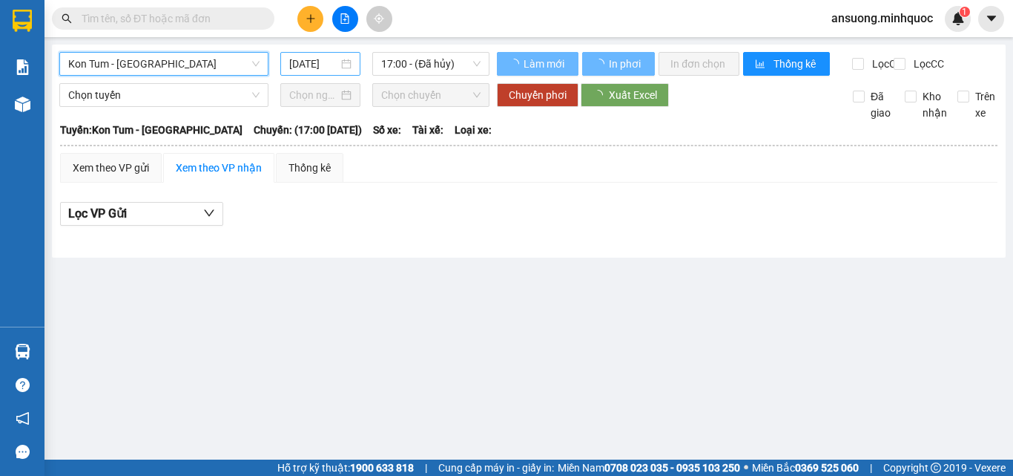
click at [325, 64] on input "[DATE]" at bounding box center [313, 64] width 49 height 16
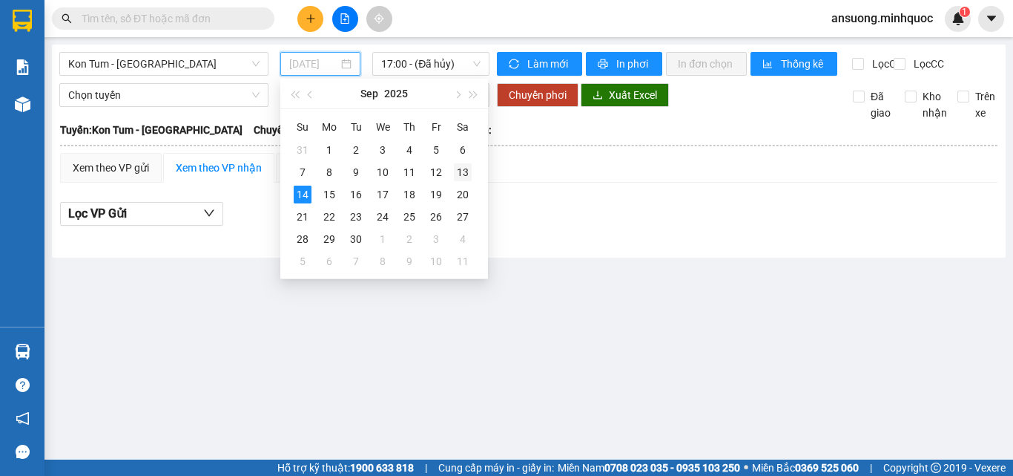
click at [452, 171] on td "13" at bounding box center [463, 172] width 27 height 22
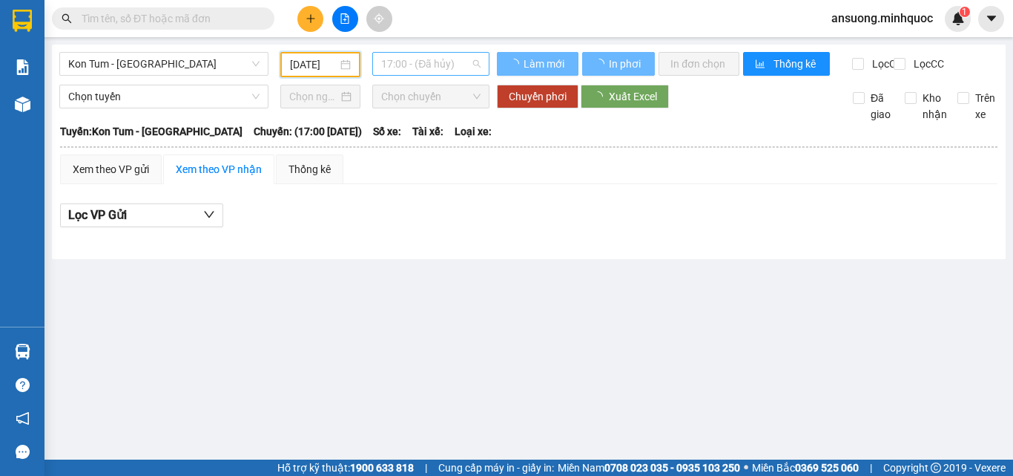
click at [431, 70] on span "17:00 - (Đã hủy)" at bounding box center [430, 64] width 99 height 22
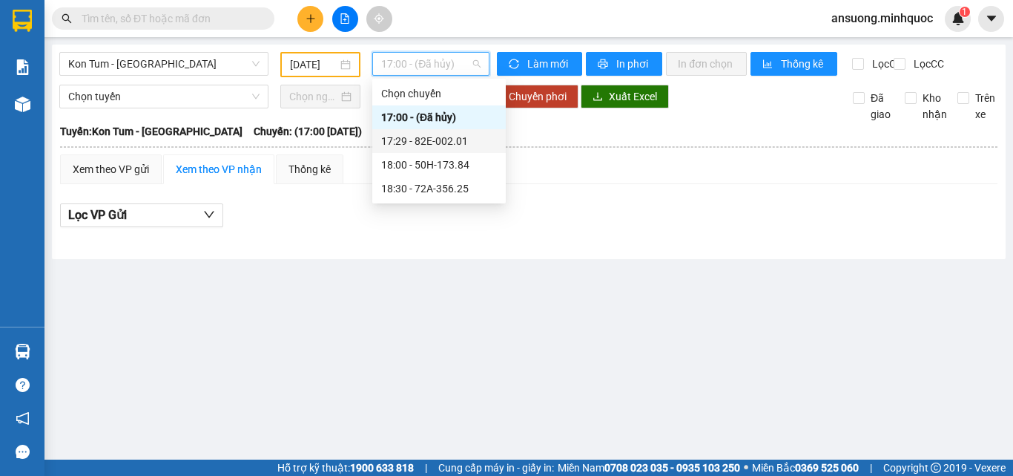
click at [441, 136] on div "17:29 - 82E-002.01" at bounding box center [439, 141] width 116 height 16
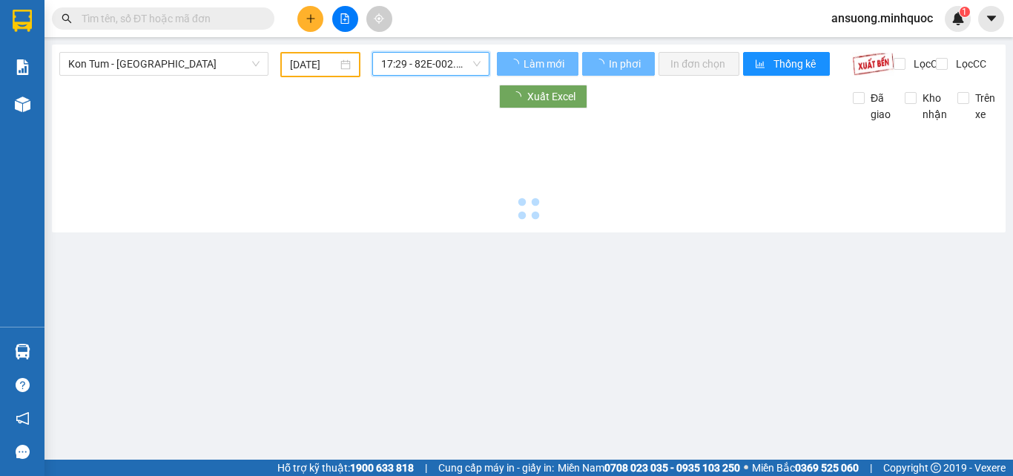
click at [323, 56] on div "[DATE]" at bounding box center [320, 64] width 80 height 25
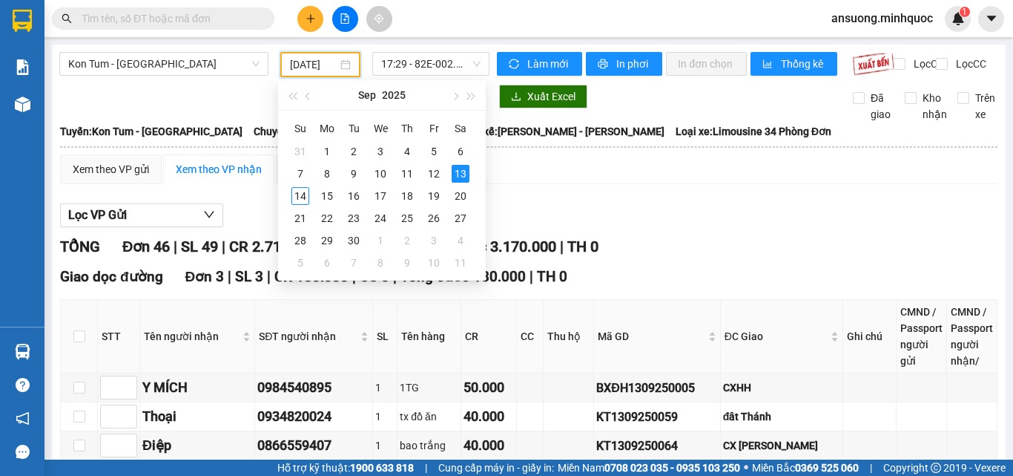
scroll to position [0, 6]
click at [306, 65] on input "[DATE]" at bounding box center [313, 64] width 47 height 16
drag, startPoint x: 438, startPoint y: 179, endPoint x: 426, endPoint y: 126, distance: 54.2
click at [438, 177] on div "12" at bounding box center [434, 174] width 18 height 18
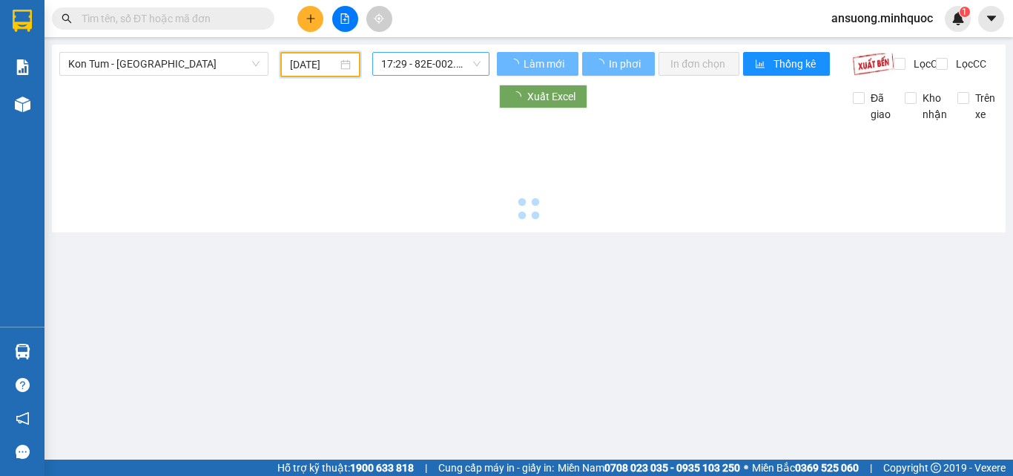
click at [419, 62] on span "17:29 - 82E-002.01" at bounding box center [430, 64] width 99 height 22
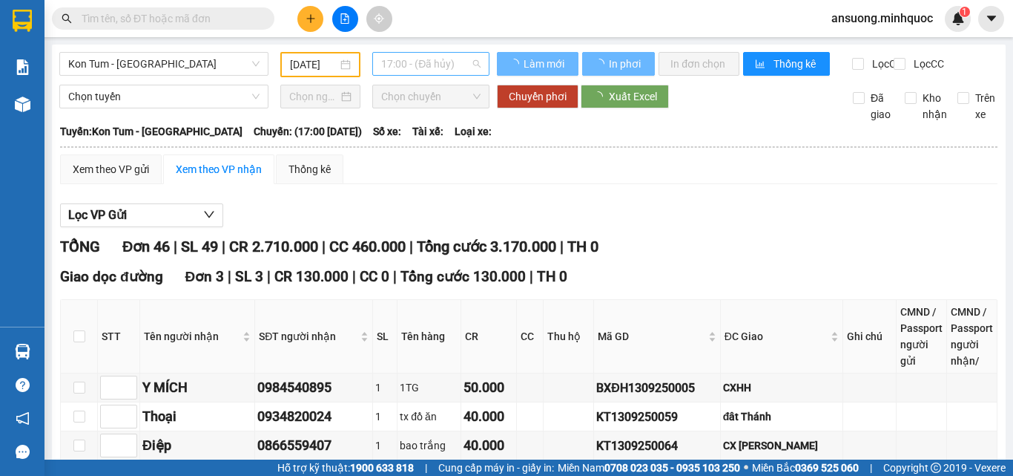
scroll to position [0, 0]
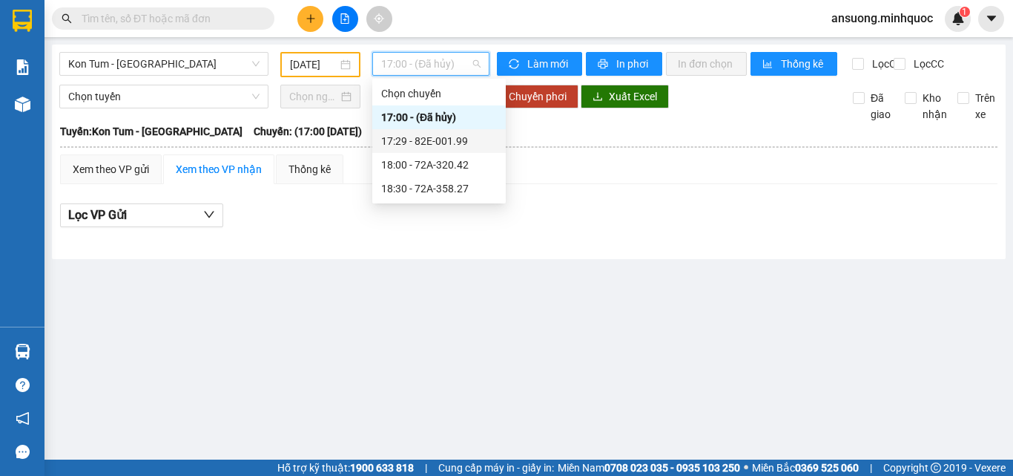
click at [441, 142] on div "17:29 - 82E-001.99" at bounding box center [439, 141] width 116 height 16
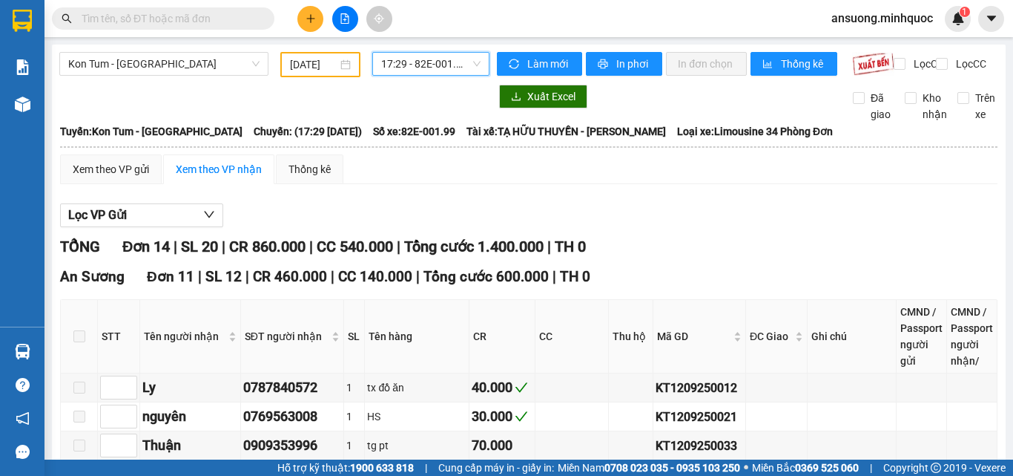
click at [318, 60] on input "[DATE]" at bounding box center [313, 64] width 47 height 16
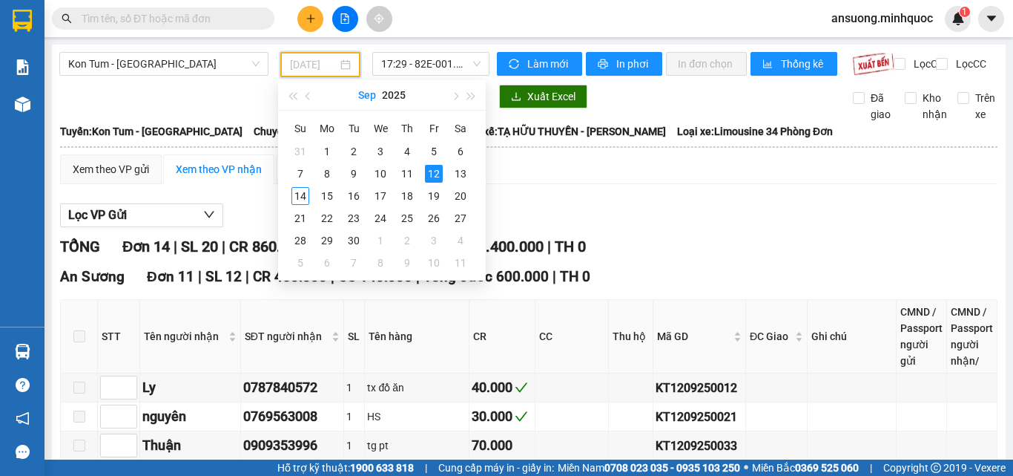
type input "[DATE]"
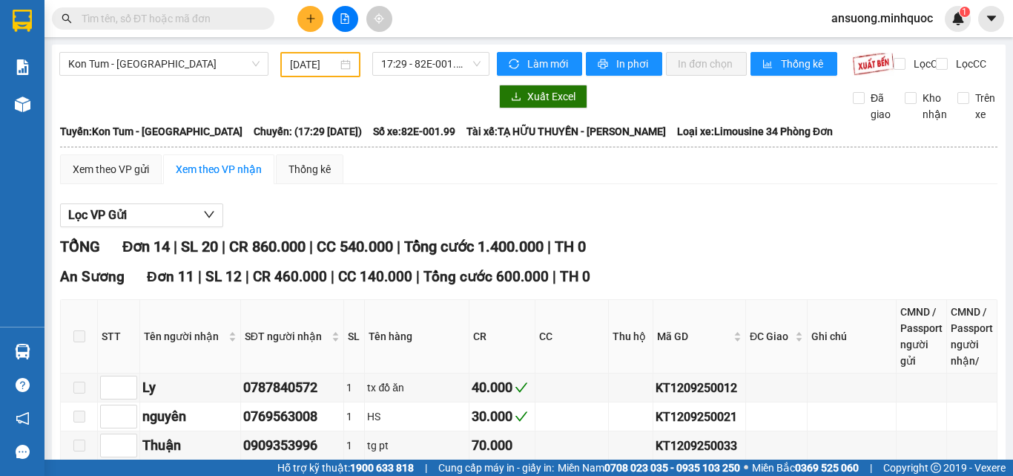
click at [141, 108] on div at bounding box center [274, 97] width 430 height 24
click at [308, 16] on icon "plus" at bounding box center [311, 18] width 10 height 10
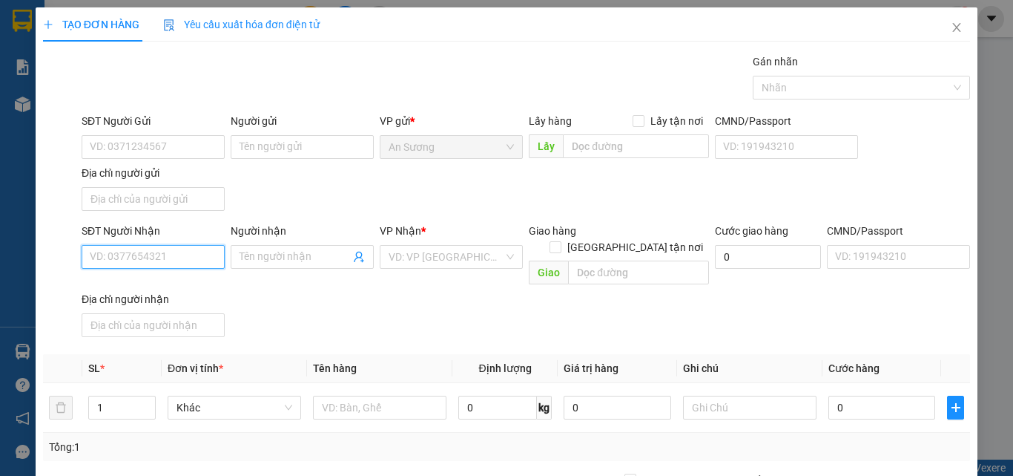
click at [128, 256] on input "SĐT Người Nhận" at bounding box center [153, 257] width 143 height 24
type input "0342124480"
click at [142, 293] on div "0342124480 - Huy" at bounding box center [152, 286] width 124 height 16
type input "Huy"
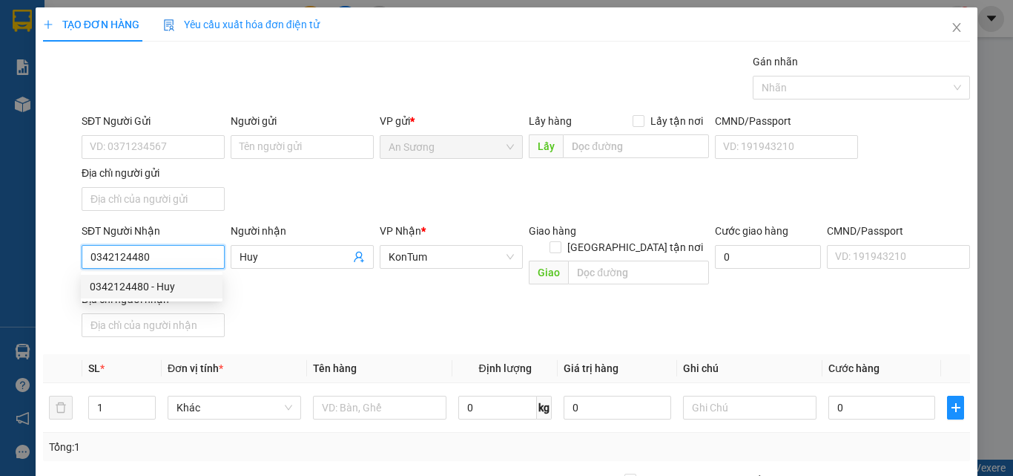
type input "0342124480"
drag, startPoint x: 323, startPoint y: 297, endPoint x: 324, endPoint y: 325, distance: 27.5
click at [324, 309] on div "SĐT Người Nhận 0342124480 Người nhận Huy VP Nhận * KonTum Giao hàng Giao tận nơ…" at bounding box center [526, 283] width 895 height 120
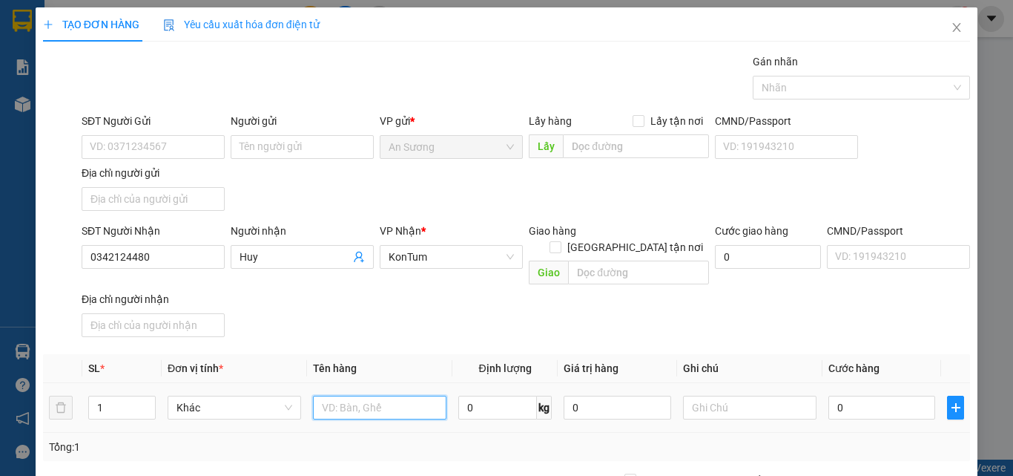
click at [349, 395] on input "text" at bounding box center [380, 407] width 134 height 24
type input "bao"
click at [863, 395] on input "0" at bounding box center [882, 407] width 107 height 24
click at [864, 395] on input "0" at bounding box center [882, 407] width 107 height 24
type input "5"
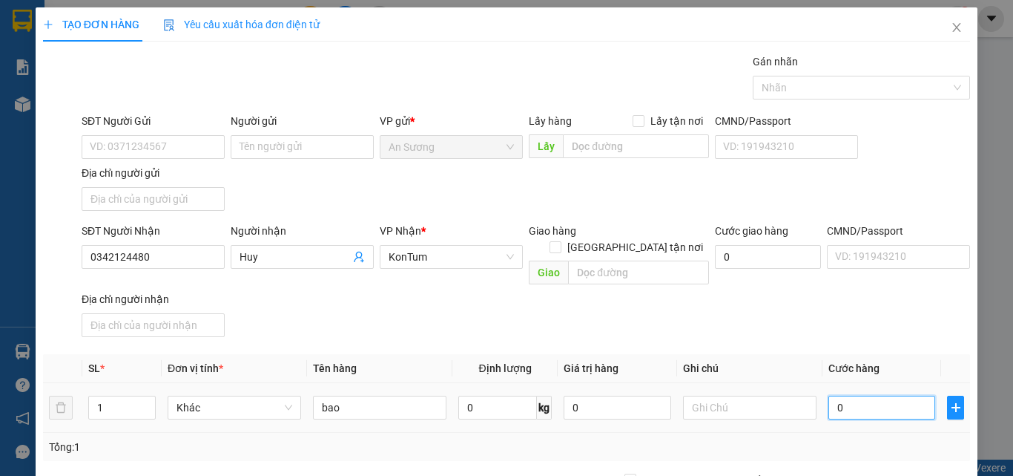
type input "5"
type input "50"
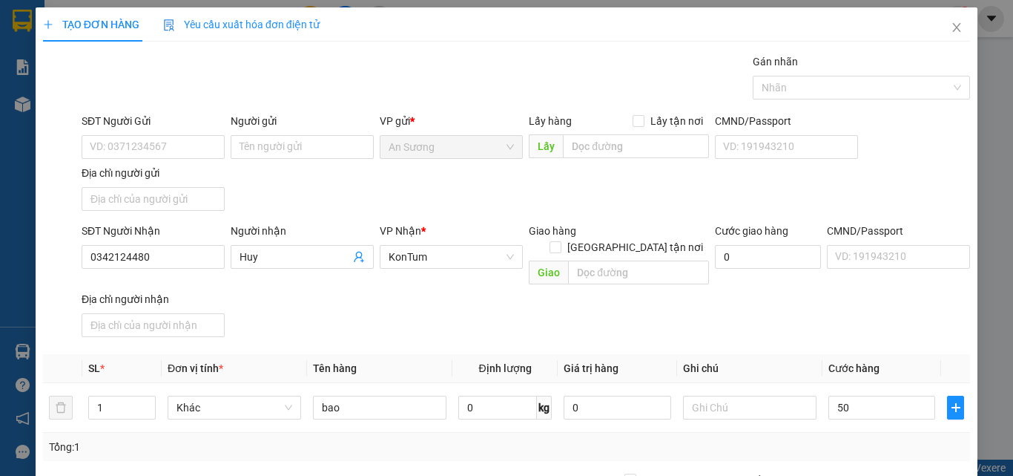
type input "50.000"
drag, startPoint x: 833, startPoint y: 315, endPoint x: 836, endPoint y: 330, distance: 15.9
click at [832, 315] on div "SĐT Người Nhận 0342124480 Người nhận Huy VP Nhận * KonTum Giao hàng Giao tận nơ…" at bounding box center [526, 283] width 895 height 120
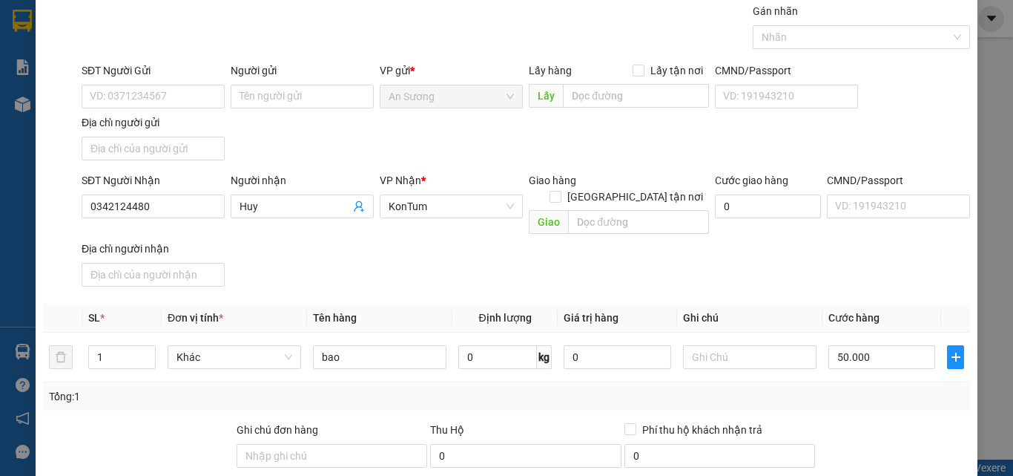
scroll to position [177, 0]
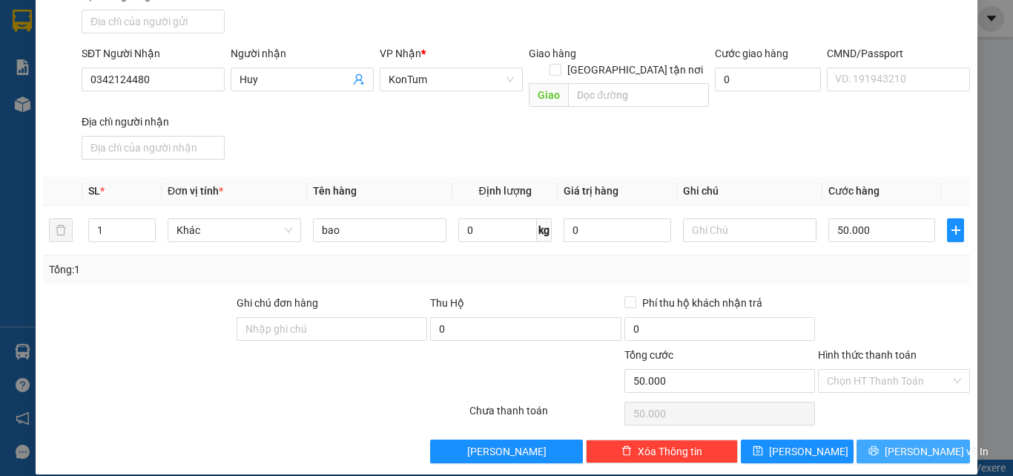
click at [877, 445] on icon "printer" at bounding box center [874, 450] width 10 height 10
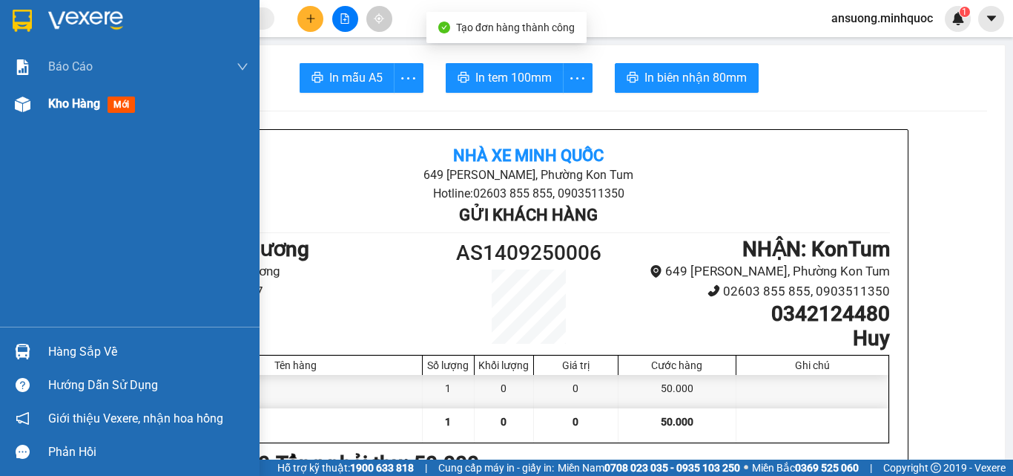
click at [41, 109] on div "Kho hàng mới" at bounding box center [130, 103] width 260 height 37
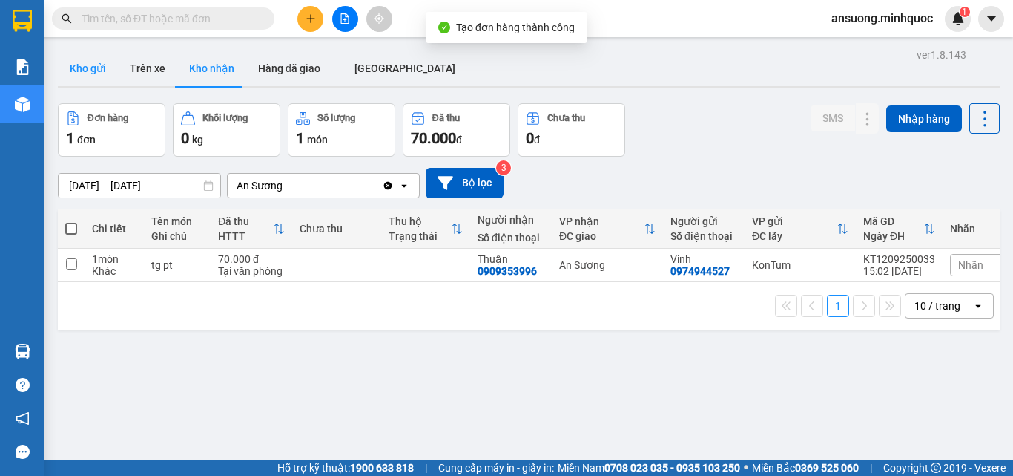
drag, startPoint x: 50, startPoint y: 45, endPoint x: 70, endPoint y: 63, distance: 26.8
click at [51, 45] on main "ver 1.8.143 Kho gửi Trên xe Kho nhận Hàng đã giao [GEOGRAPHIC_DATA] Đơn hàng 1 …" at bounding box center [506, 229] width 1013 height 459
click at [71, 65] on button "Kho gửi" at bounding box center [88, 68] width 60 height 36
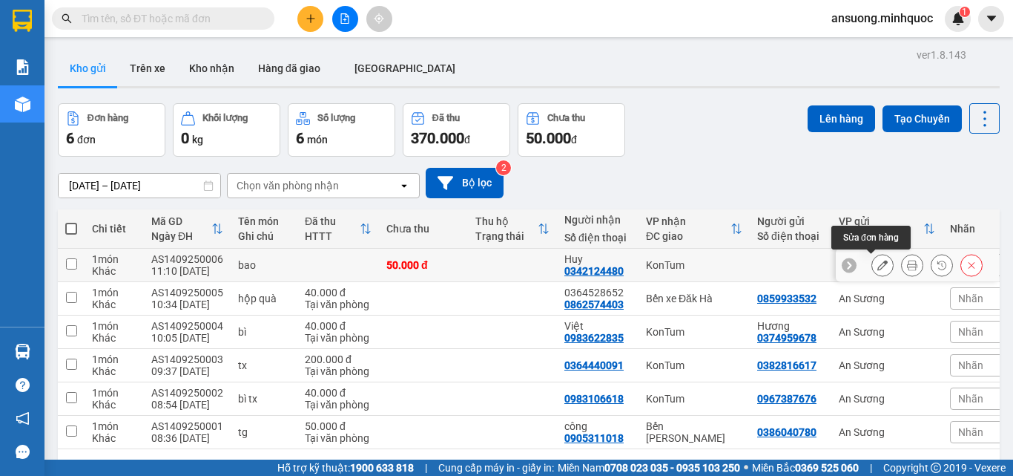
click at [877, 263] on button at bounding box center [882, 265] width 21 height 26
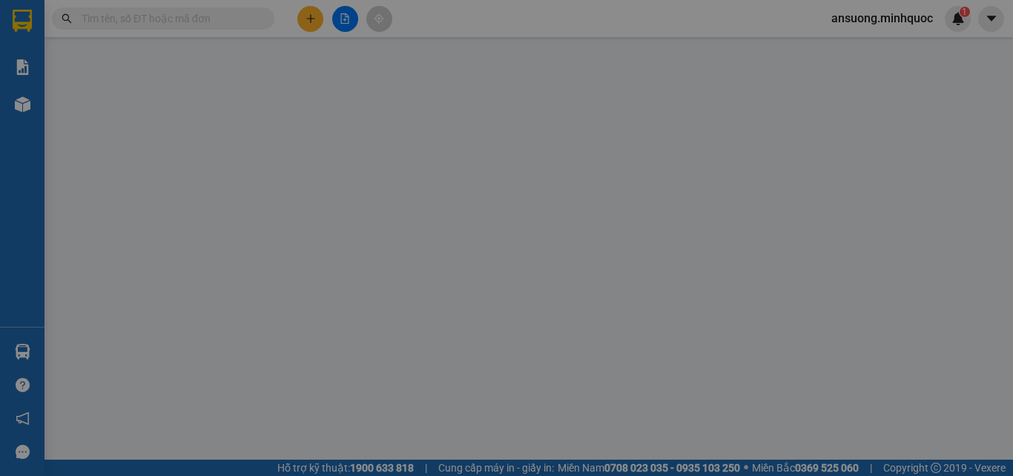
type input "0342124480"
type input "Huy"
type input "50.000"
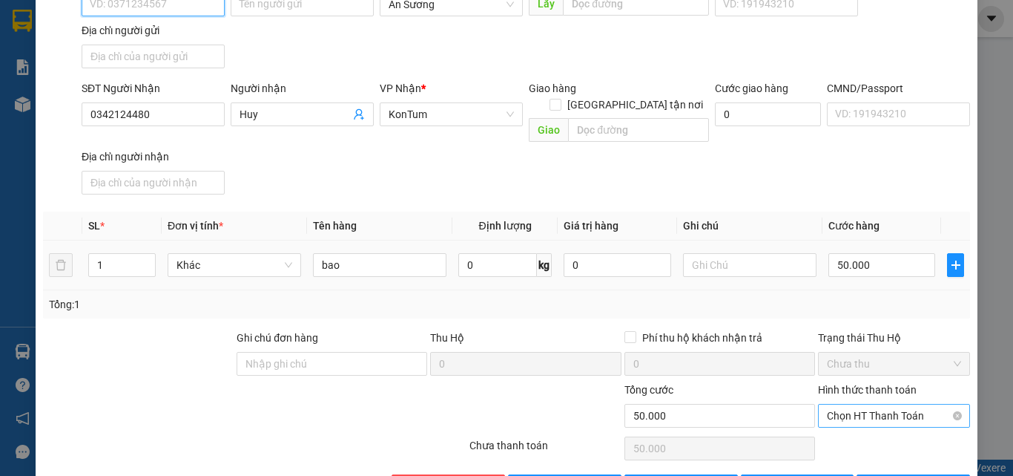
scroll to position [180, 0]
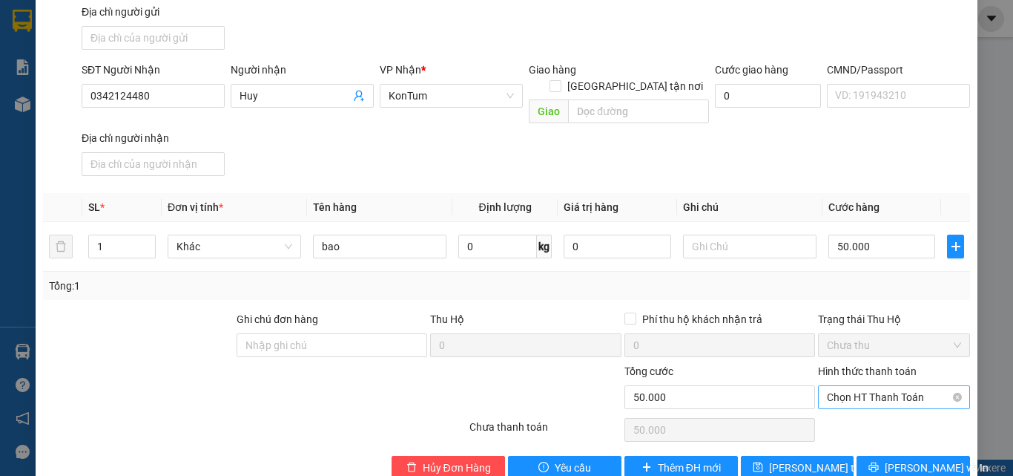
click at [876, 386] on span "Chọn HT Thanh Toán" at bounding box center [894, 397] width 134 height 22
click at [882, 391] on div "Tại văn phòng" at bounding box center [885, 394] width 133 height 16
type input "0"
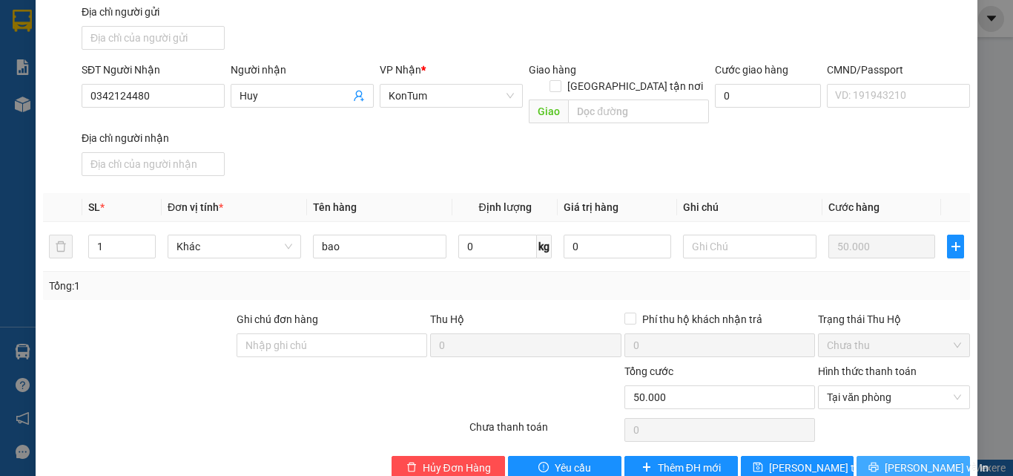
click at [879, 461] on icon "printer" at bounding box center [874, 466] width 10 height 10
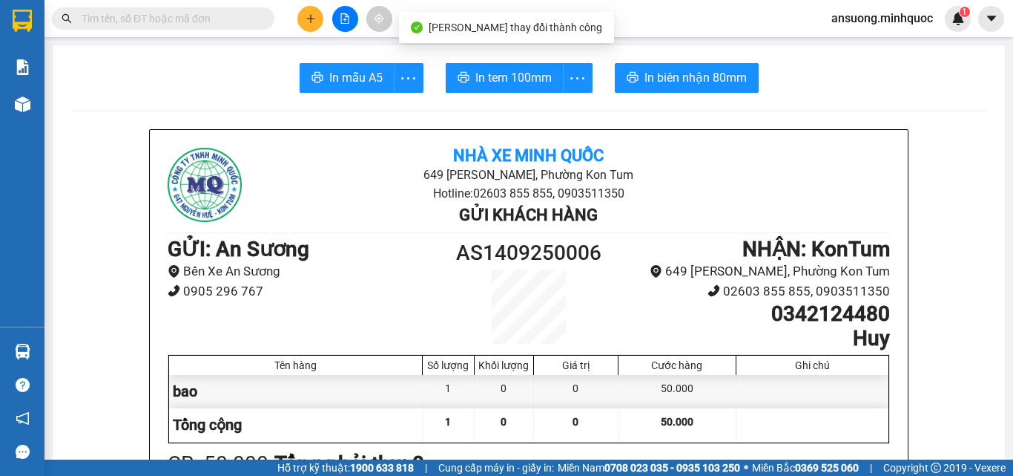
click at [360, 75] on span "In mẫu A5" at bounding box center [355, 77] width 53 height 19
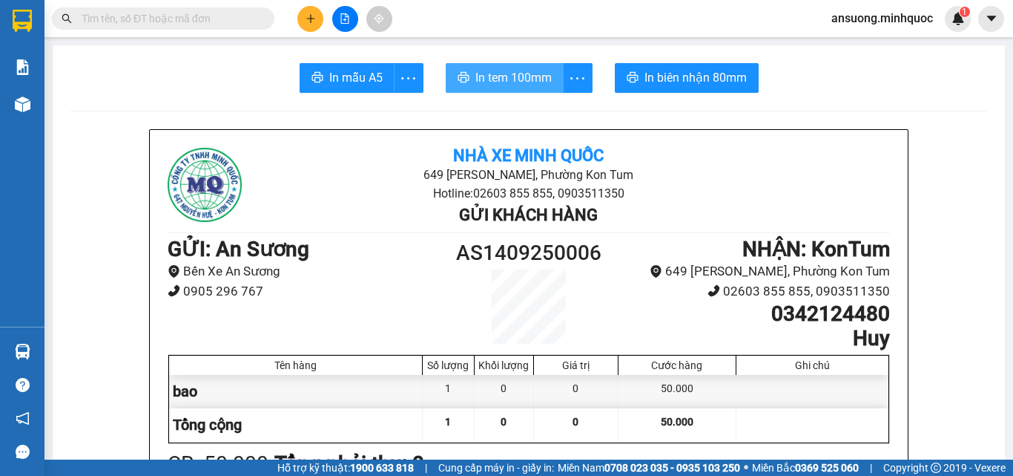
click at [553, 85] on button "In tem 100mm" at bounding box center [505, 78] width 118 height 30
click at [300, 9] on div at bounding box center [344, 19] width 111 height 26
click at [305, 15] on button at bounding box center [310, 19] width 26 height 26
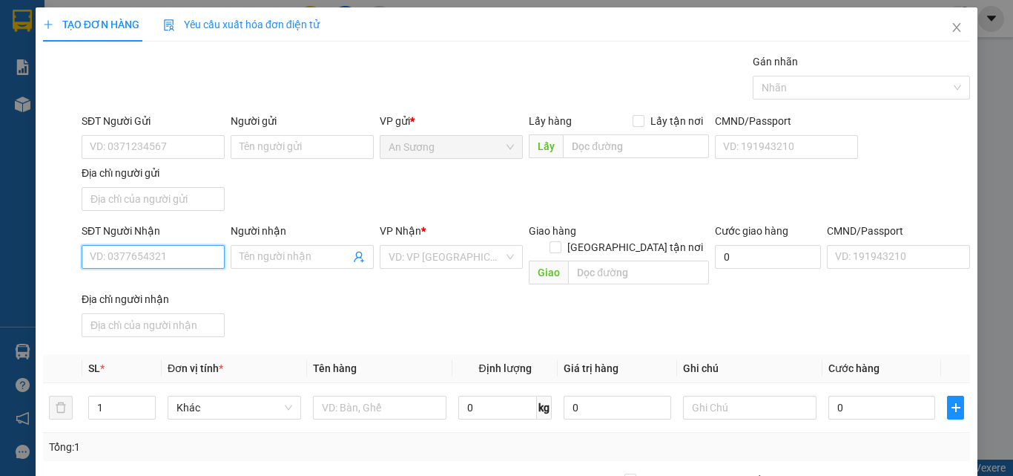
click at [111, 249] on input "SĐT Người Nhận" at bounding box center [153, 257] width 143 height 24
type input "5767"
drag, startPoint x: 154, startPoint y: 260, endPoint x: 83, endPoint y: 269, distance: 71.1
click at [83, 269] on div "SĐT Người Nhận 5767" at bounding box center [153, 249] width 143 height 52
type input "5657"
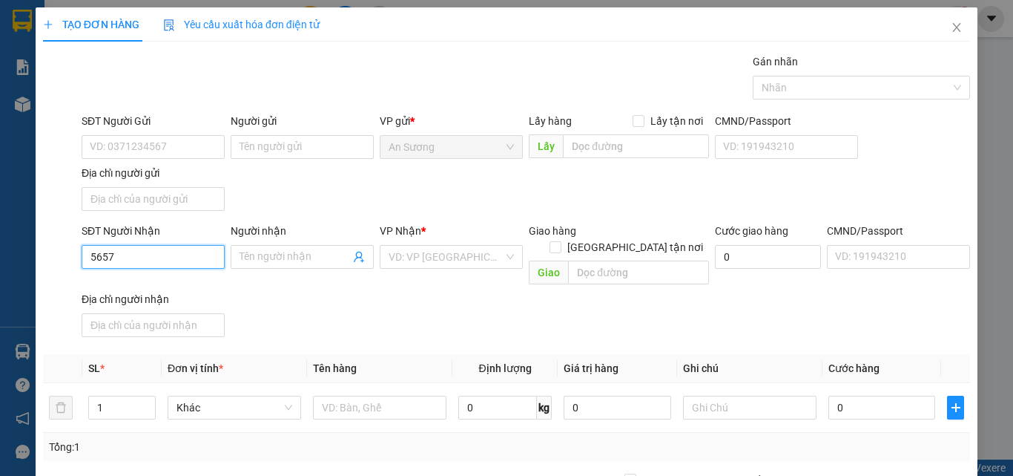
drag, startPoint x: 188, startPoint y: 263, endPoint x: 45, endPoint y: 297, distance: 146.5
click at [45, 297] on div "SĐT Người Nhận 5657 5657 Người nhận Tên người nhận VP Nhận * VD: VP [GEOGRAPHIC…" at bounding box center [507, 283] width 930 height 120
drag, startPoint x: 151, startPoint y: 284, endPoint x: 220, endPoint y: 371, distance: 110.4
click at [153, 285] on div "0329206575 - Mỹ" at bounding box center [152, 286] width 124 height 16
type input "0329206575"
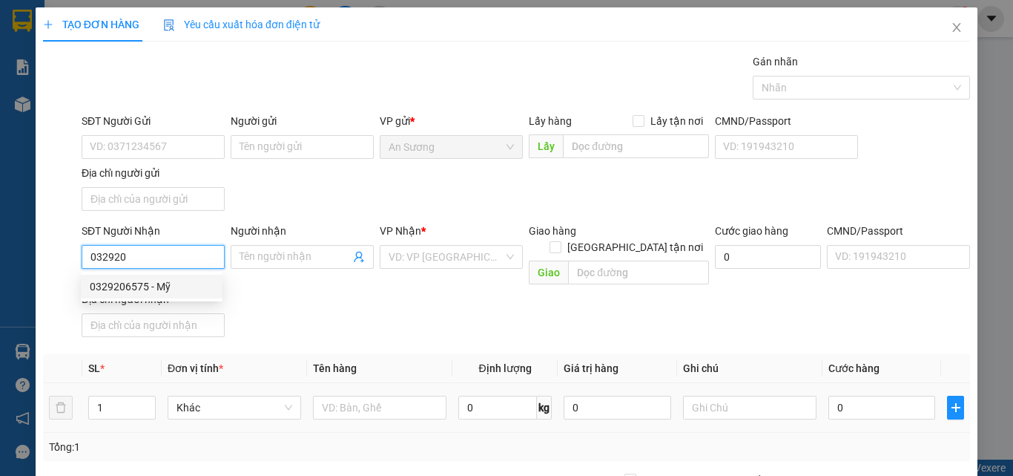
type input "Mỹ"
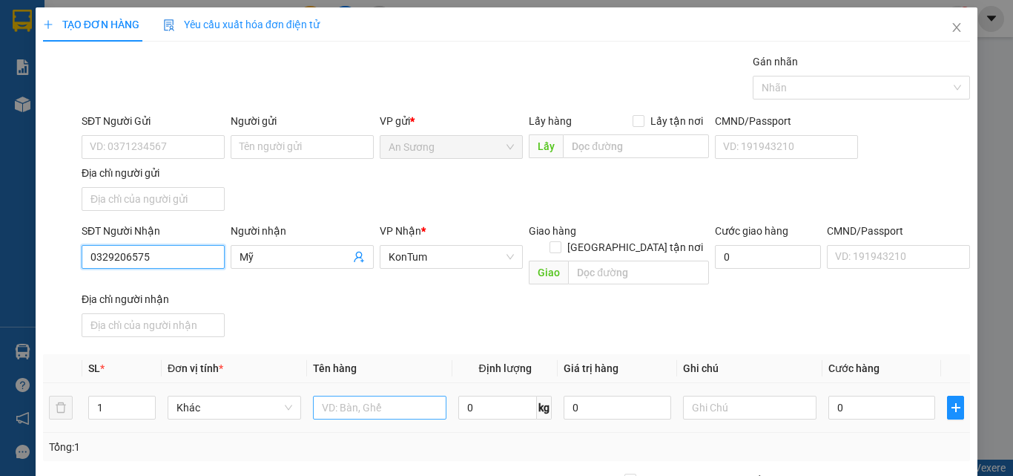
type input "0329206575"
click at [399, 395] on input "text" at bounding box center [380, 407] width 134 height 24
type input "bao"
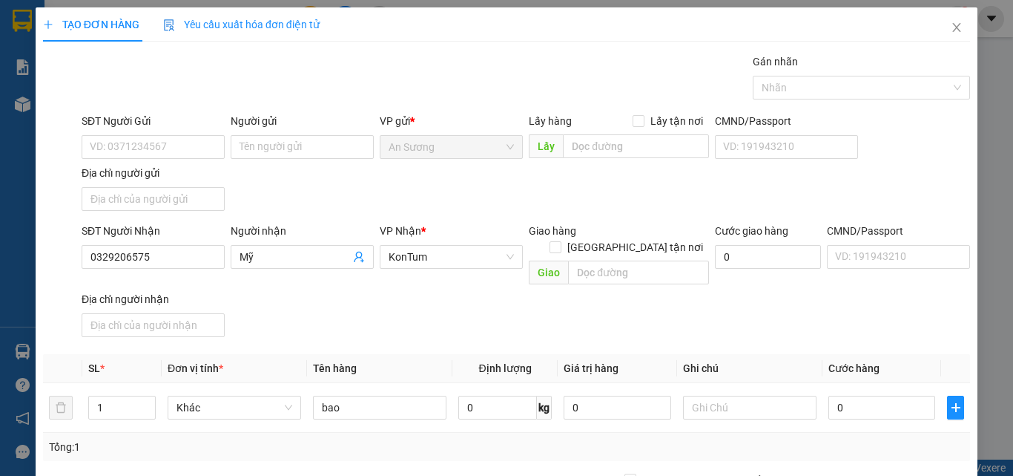
click at [438, 279] on div "SĐT Người Nhận 0329206575 Người nhận Mỹ VP Nhận * KonTum Giao hàng Giao tận nơi…" at bounding box center [526, 283] width 895 height 120
click at [856, 400] on input "0" at bounding box center [882, 407] width 107 height 24
type input "1"
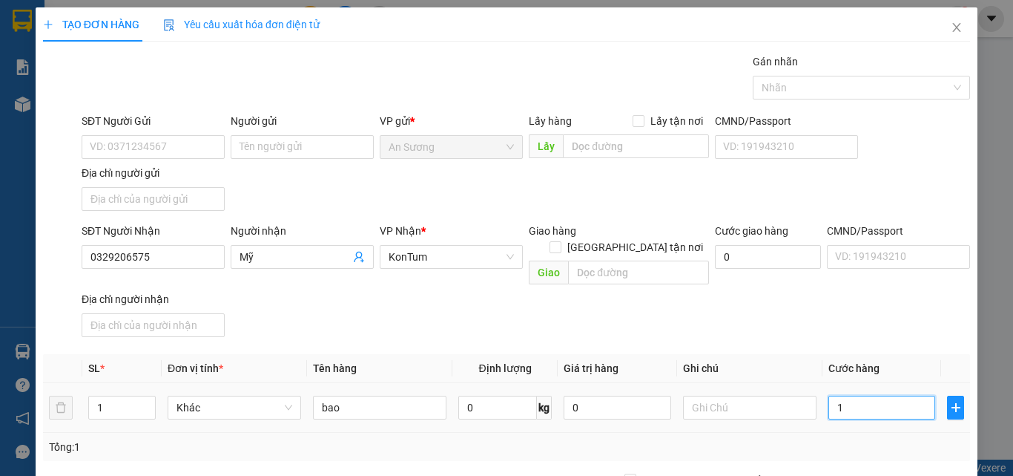
type input "12"
type input "120"
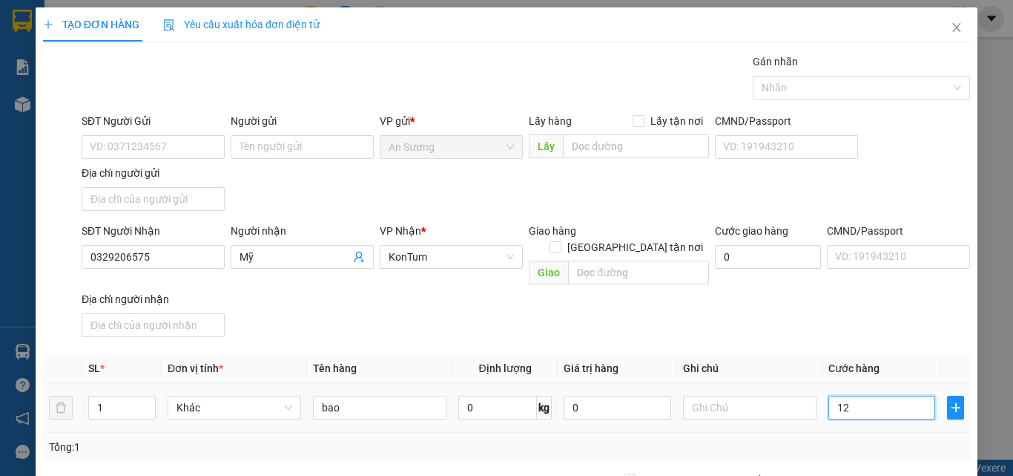
type input "120"
drag, startPoint x: 855, startPoint y: 388, endPoint x: 826, endPoint y: 398, distance: 30.7
click at [829, 398] on input "120" at bounding box center [882, 407] width 107 height 24
type input "1"
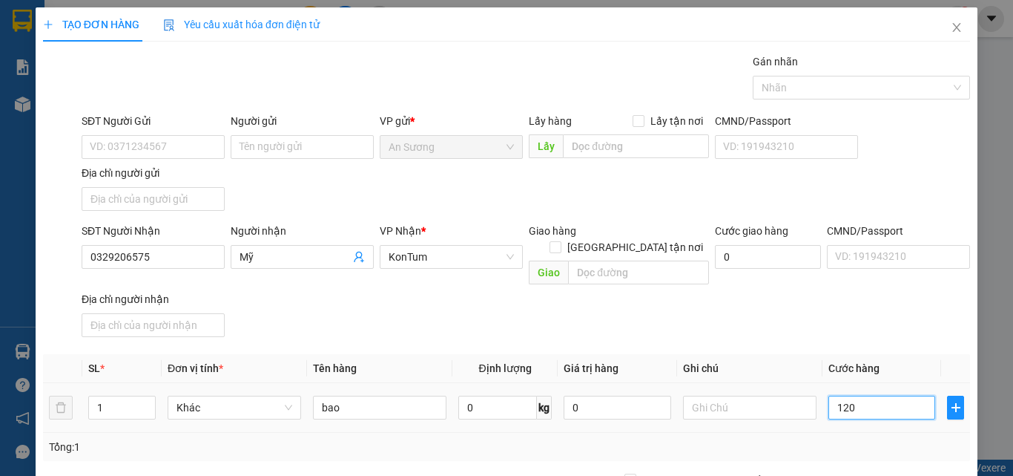
type input "1"
type input "10"
type input "100"
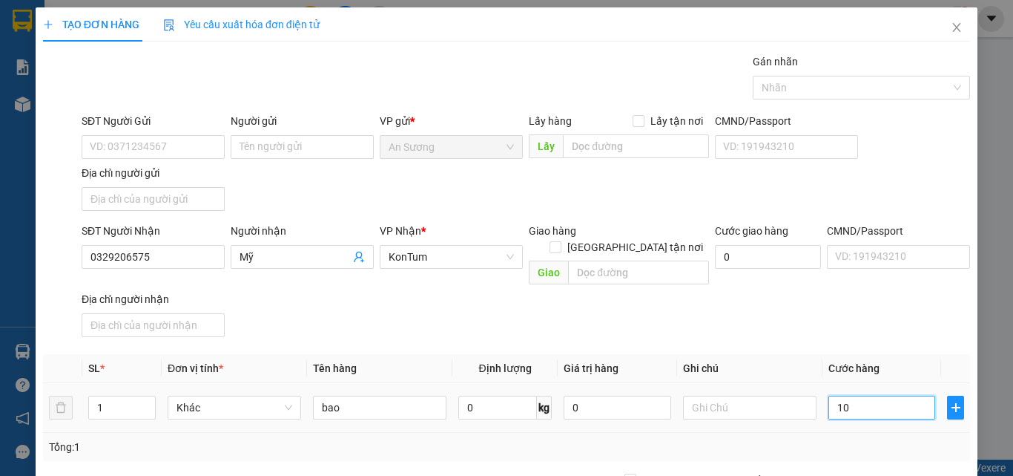
type input "100"
type input "100.000"
click at [829, 318] on div "SĐT Người Nhận 0329206575 Người nhận Mỹ VP Nhận * KonTum Giao hàng Giao tận nơi…" at bounding box center [526, 283] width 895 height 120
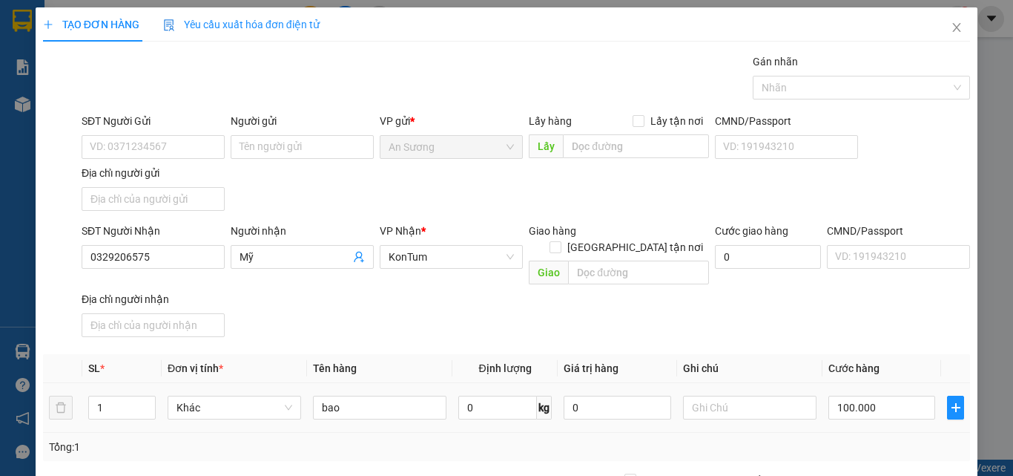
scroll to position [177, 0]
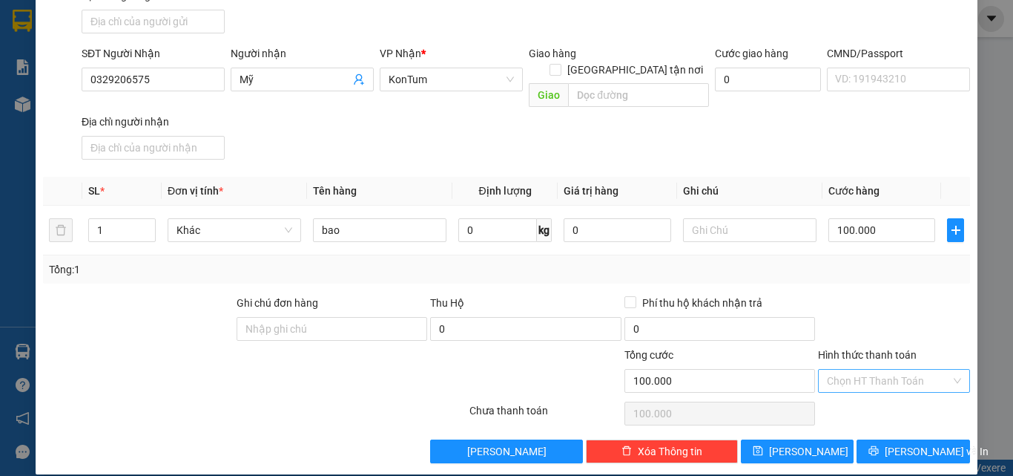
click at [891, 369] on input "Hình thức thanh toán" at bounding box center [889, 380] width 124 height 22
click at [858, 387] on div "Tại văn phòng" at bounding box center [885, 394] width 133 height 16
type input "0"
click at [889, 439] on button "[PERSON_NAME] và In" at bounding box center [914, 451] width 114 height 24
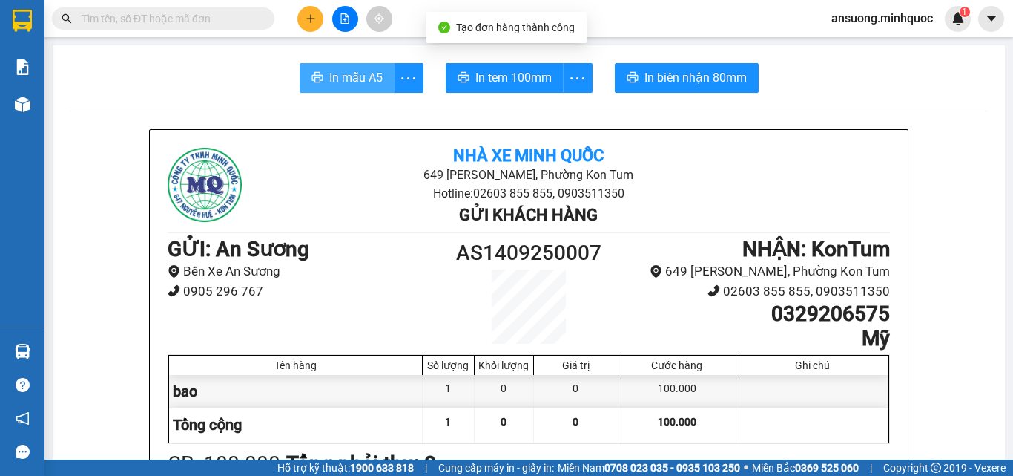
drag, startPoint x: 364, startPoint y: 84, endPoint x: 398, endPoint y: 127, distance: 54.5
click at [365, 85] on span "In mẫu A5" at bounding box center [355, 77] width 53 height 19
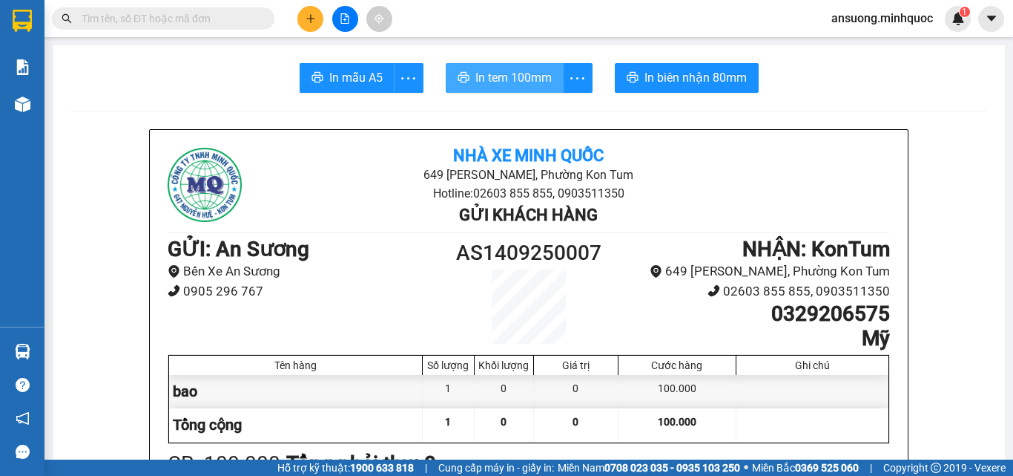
click at [499, 79] on span "In tem 100mm" at bounding box center [514, 77] width 76 height 19
click at [772, 432] on div at bounding box center [813, 424] width 152 height 33
